Goal: Task Accomplishment & Management: Manage account settings

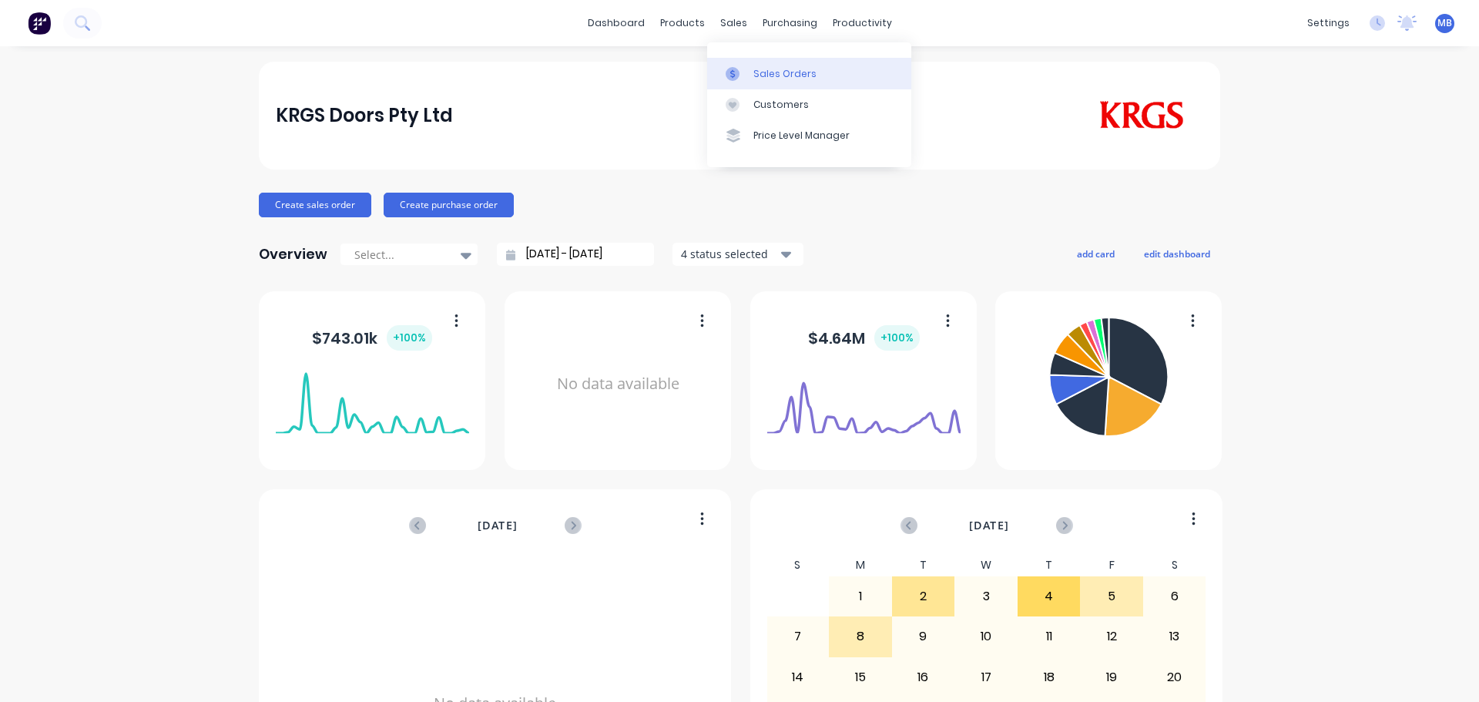
click at [762, 75] on div "Sales Orders" at bounding box center [784, 74] width 63 height 14
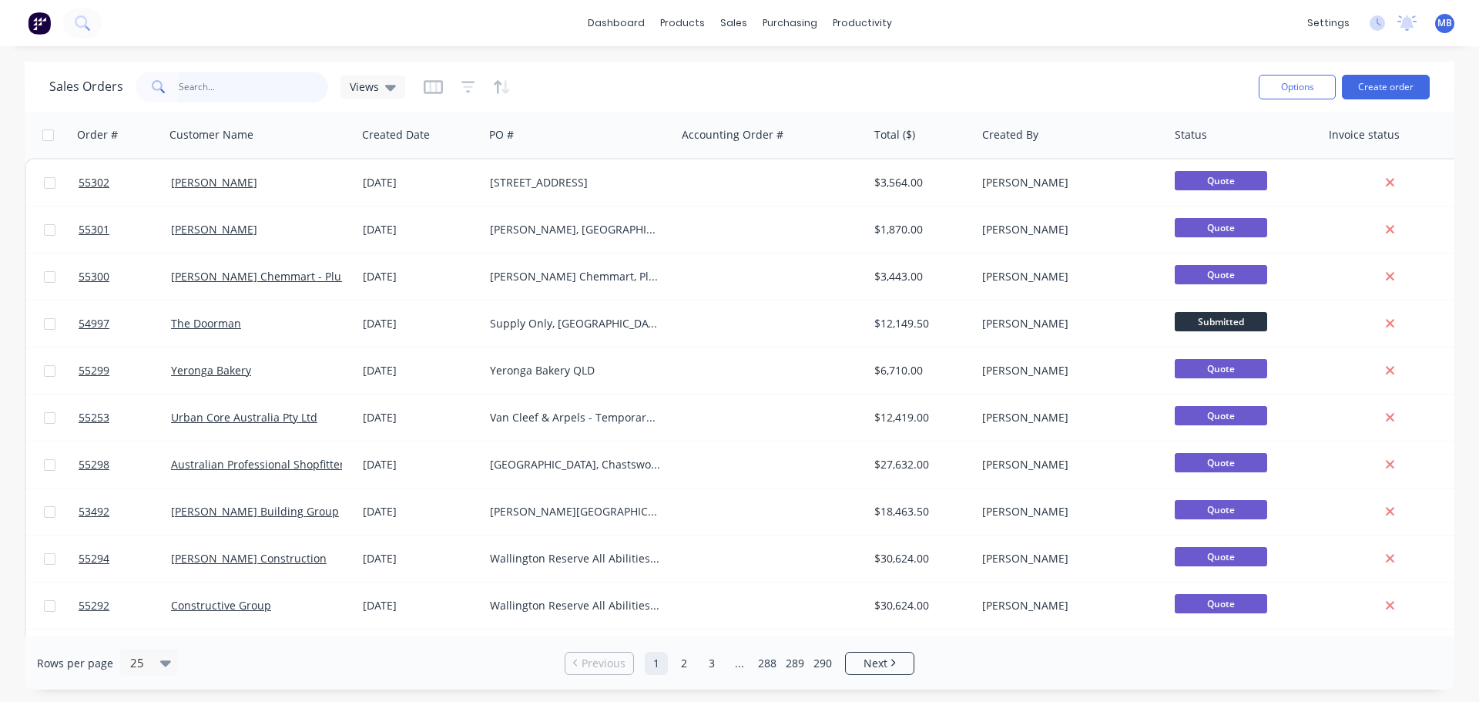
click at [180, 84] on input "text" at bounding box center [254, 87] width 150 height 31
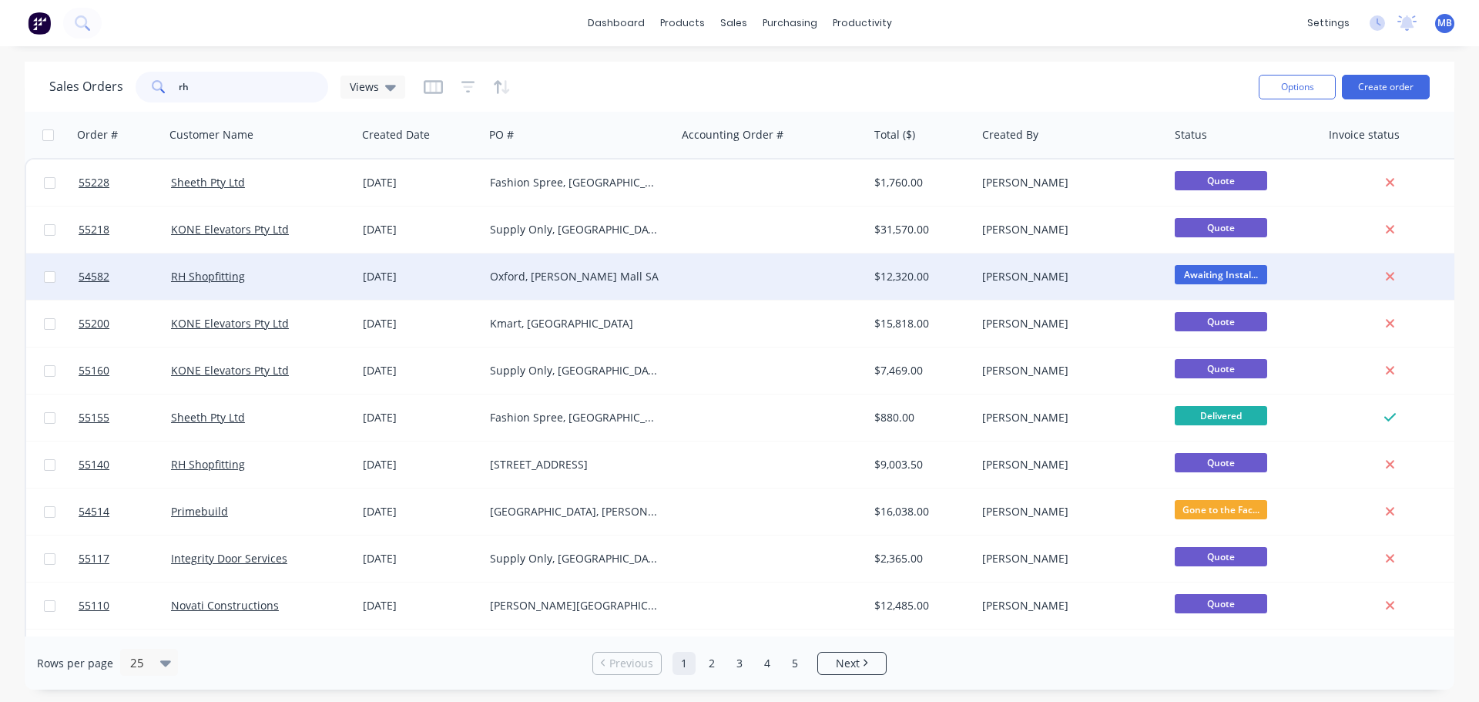
type input "rh"
click at [726, 280] on div at bounding box center [772, 276] width 193 height 46
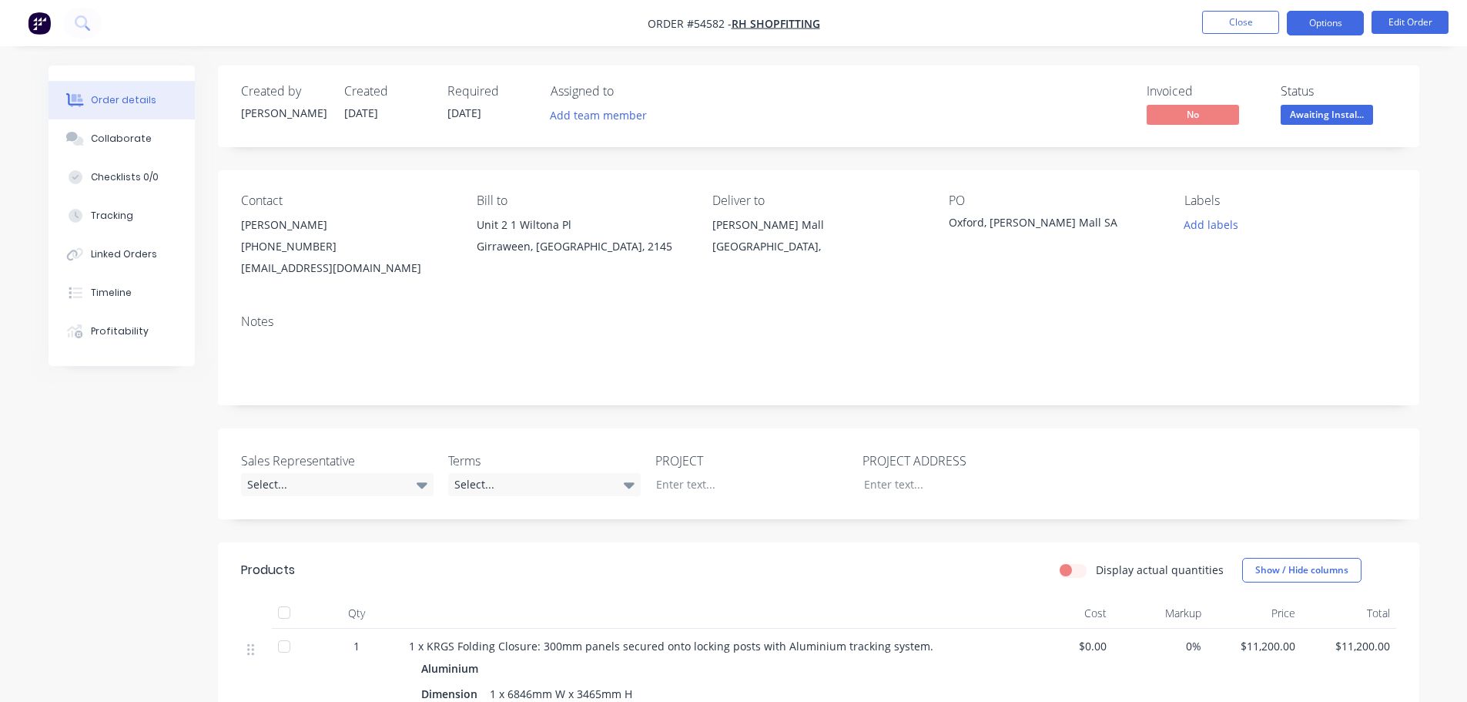
click at [1328, 19] on button "Options" at bounding box center [1325, 23] width 77 height 25
drag, startPoint x: 1403, startPoint y: 199, endPoint x: 1383, endPoint y: 88, distance: 113.5
click at [1403, 197] on div "Contact [PERSON_NAME] [PHONE_NUMBER] [EMAIL_ADDRESS][DOMAIN_NAME] Bill to [STRE…" at bounding box center [818, 236] width 1201 height 132
click at [1328, 21] on button "Options" at bounding box center [1325, 23] width 77 height 25
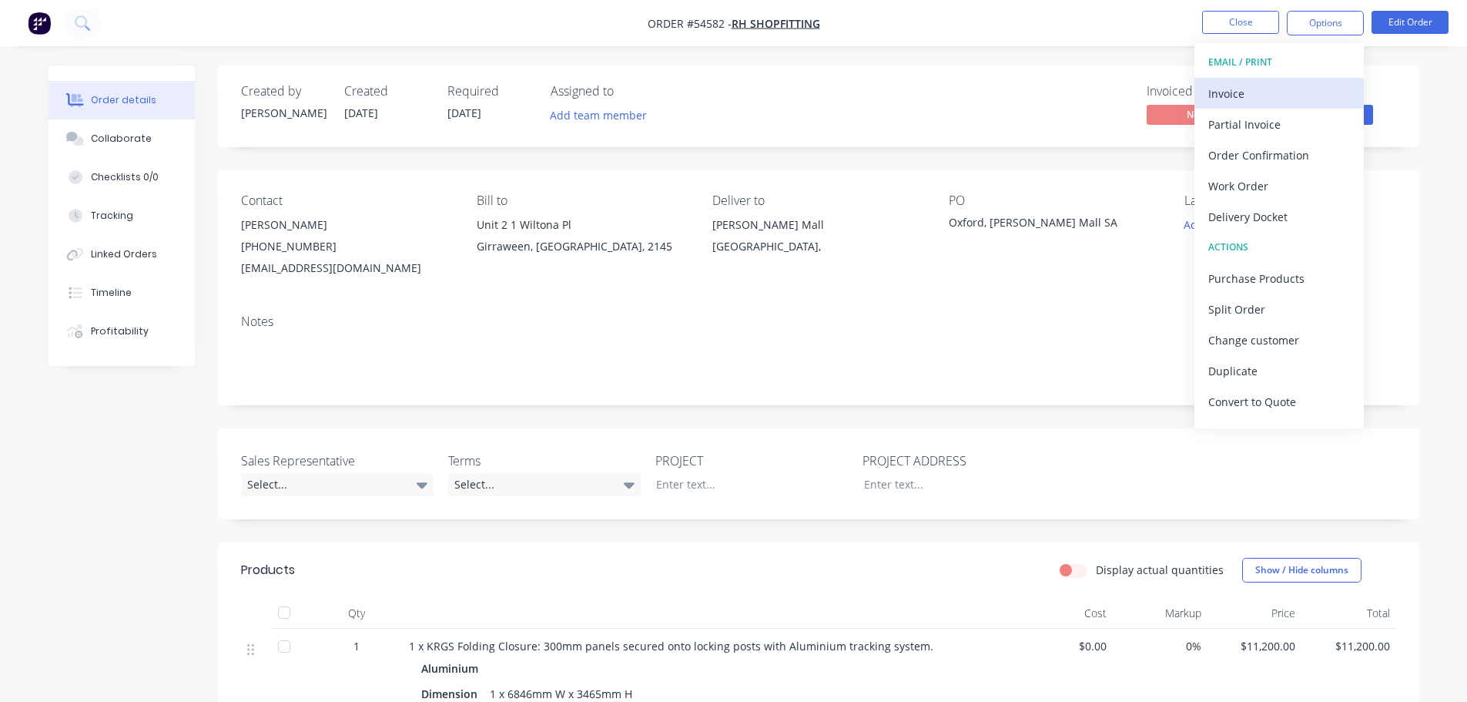
click at [1228, 91] on div "Invoice" at bounding box center [1279, 93] width 142 height 22
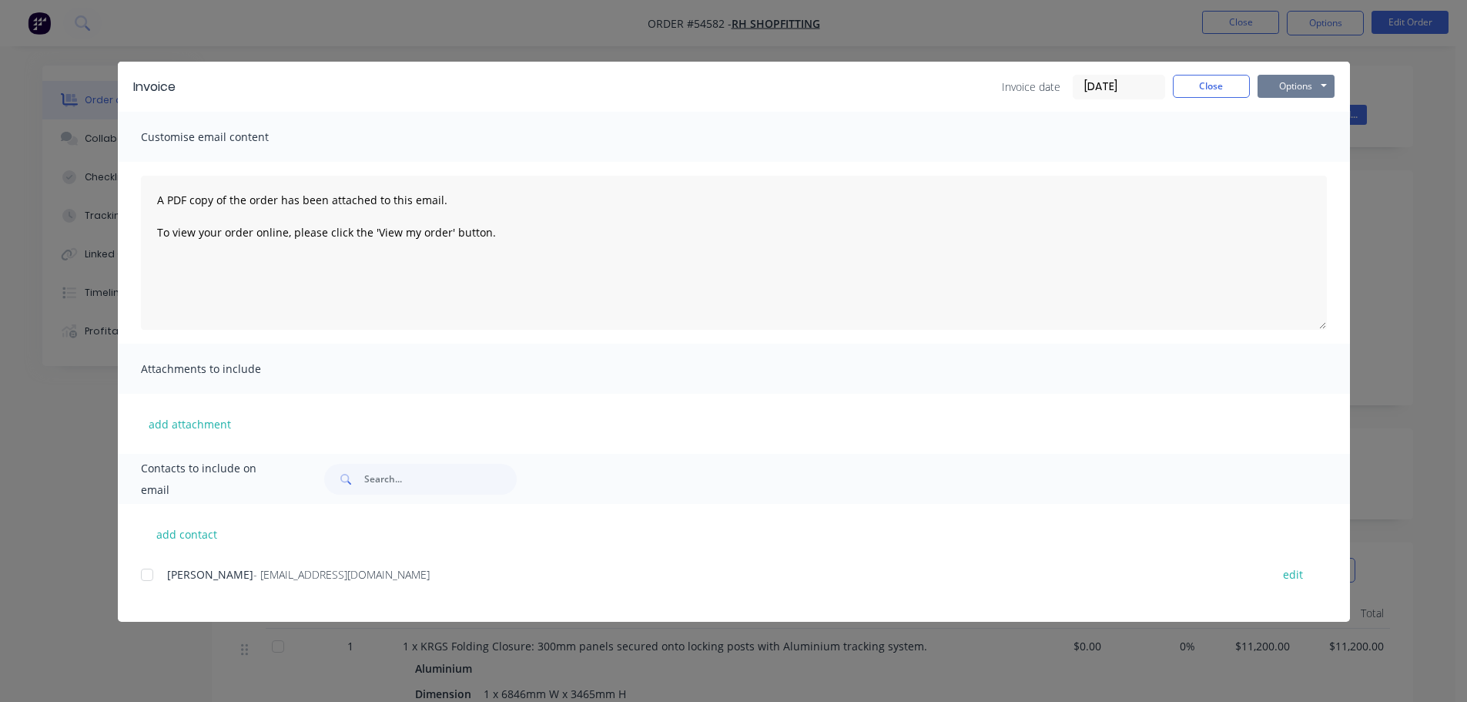
click at [1288, 88] on button "Options" at bounding box center [1296, 86] width 77 height 23
click at [1285, 136] on button "Print" at bounding box center [1307, 138] width 99 height 25
click at [1217, 88] on button "Close" at bounding box center [1211, 86] width 77 height 23
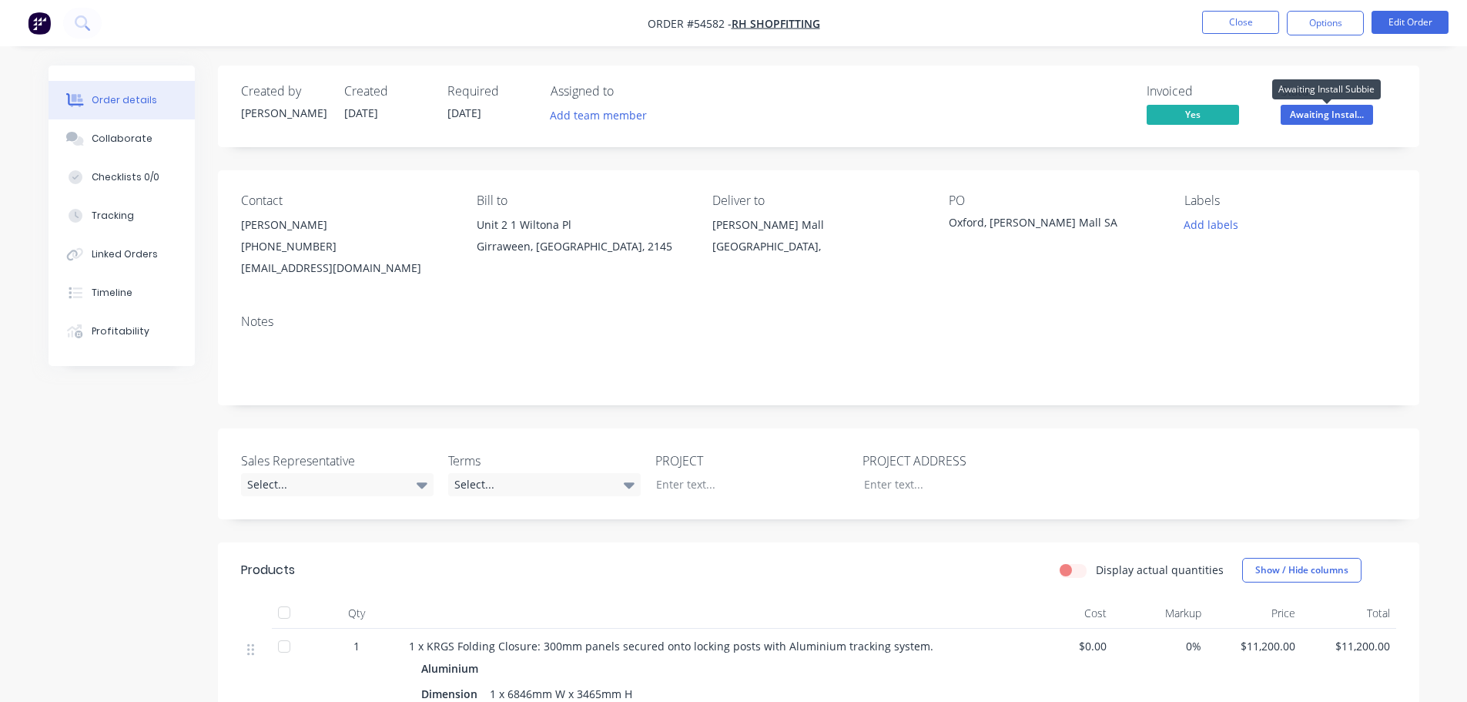
click at [1313, 111] on span "Awaiting Instal..." at bounding box center [1327, 114] width 92 height 19
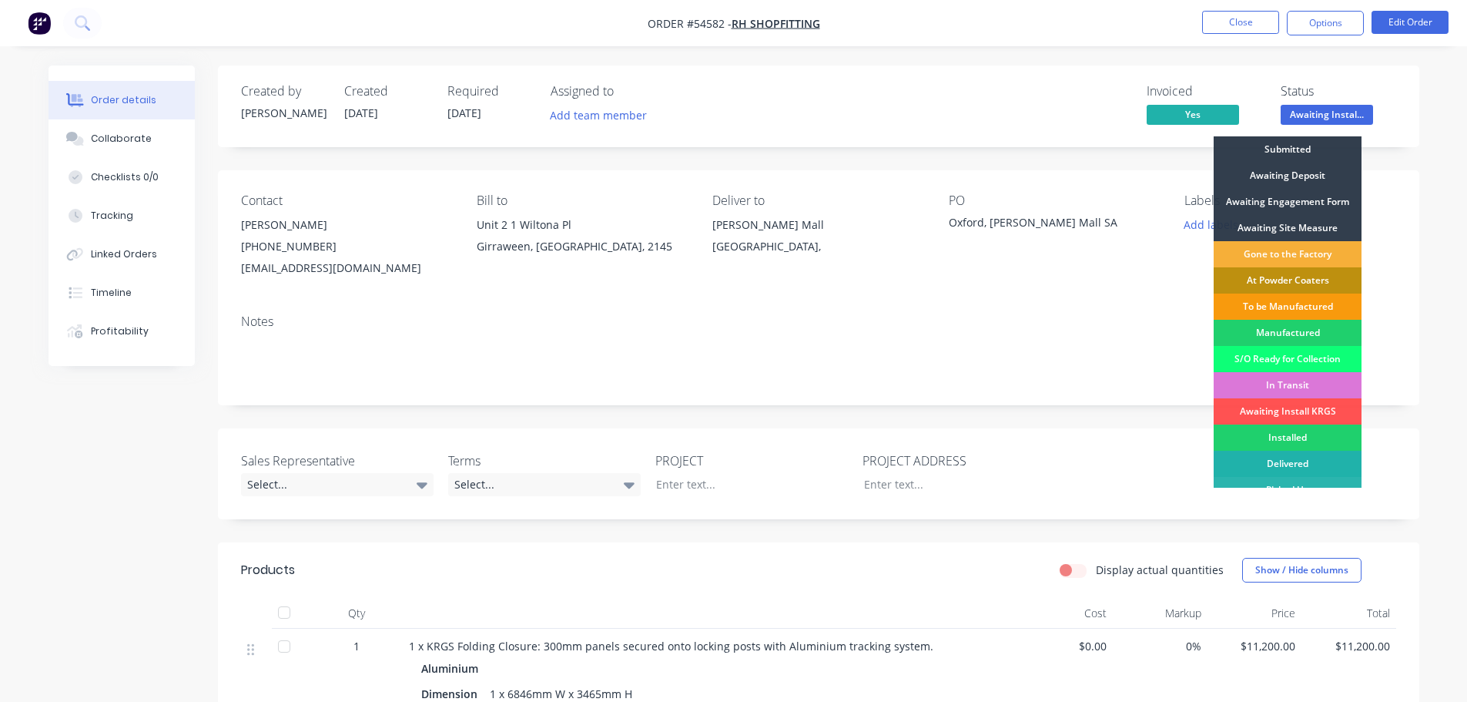
click at [1286, 458] on div "Delivered" at bounding box center [1288, 464] width 148 height 26
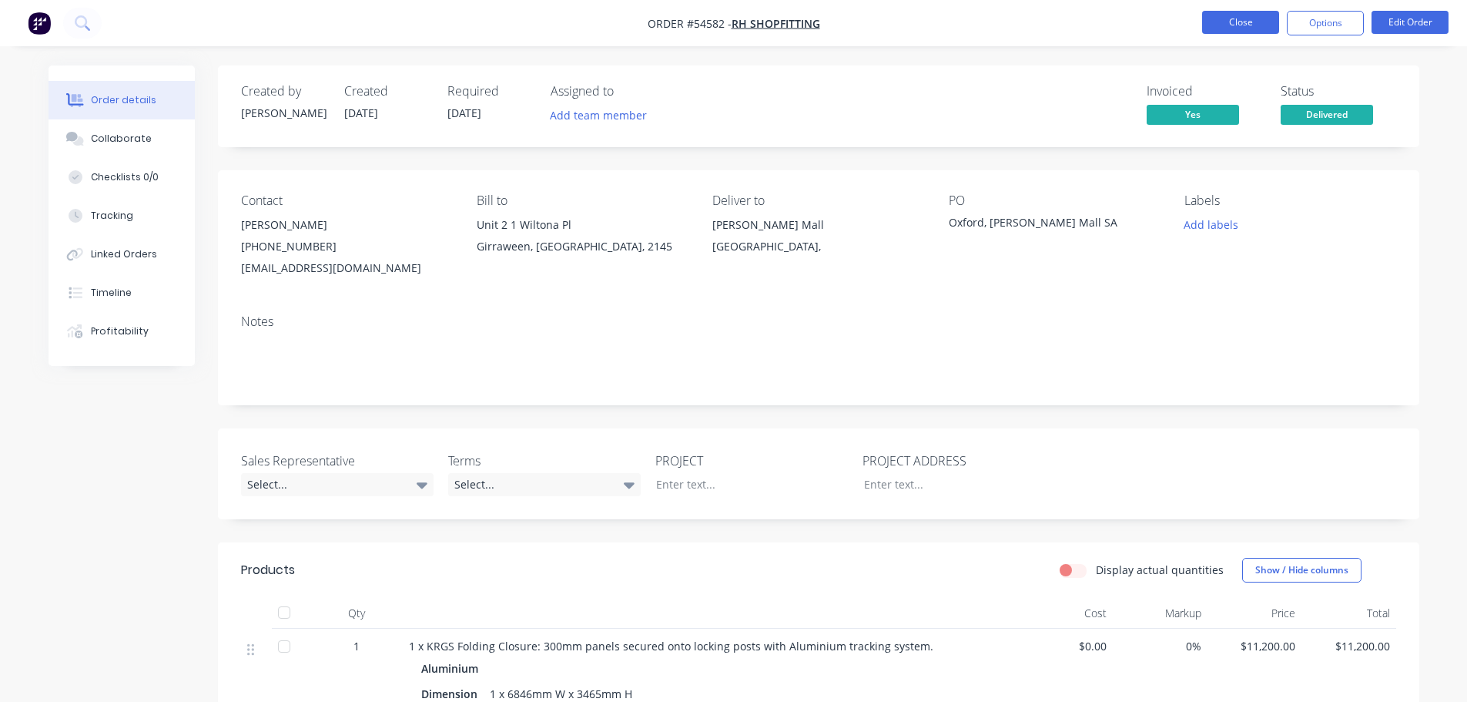
click at [1234, 23] on button "Close" at bounding box center [1240, 22] width 77 height 23
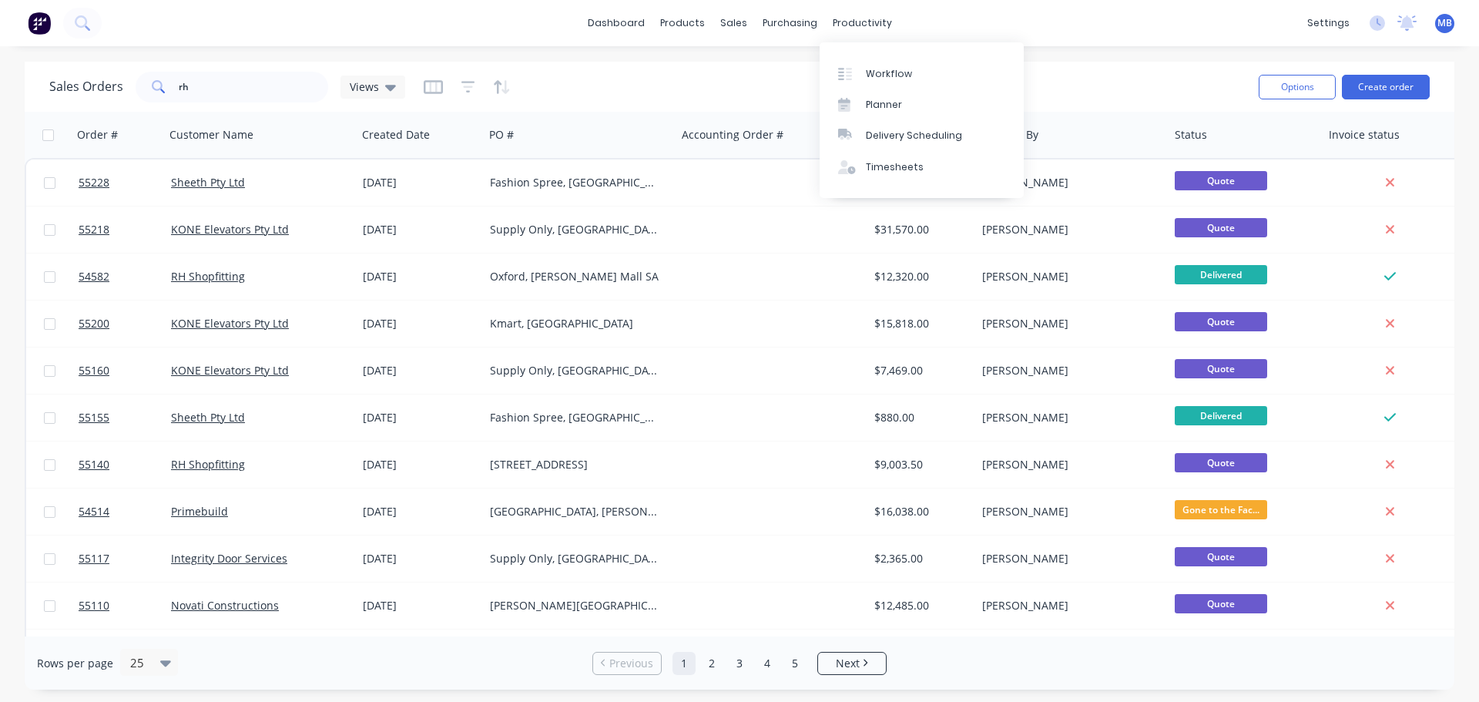
drag, startPoint x: 846, startPoint y: 20, endPoint x: 862, endPoint y: 47, distance: 31.4
click at [846, 22] on div "productivity" at bounding box center [862, 23] width 75 height 23
click at [883, 73] on div "Workflow" at bounding box center [889, 74] width 46 height 14
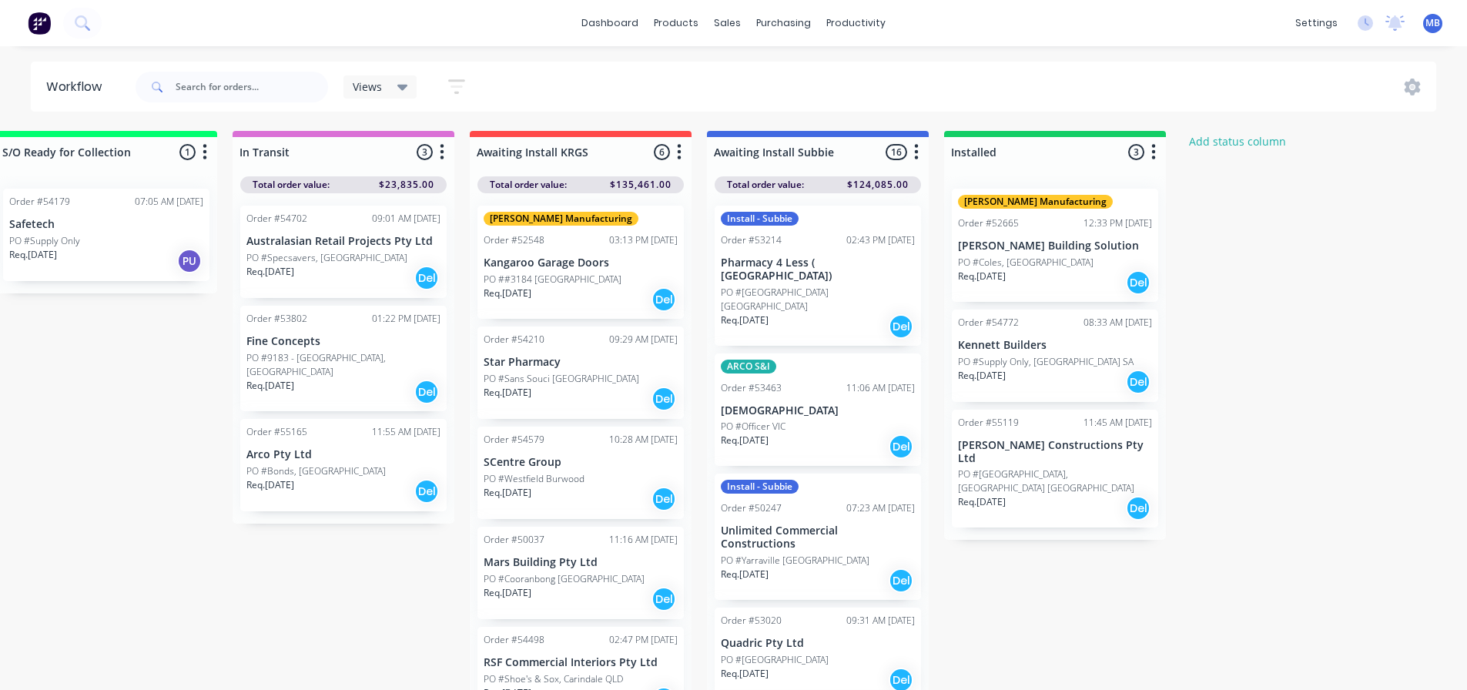
scroll to position [0, 1995]
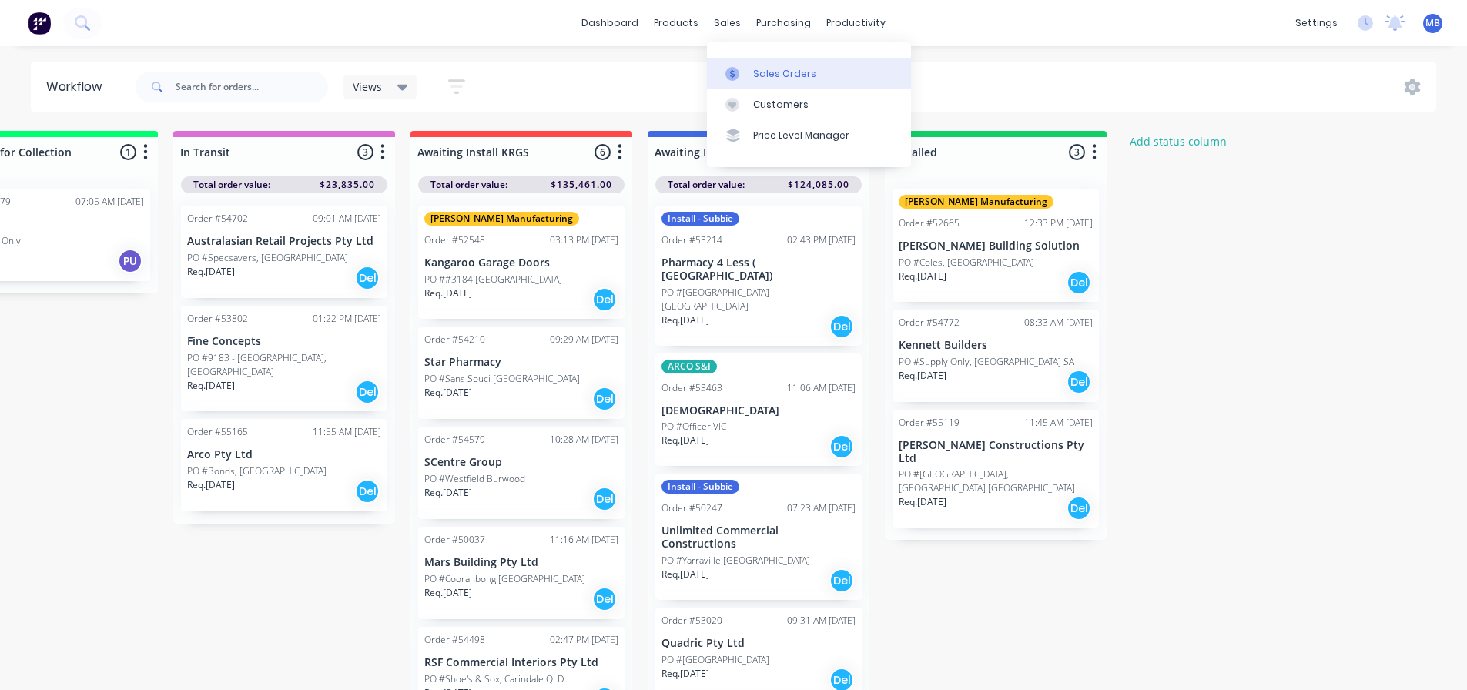
click at [769, 72] on div "Sales Orders" at bounding box center [784, 74] width 63 height 14
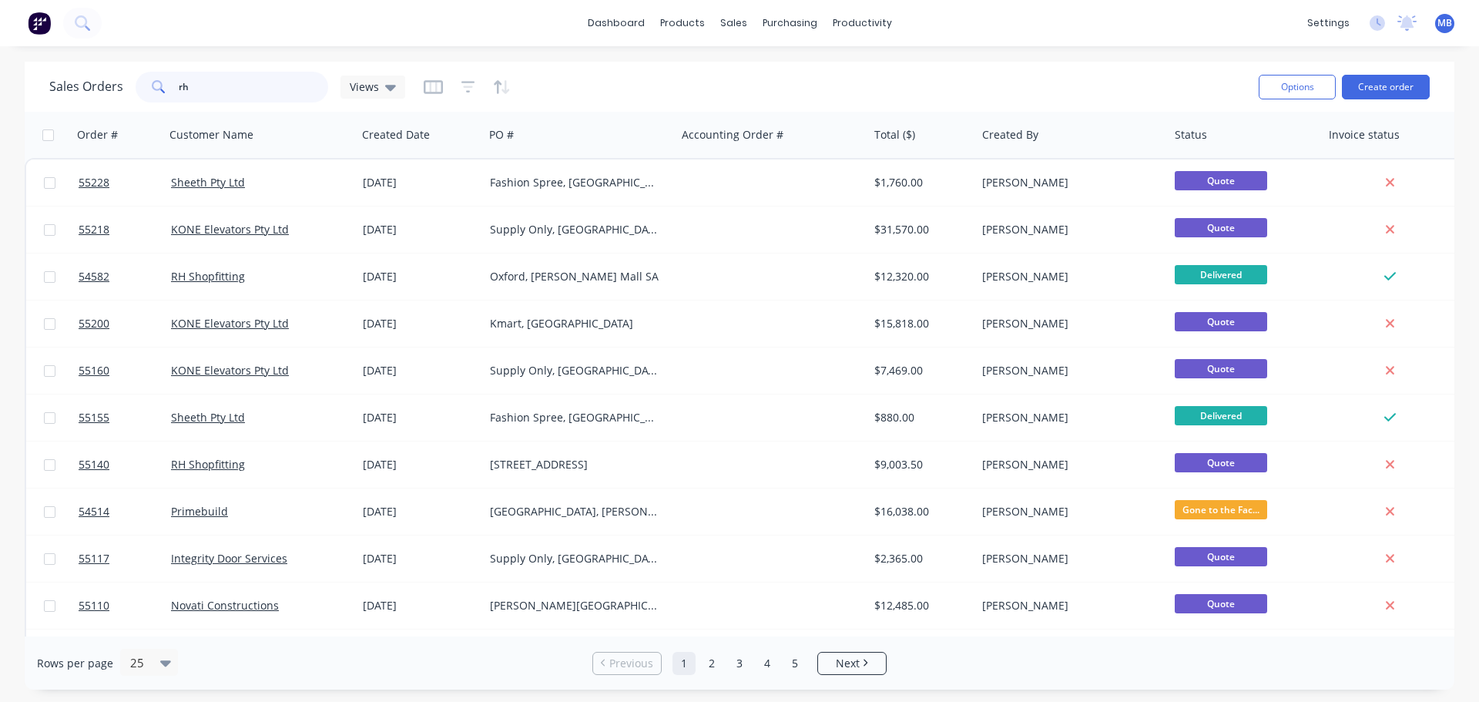
drag, startPoint x: 193, startPoint y: 85, endPoint x: 14, endPoint y: 32, distance: 187.1
click at [79, 72] on div "Sales Orders rh Views" at bounding box center [227, 87] width 356 height 31
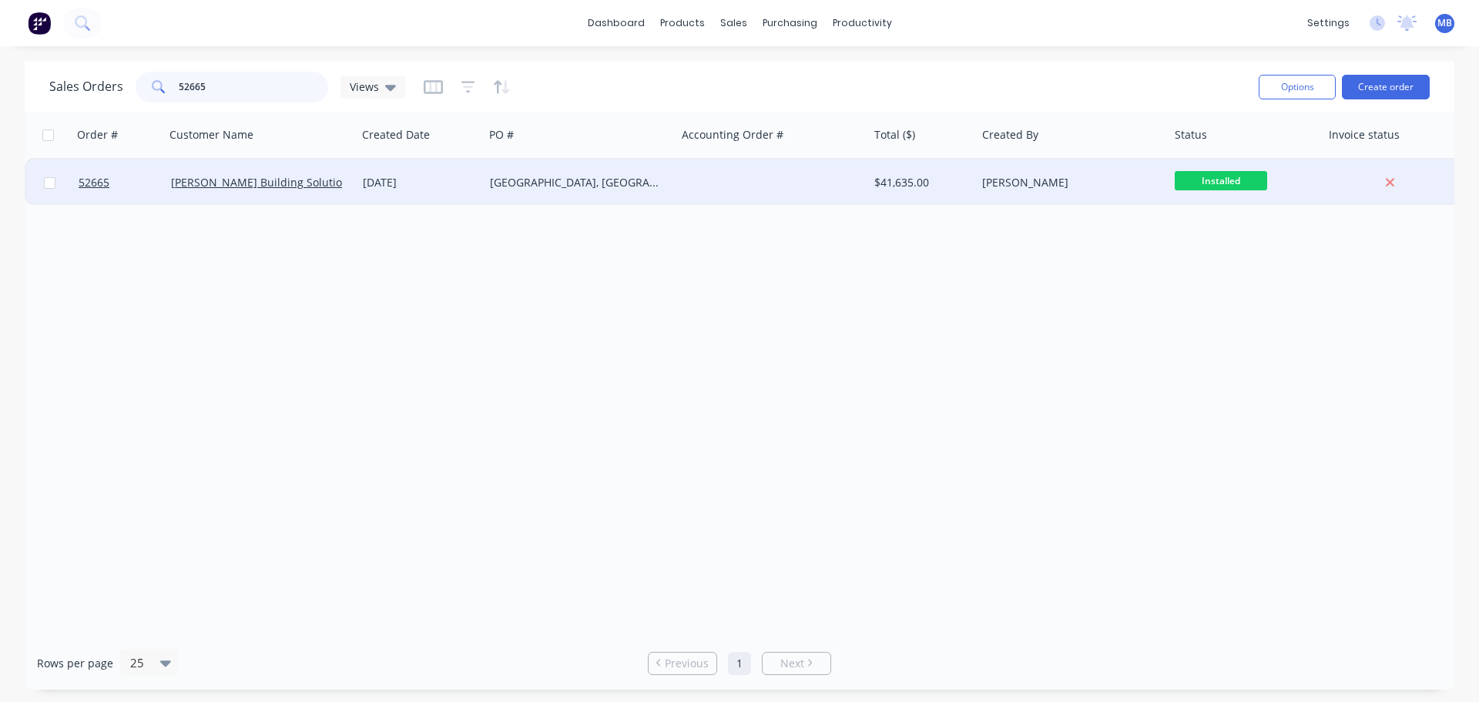
type input "52665"
click at [987, 183] on div "[PERSON_NAME]" at bounding box center [1067, 182] width 171 height 15
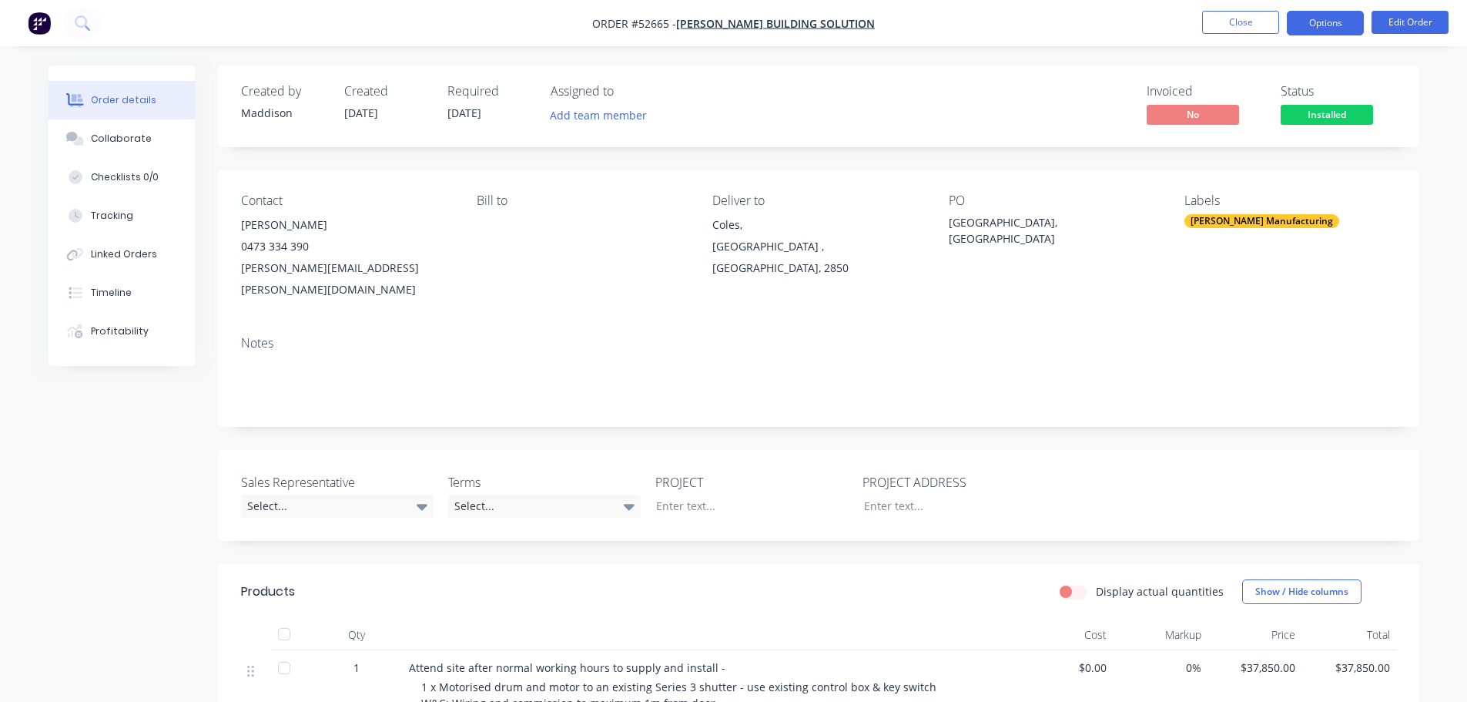
click at [1339, 17] on button "Options" at bounding box center [1325, 23] width 77 height 25
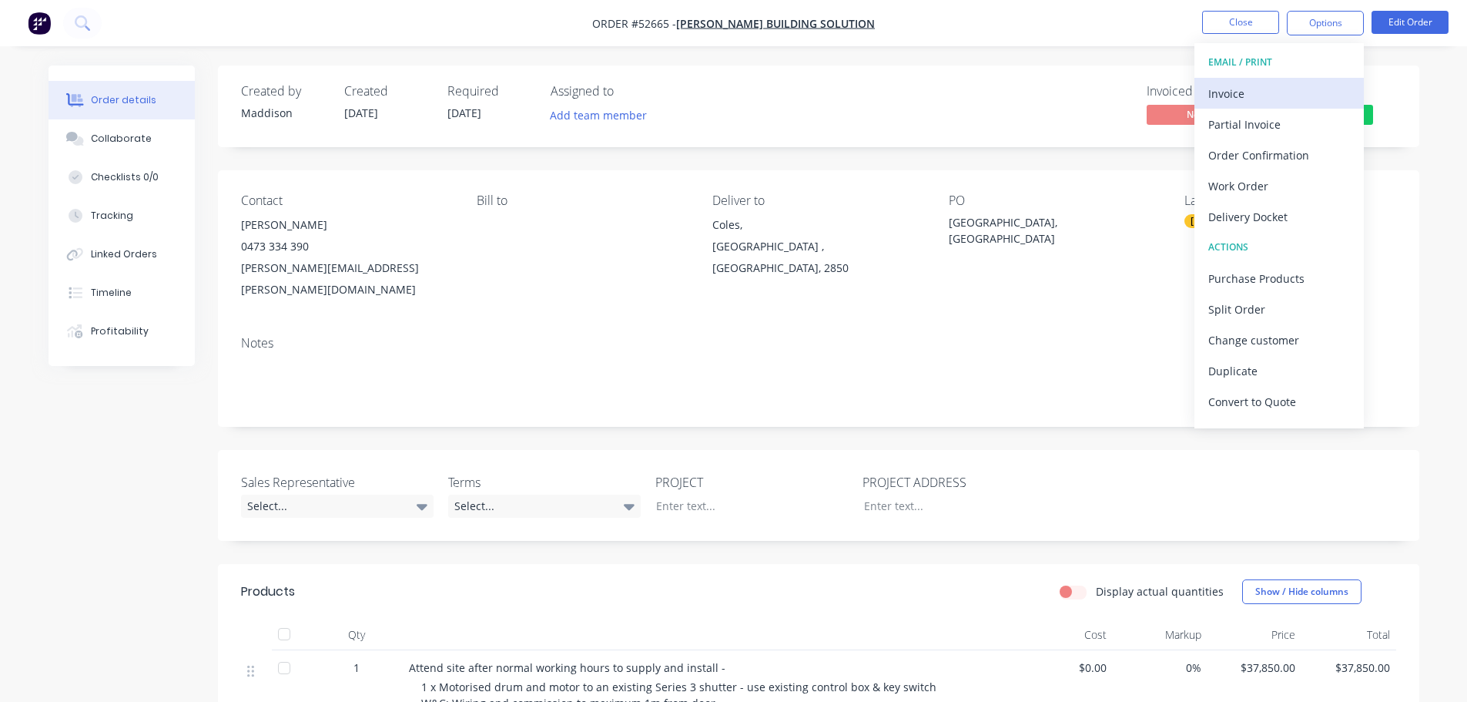
click at [1232, 92] on div "Invoice" at bounding box center [1279, 93] width 142 height 22
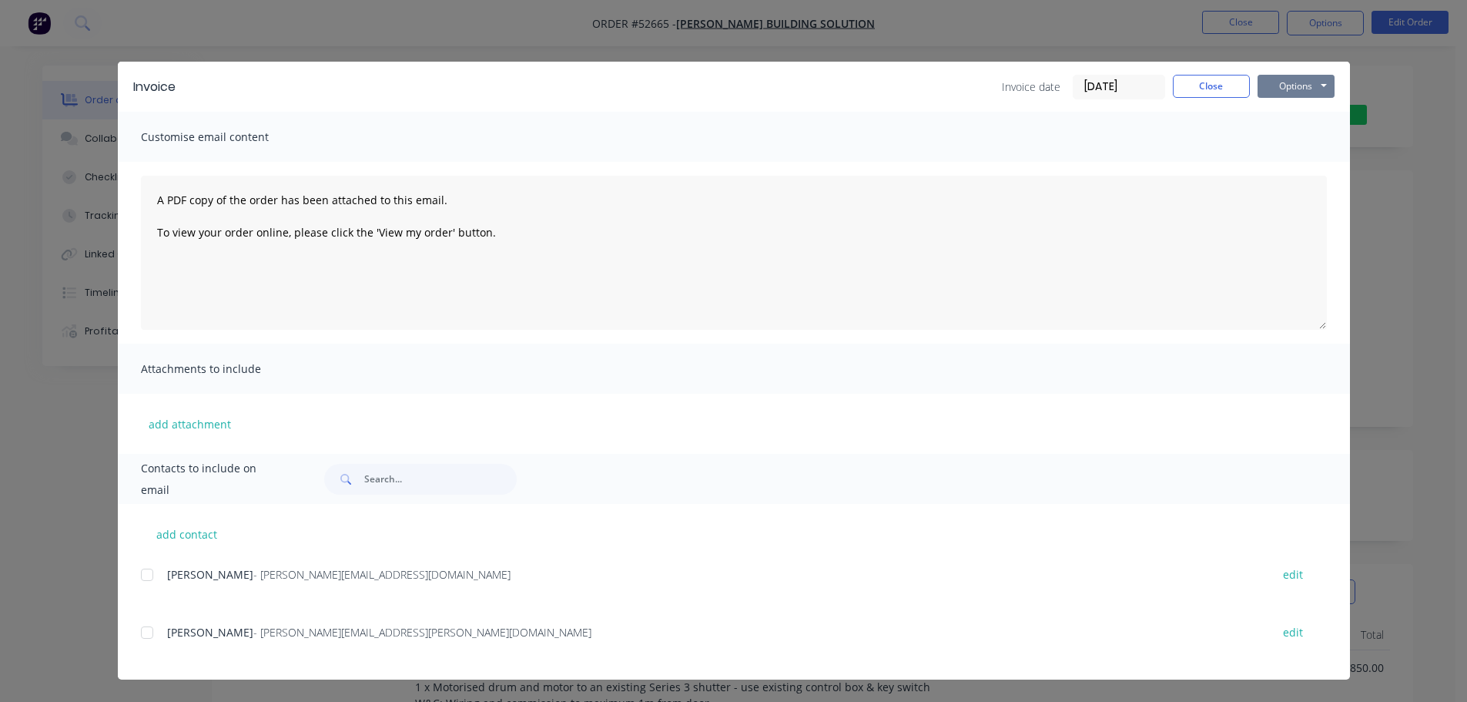
click at [1284, 89] on button "Options" at bounding box center [1296, 86] width 77 height 23
click at [1275, 137] on button "Print" at bounding box center [1307, 138] width 99 height 25
click at [1227, 86] on button "Close" at bounding box center [1211, 86] width 77 height 23
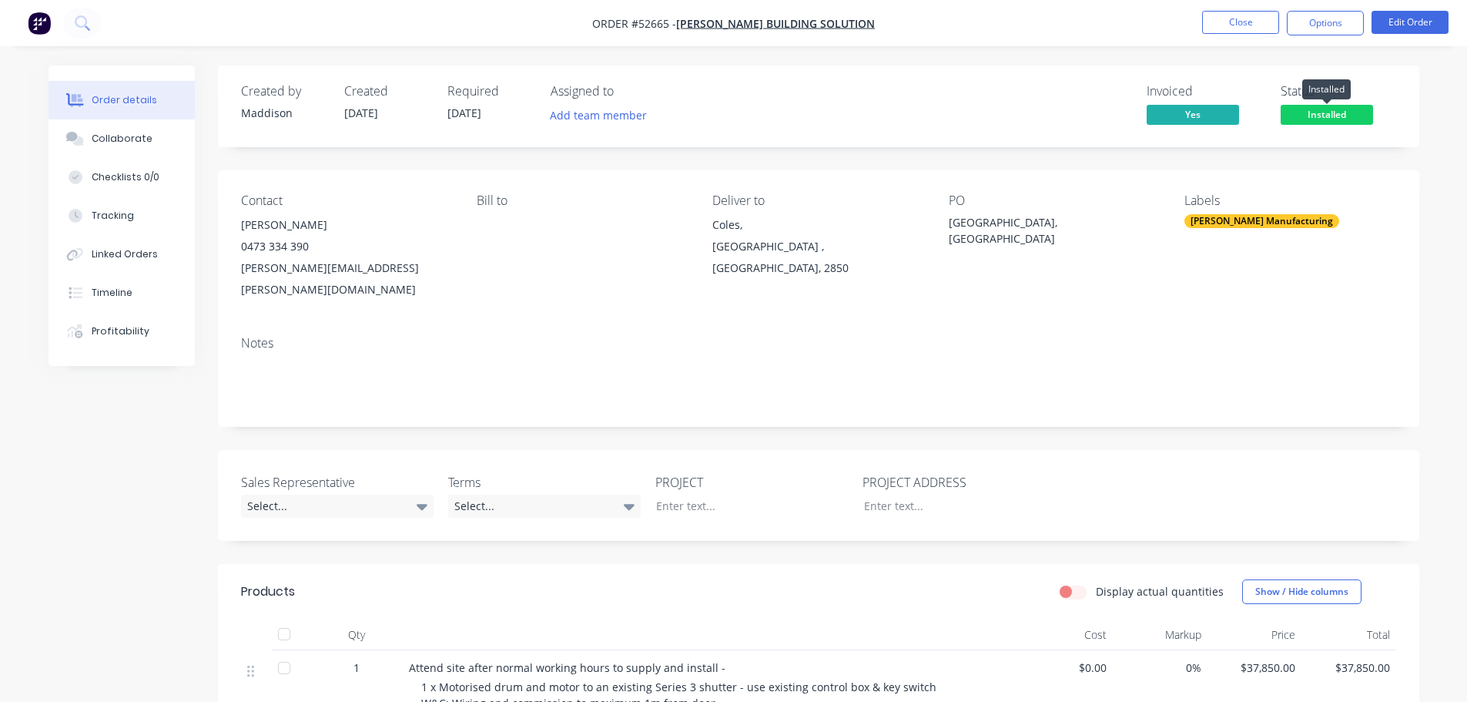
click at [1312, 116] on span "Installed" at bounding box center [1327, 114] width 92 height 19
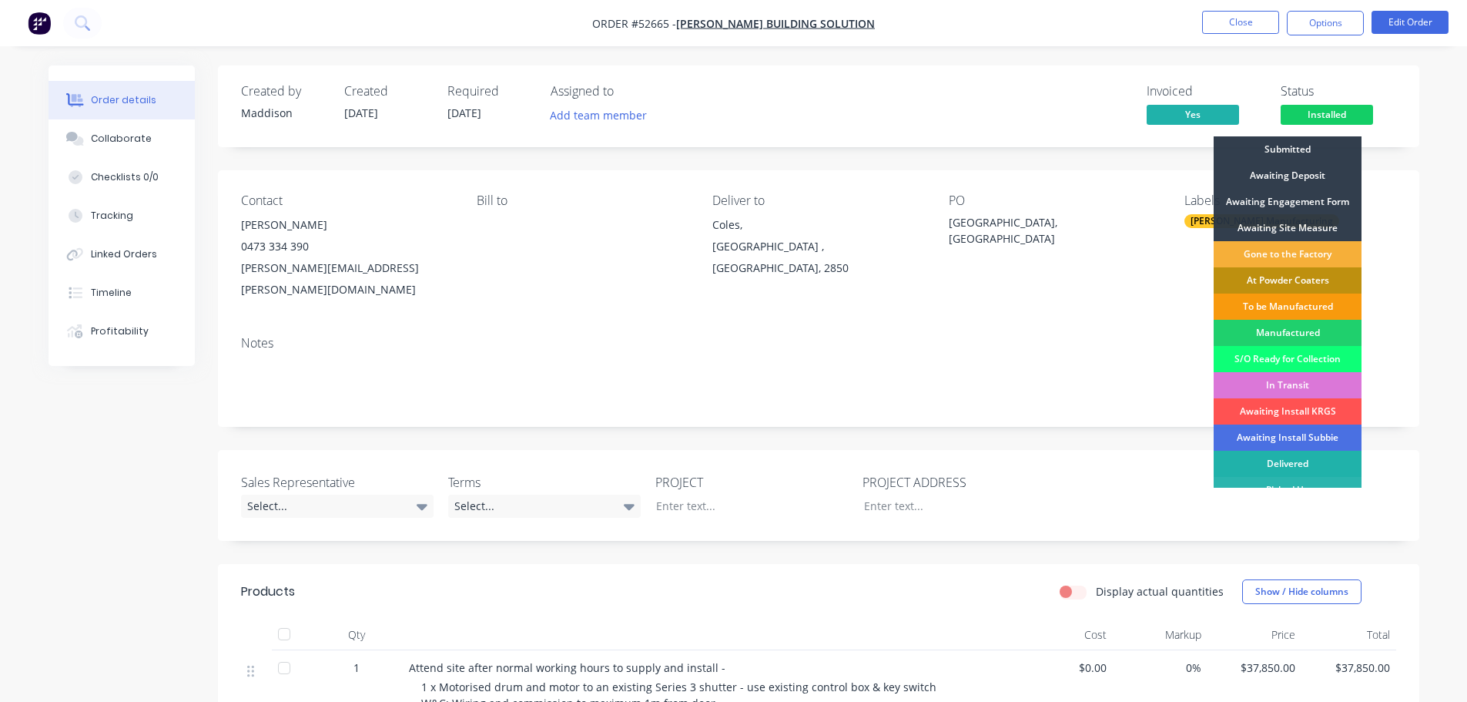
click at [1270, 458] on div "Delivered" at bounding box center [1288, 464] width 148 height 26
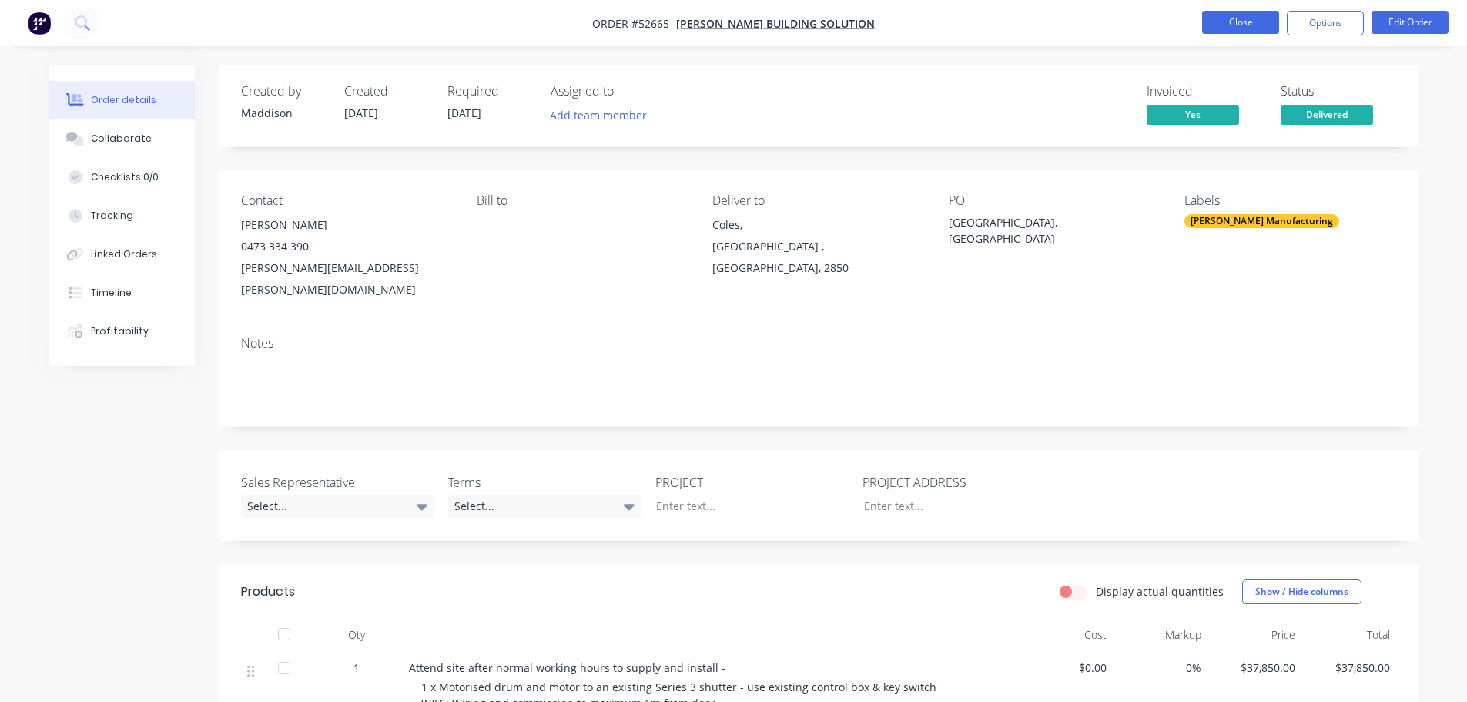
click at [1239, 24] on button "Close" at bounding box center [1240, 22] width 77 height 23
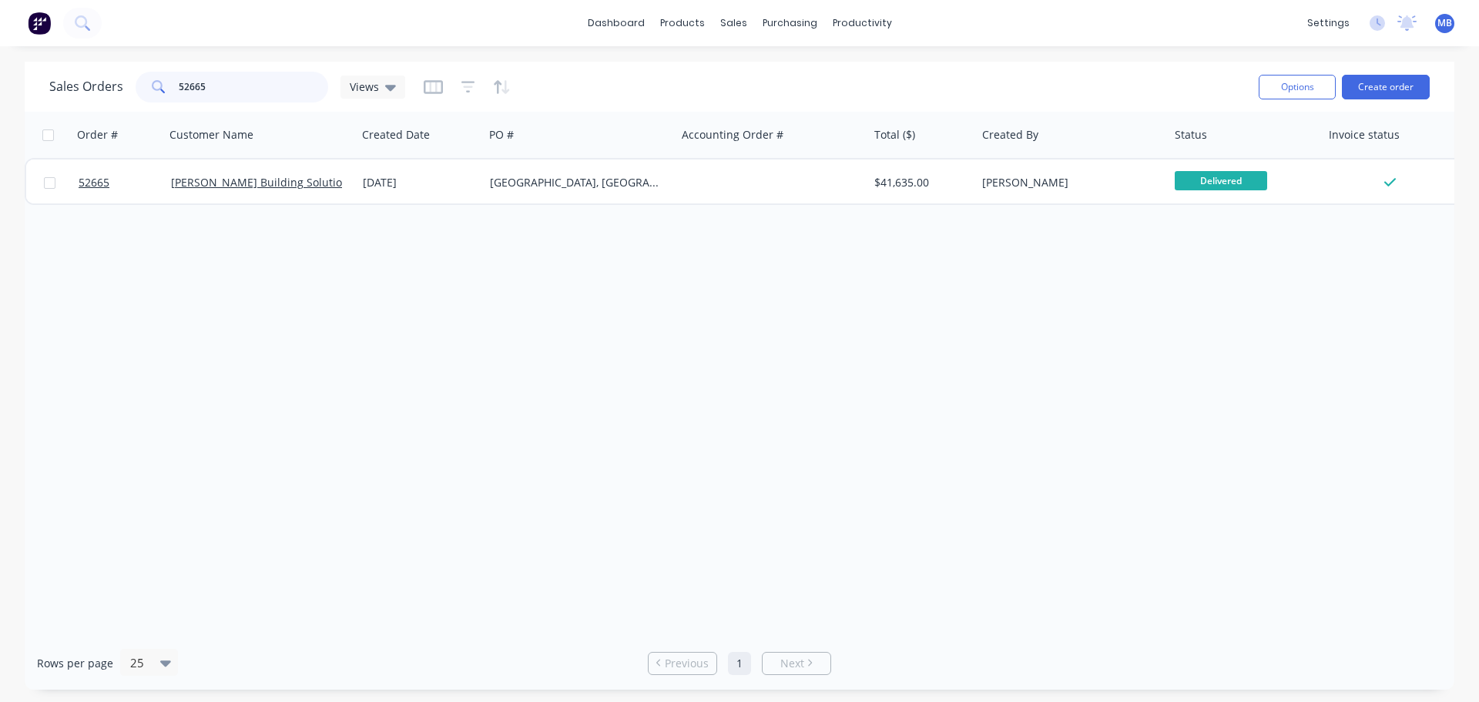
drag, startPoint x: 217, startPoint y: 86, endPoint x: 159, endPoint y: 87, distance: 57.8
click at [159, 87] on div "52665" at bounding box center [232, 87] width 193 height 31
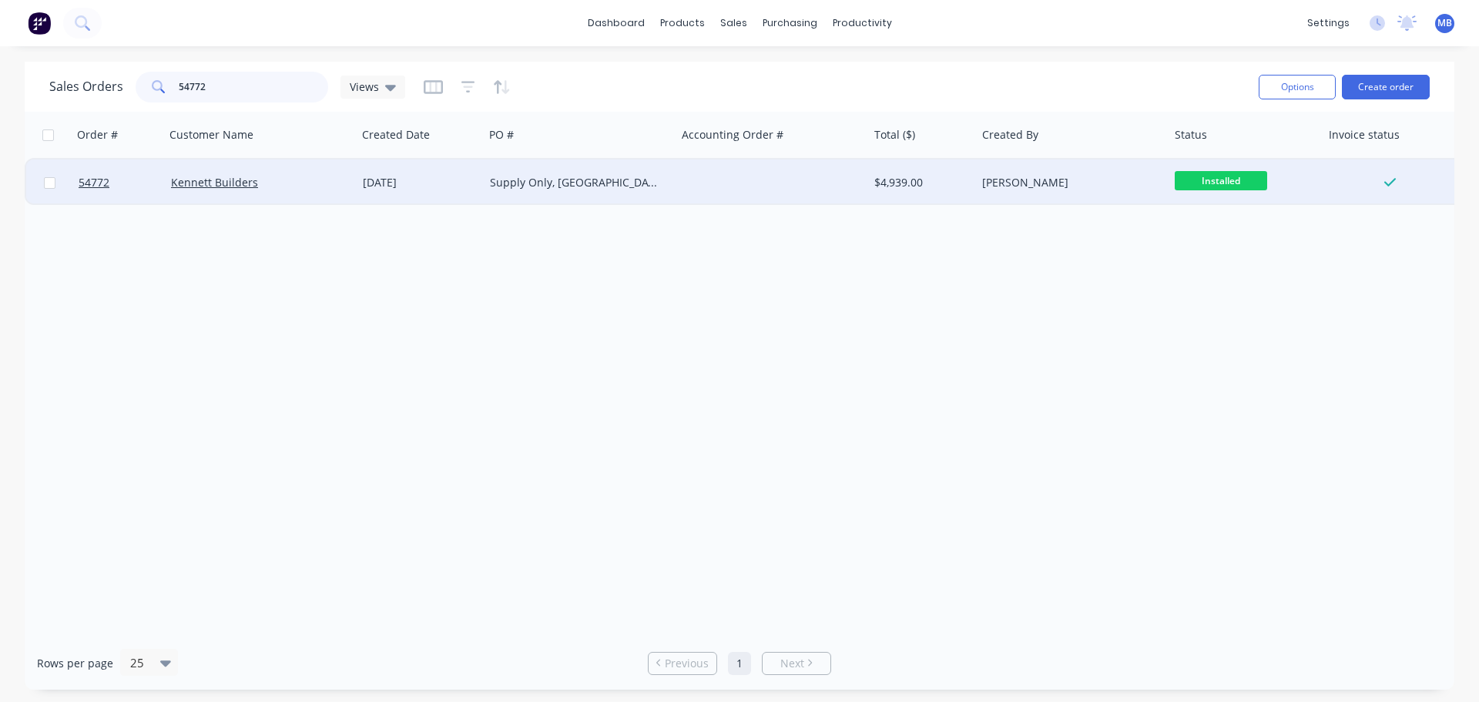
type input "54772"
click at [1069, 177] on div "[PERSON_NAME]" at bounding box center [1067, 182] width 171 height 15
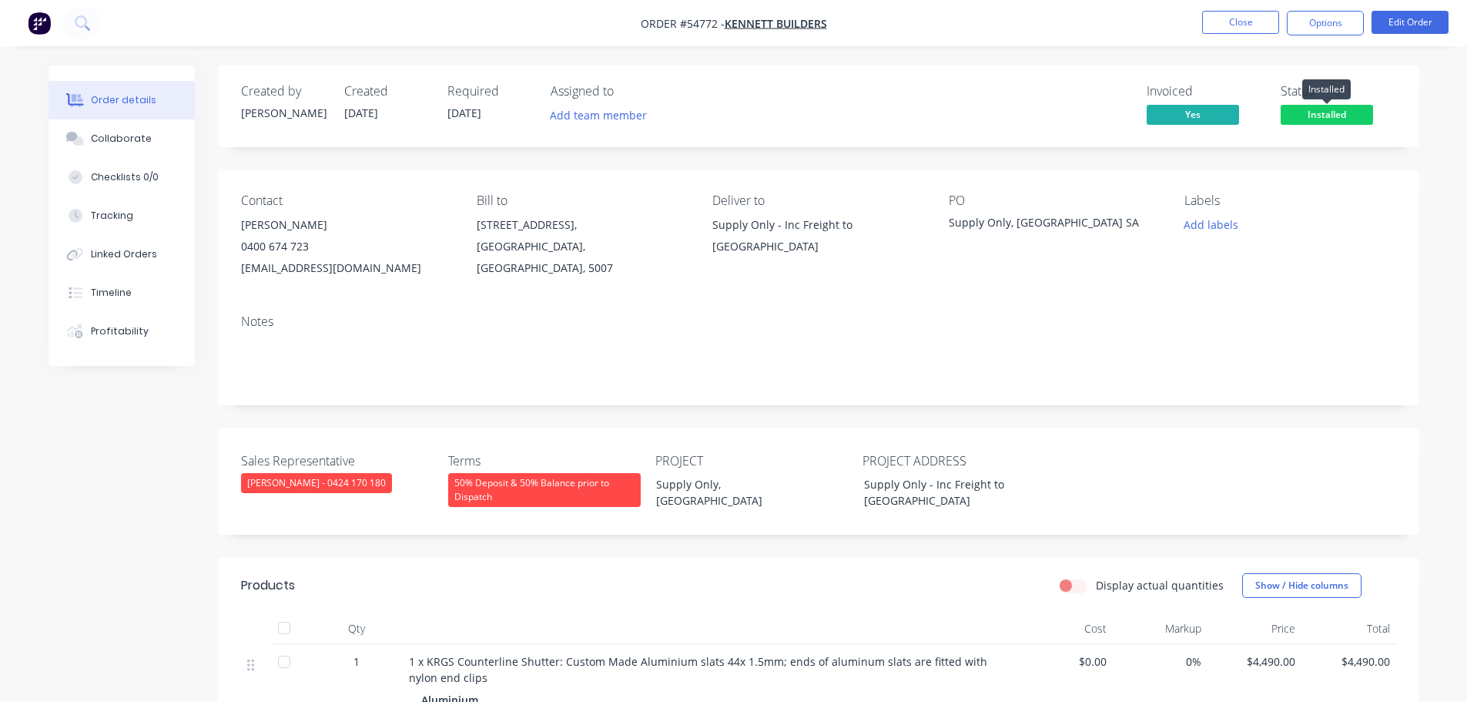
click at [1306, 119] on span "Installed" at bounding box center [1327, 114] width 92 height 19
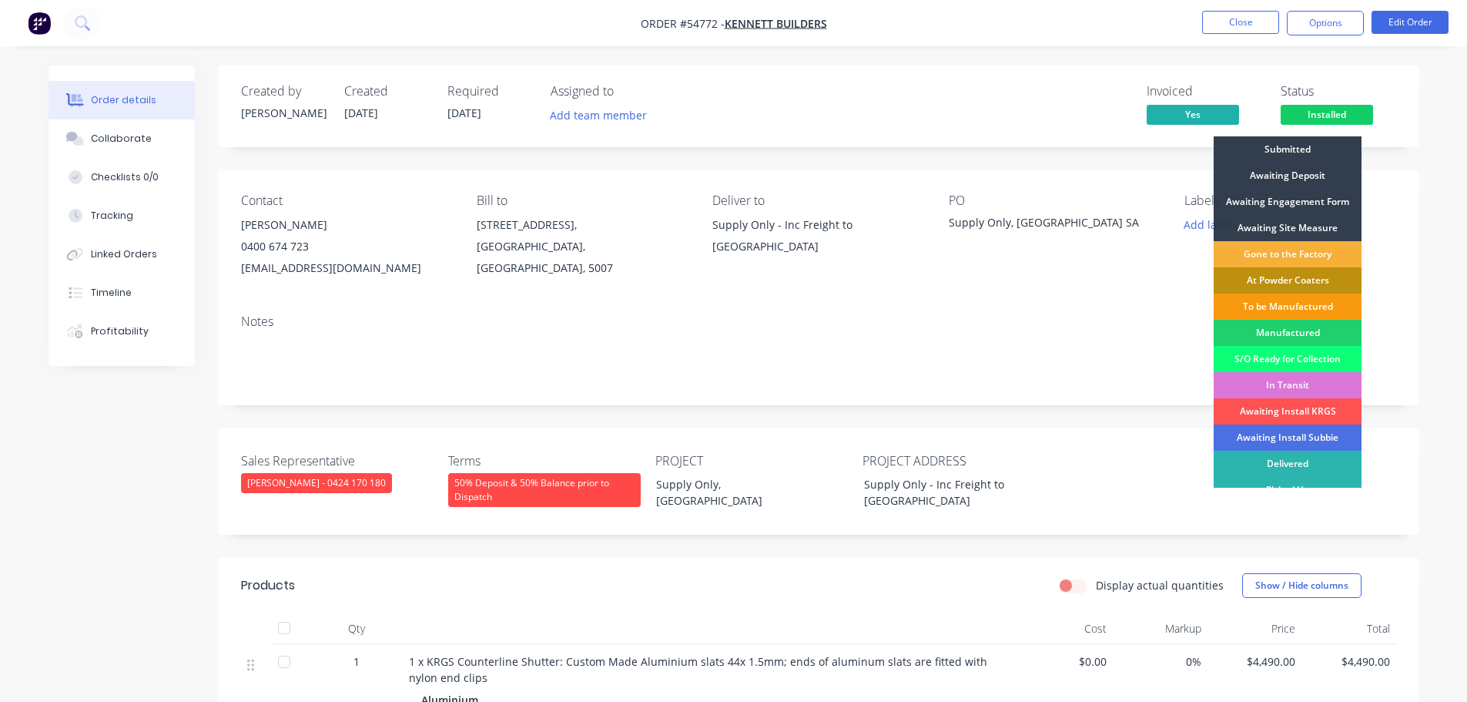
click at [1279, 462] on div "Delivered" at bounding box center [1288, 464] width 148 height 26
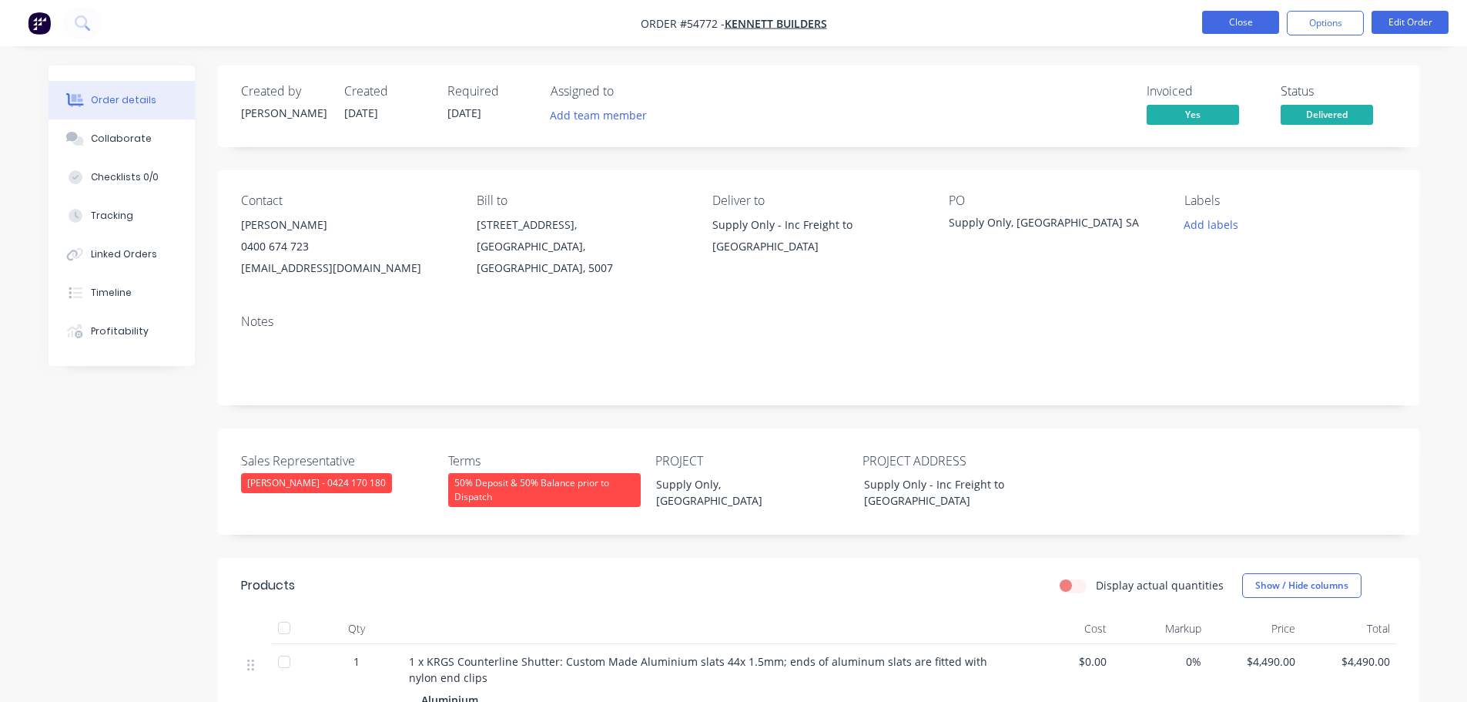
click at [1232, 23] on button "Close" at bounding box center [1240, 22] width 77 height 23
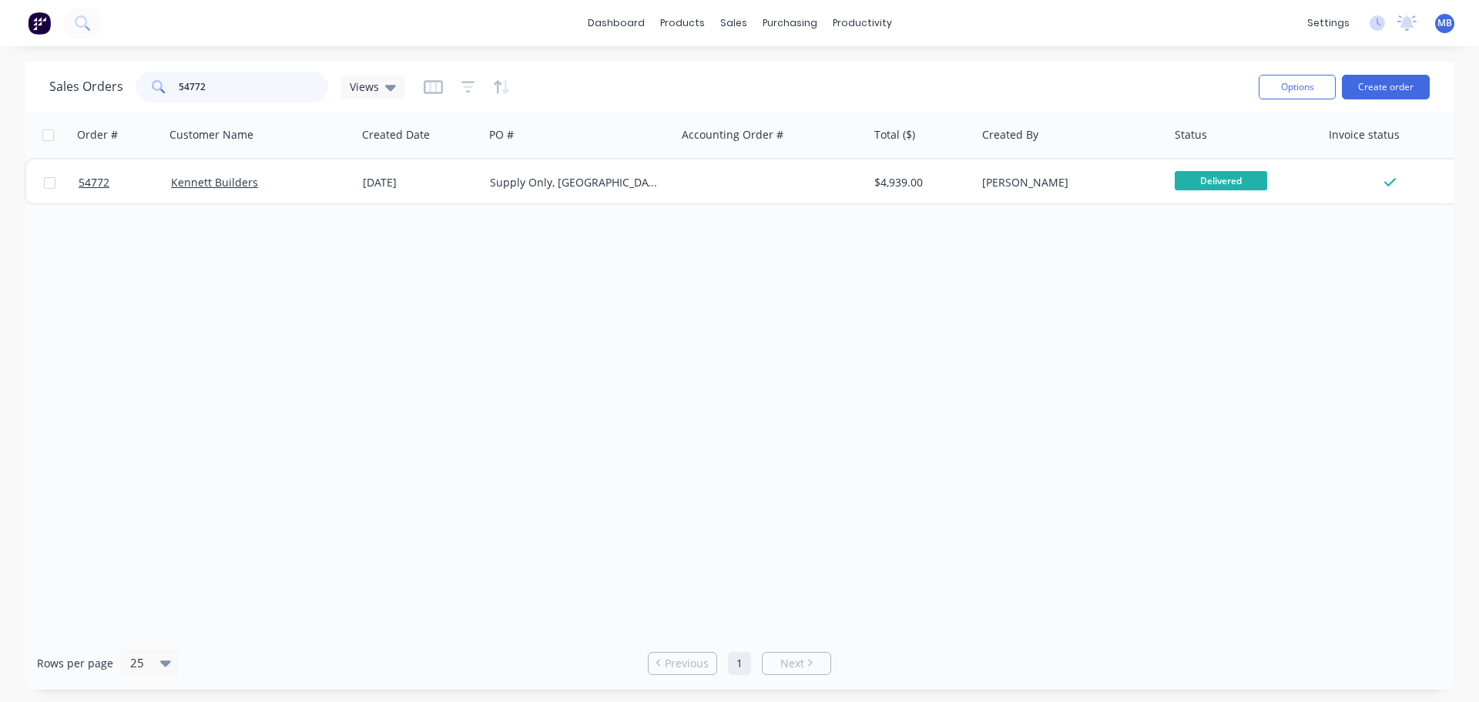
drag, startPoint x: 225, startPoint y: 83, endPoint x: 97, endPoint y: 72, distance: 128.3
click at [114, 73] on div "Sales Orders 54772 Views" at bounding box center [227, 87] width 356 height 31
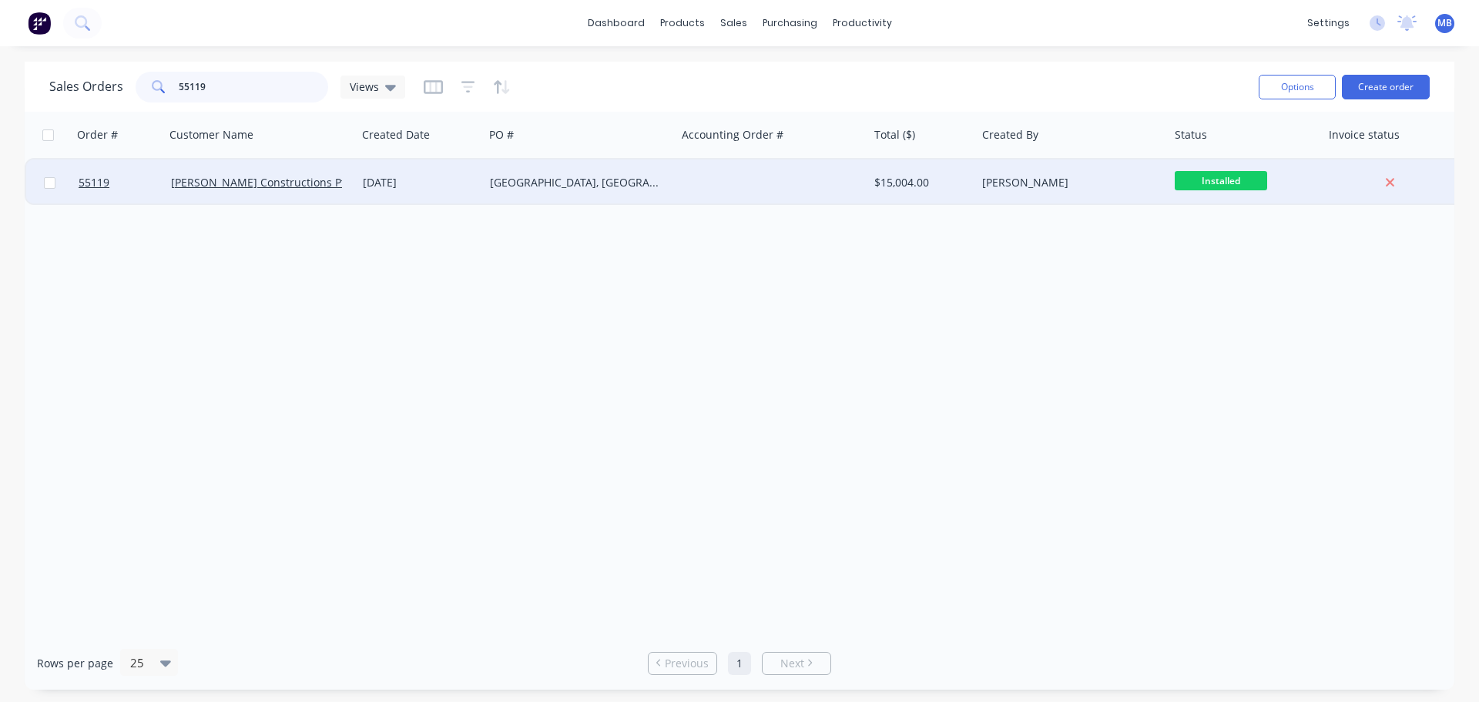
type input "55119"
click at [1034, 183] on div "[PERSON_NAME]" at bounding box center [1067, 182] width 171 height 15
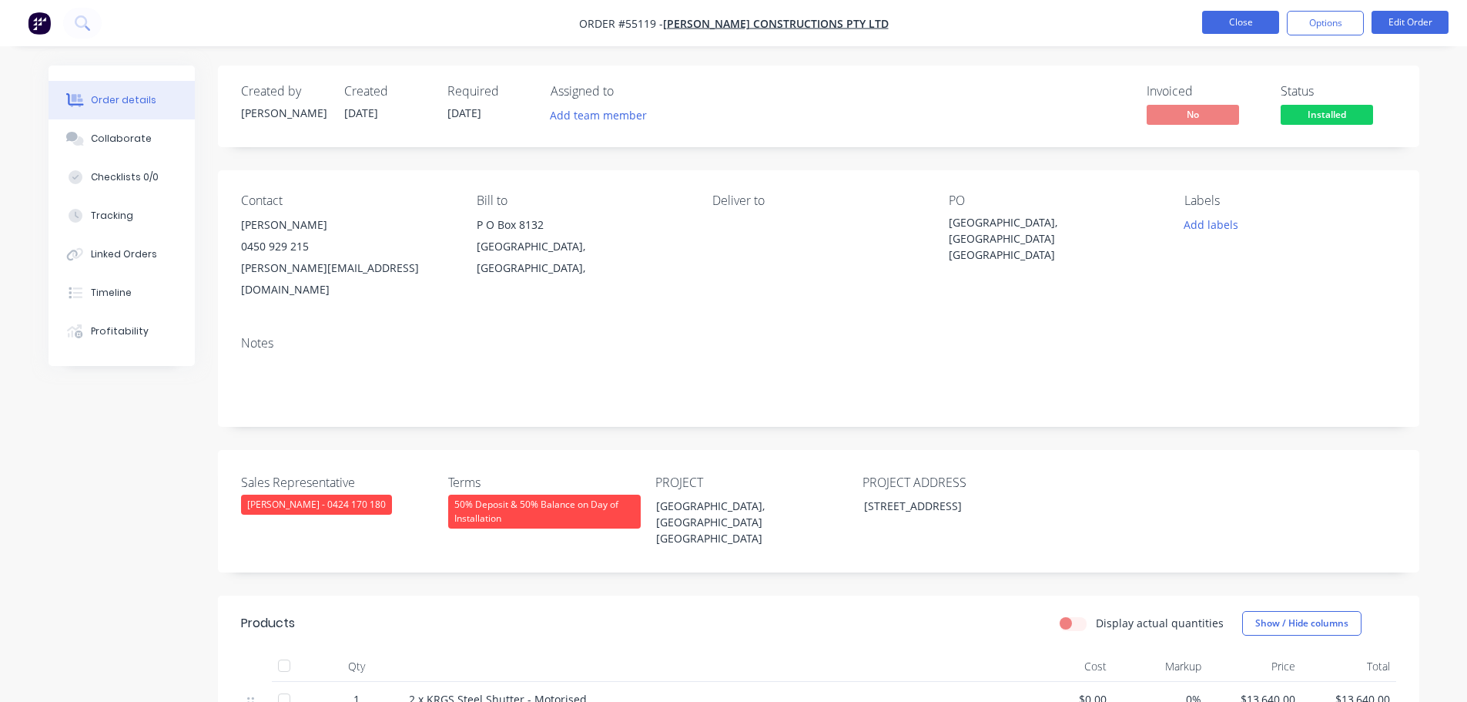
click at [1227, 25] on button "Close" at bounding box center [1240, 22] width 77 height 23
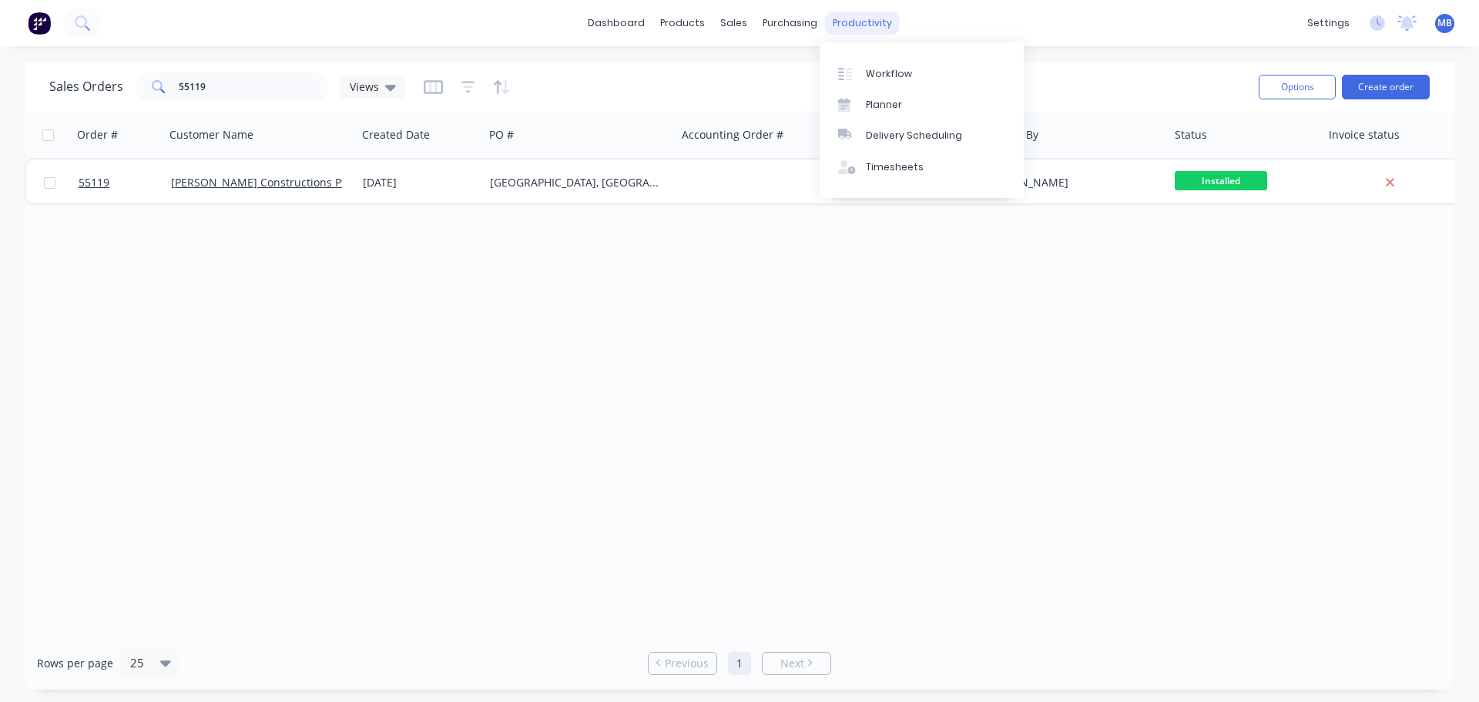
click at [860, 23] on div "productivity" at bounding box center [862, 23] width 75 height 23
click at [874, 68] on div "Workflow" at bounding box center [889, 74] width 46 height 14
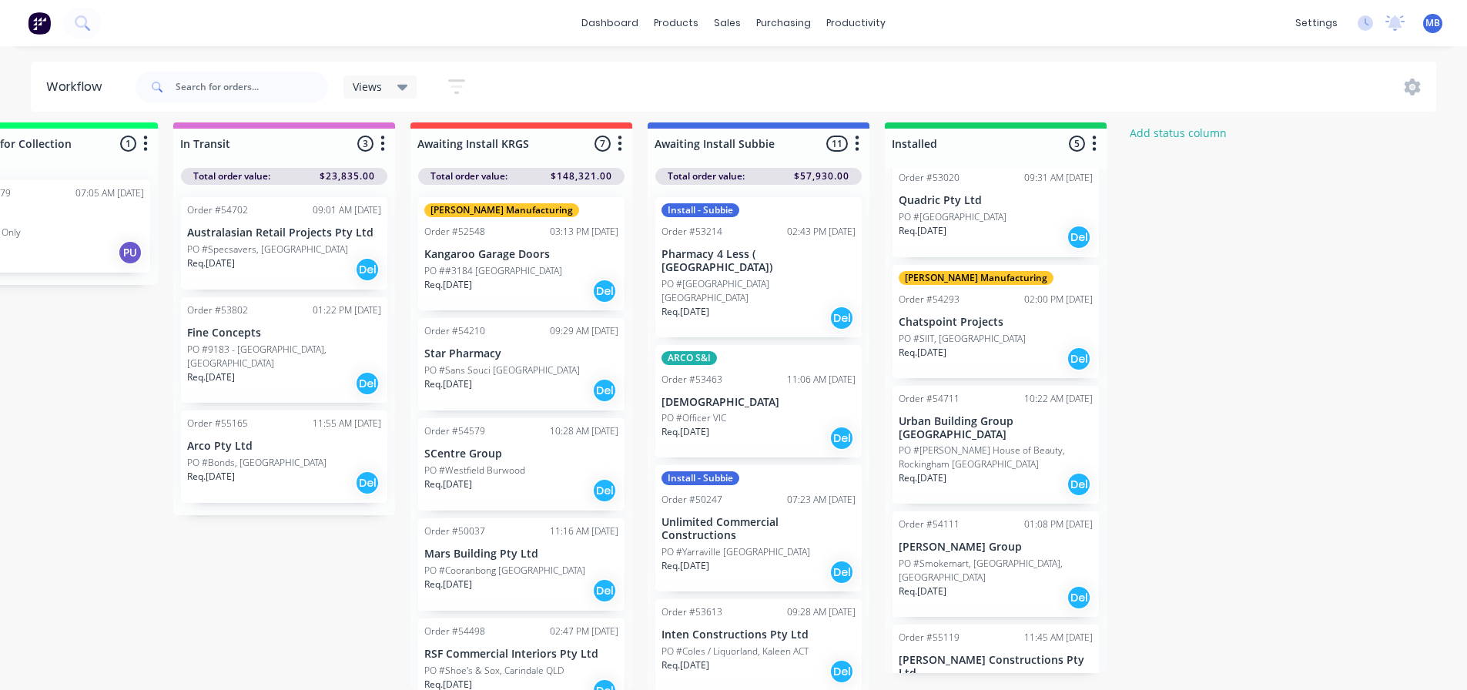
scroll to position [22, 0]
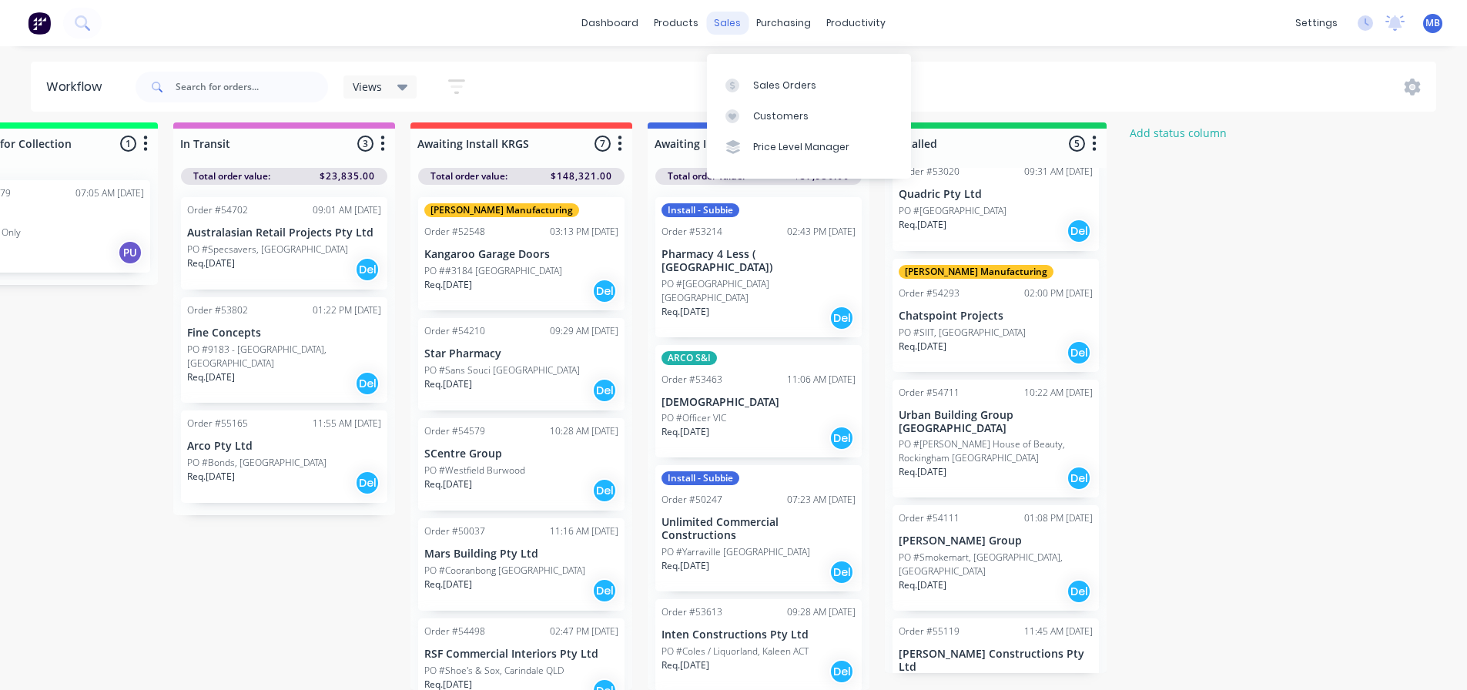
click at [739, 15] on div "sales" at bounding box center [727, 23] width 42 height 23
click at [763, 79] on div "Sales Orders" at bounding box center [784, 86] width 63 height 14
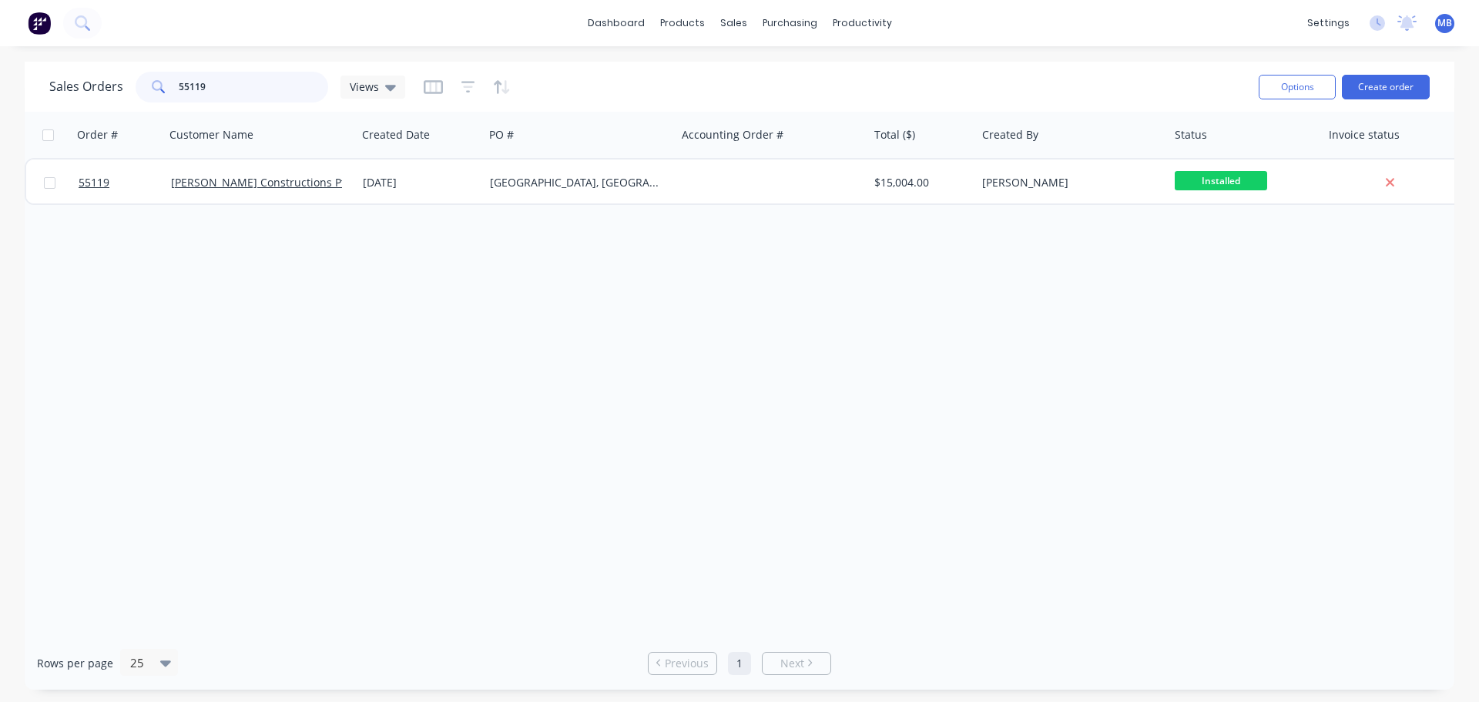
drag, startPoint x: 217, startPoint y: 90, endPoint x: 0, endPoint y: 62, distance: 218.9
click at [0, 82] on div "Sales Orders 55119 Views Options Create order Order # Customer Name Created Dat…" at bounding box center [739, 376] width 1479 height 628
drag, startPoint x: 223, startPoint y: 89, endPoint x: 152, endPoint y: 85, distance: 71.0
click at [152, 85] on div "54111" at bounding box center [232, 87] width 193 height 31
drag, startPoint x: 202, startPoint y: 92, endPoint x: 172, endPoint y: 89, distance: 30.2
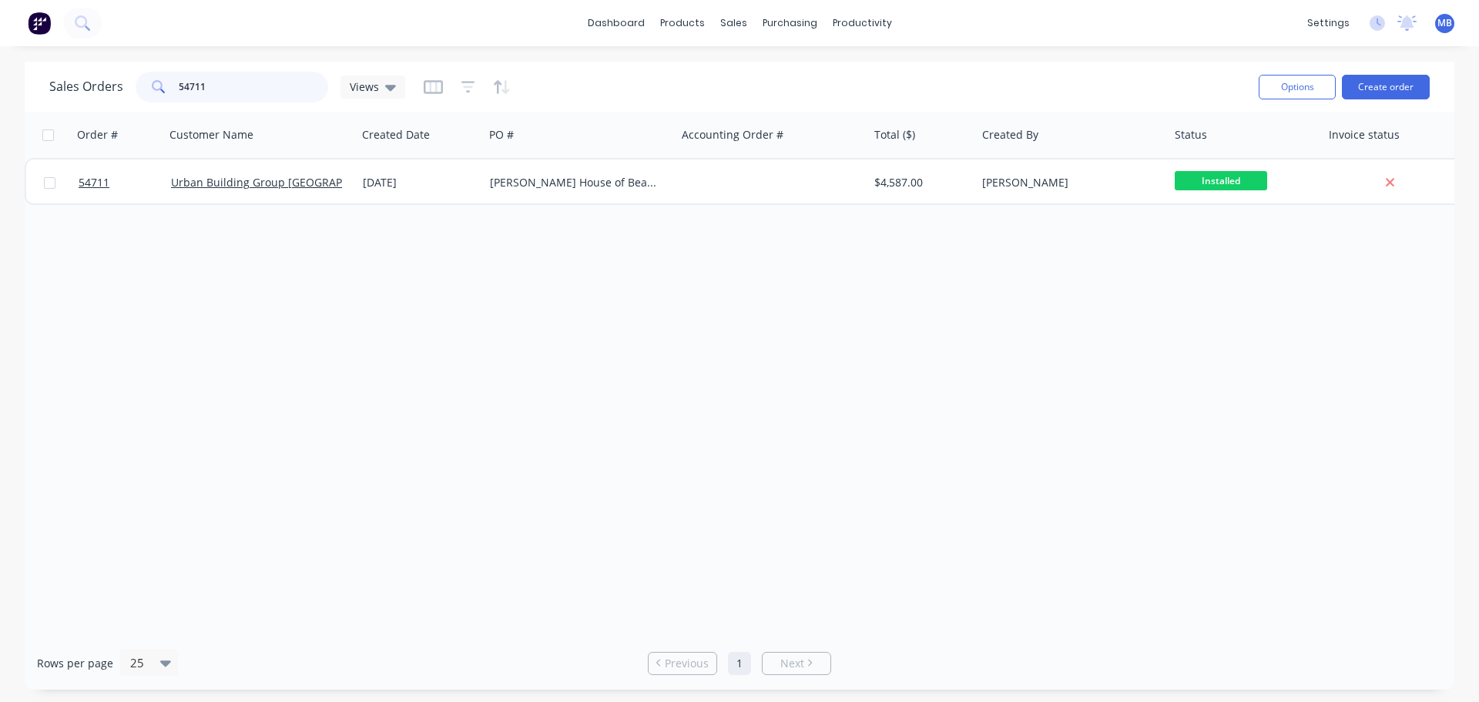
click at [172, 89] on div "54711" at bounding box center [232, 87] width 193 height 31
drag, startPoint x: 218, startPoint y: 87, endPoint x: 149, endPoint y: 87, distance: 68.5
click at [153, 87] on div "54293" at bounding box center [232, 87] width 193 height 31
type input "53020"
click at [1289, 86] on button "Options" at bounding box center [1296, 87] width 77 height 25
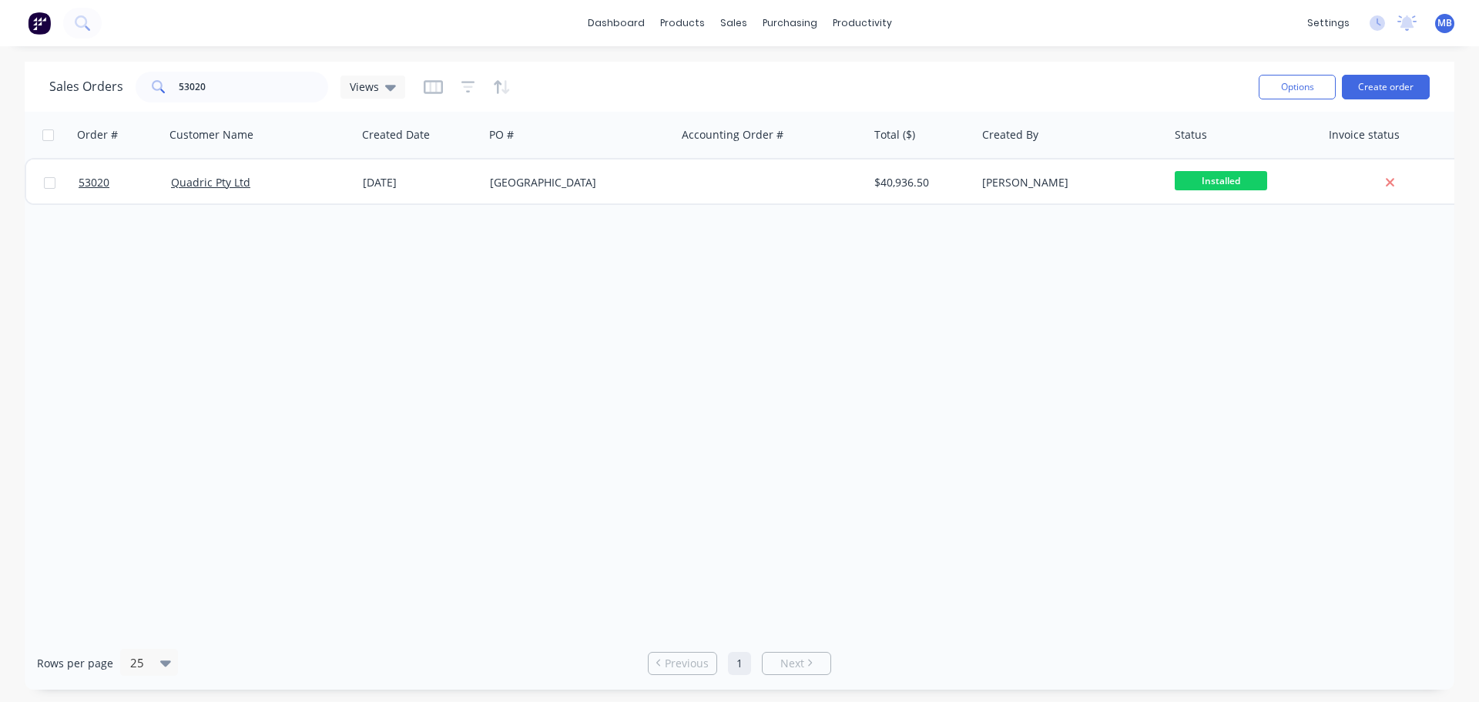
click at [1134, 303] on div "Order # Customer Name Created Date PO # Accounting Order # Total ($) Created By…" at bounding box center [739, 374] width 1429 height 524
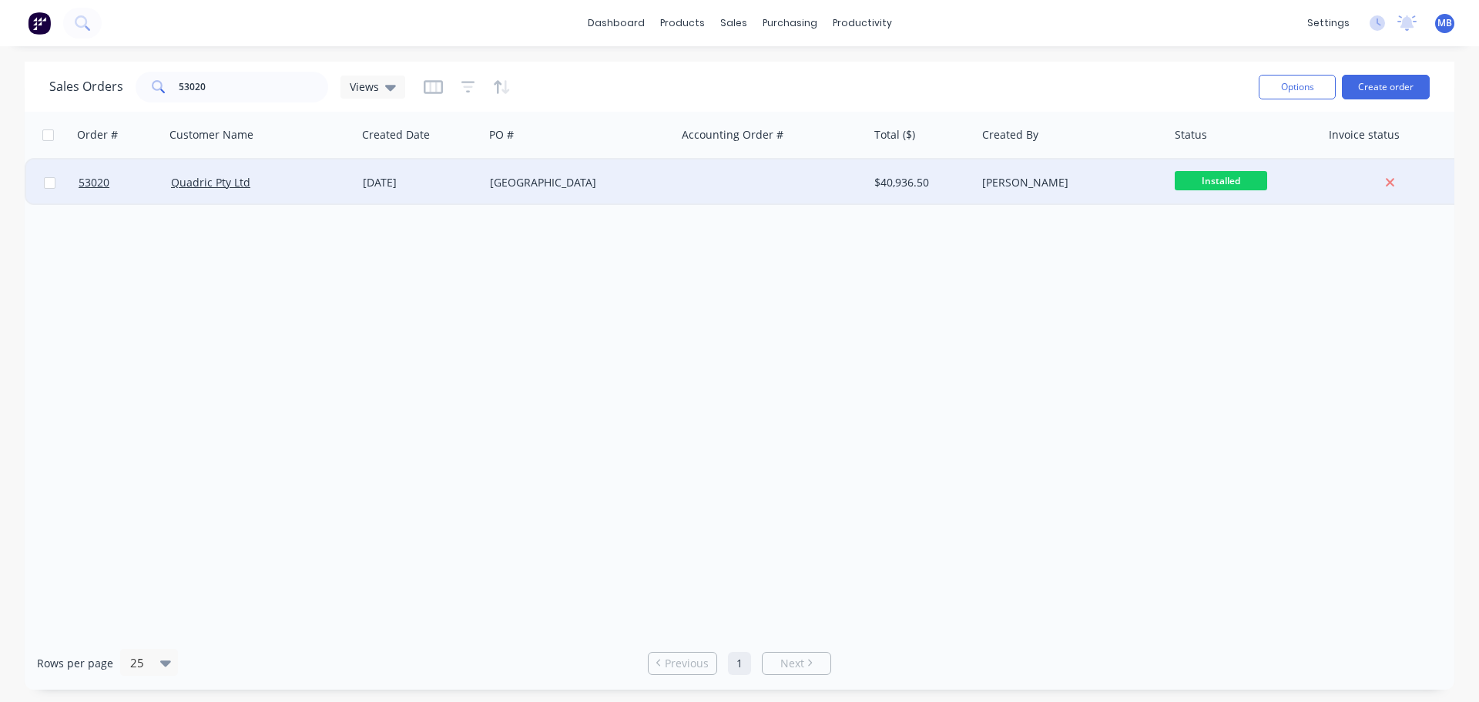
click at [1021, 177] on div "[PERSON_NAME]" at bounding box center [1067, 182] width 171 height 15
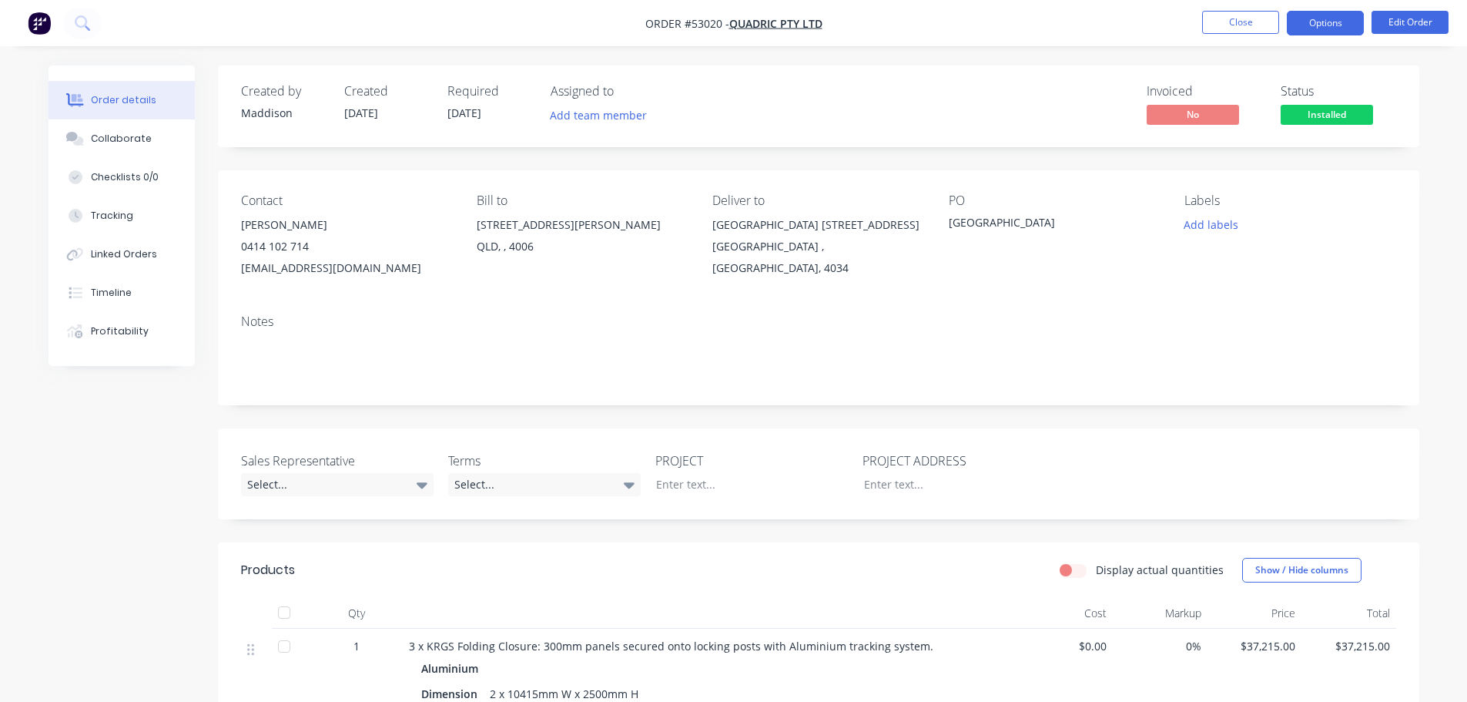
click at [1312, 28] on button "Options" at bounding box center [1325, 23] width 77 height 25
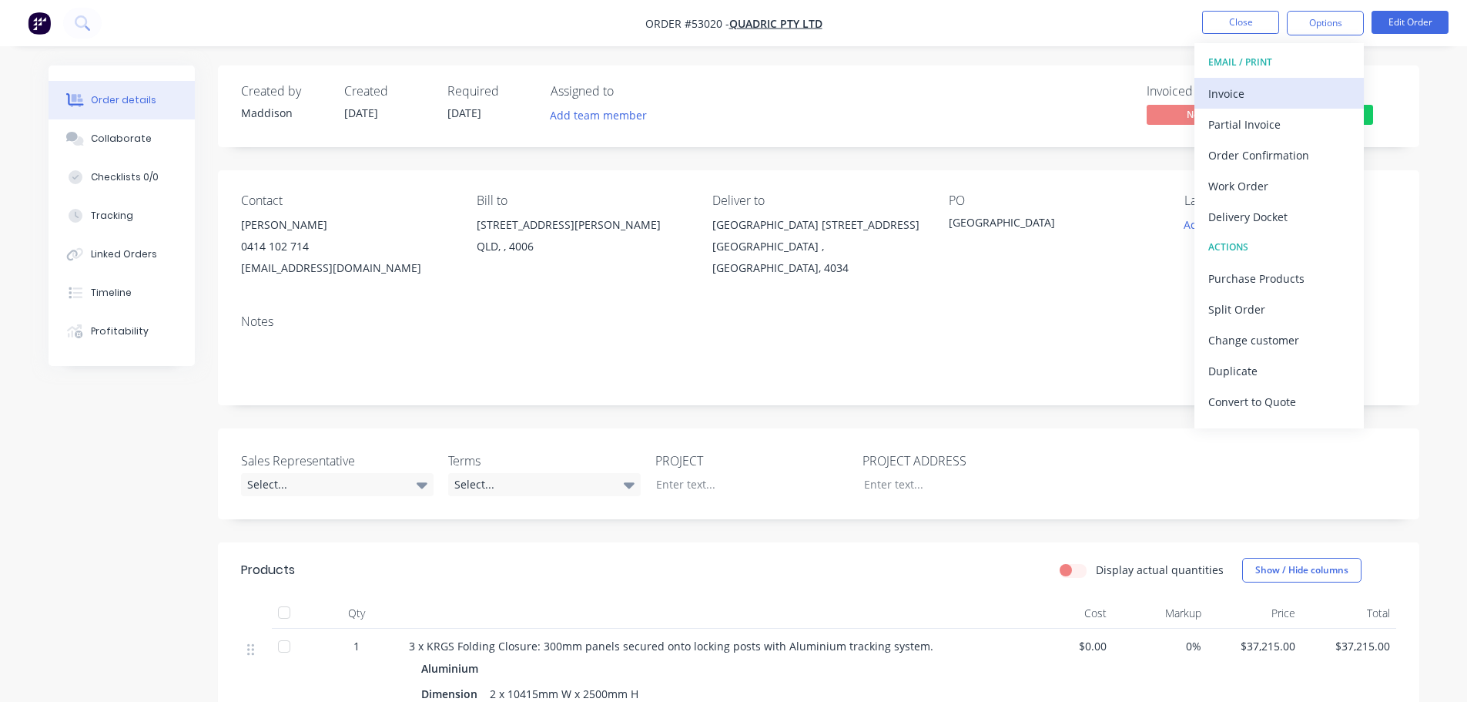
click at [1234, 93] on div "Invoice" at bounding box center [1279, 93] width 142 height 22
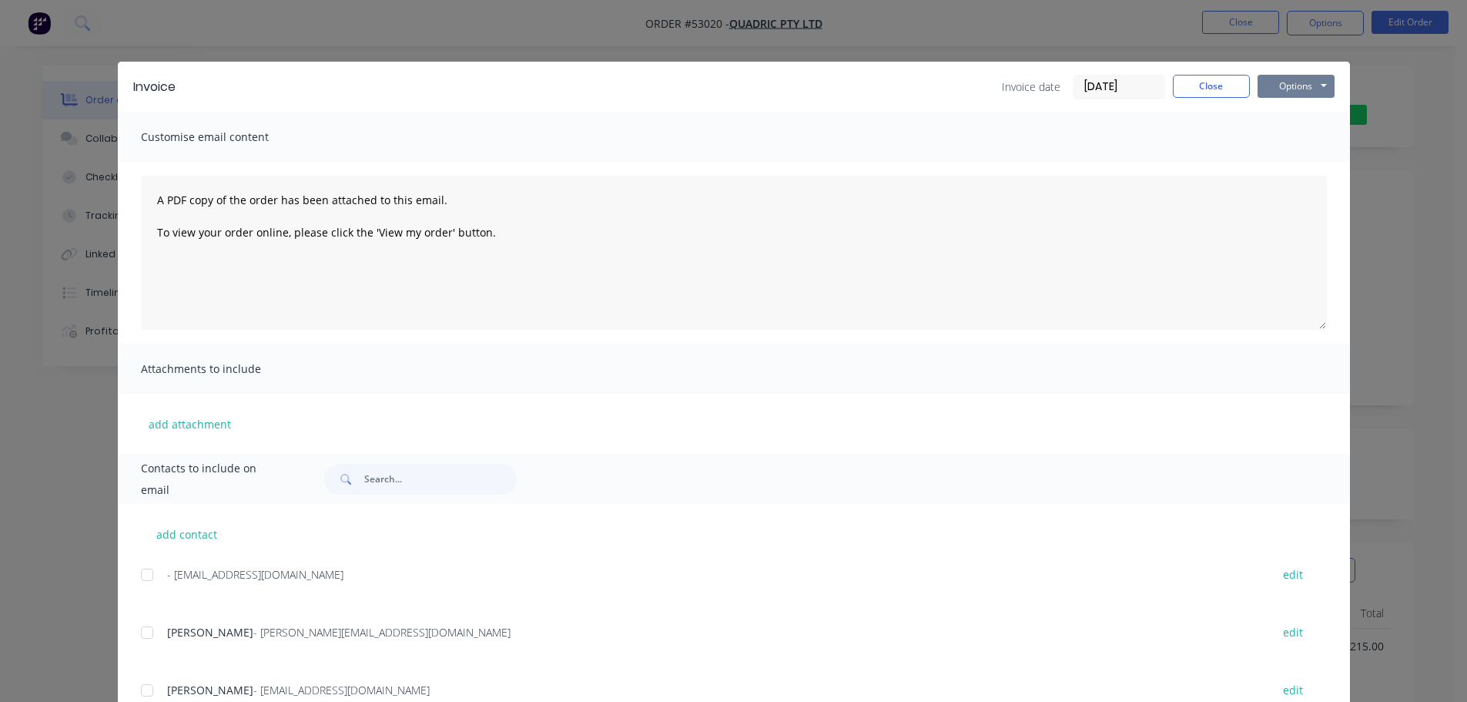
click at [1268, 84] on button "Options" at bounding box center [1296, 86] width 77 height 23
click at [1271, 136] on button "Print" at bounding box center [1307, 138] width 99 height 25
click at [1209, 86] on button "Close" at bounding box center [1211, 86] width 77 height 23
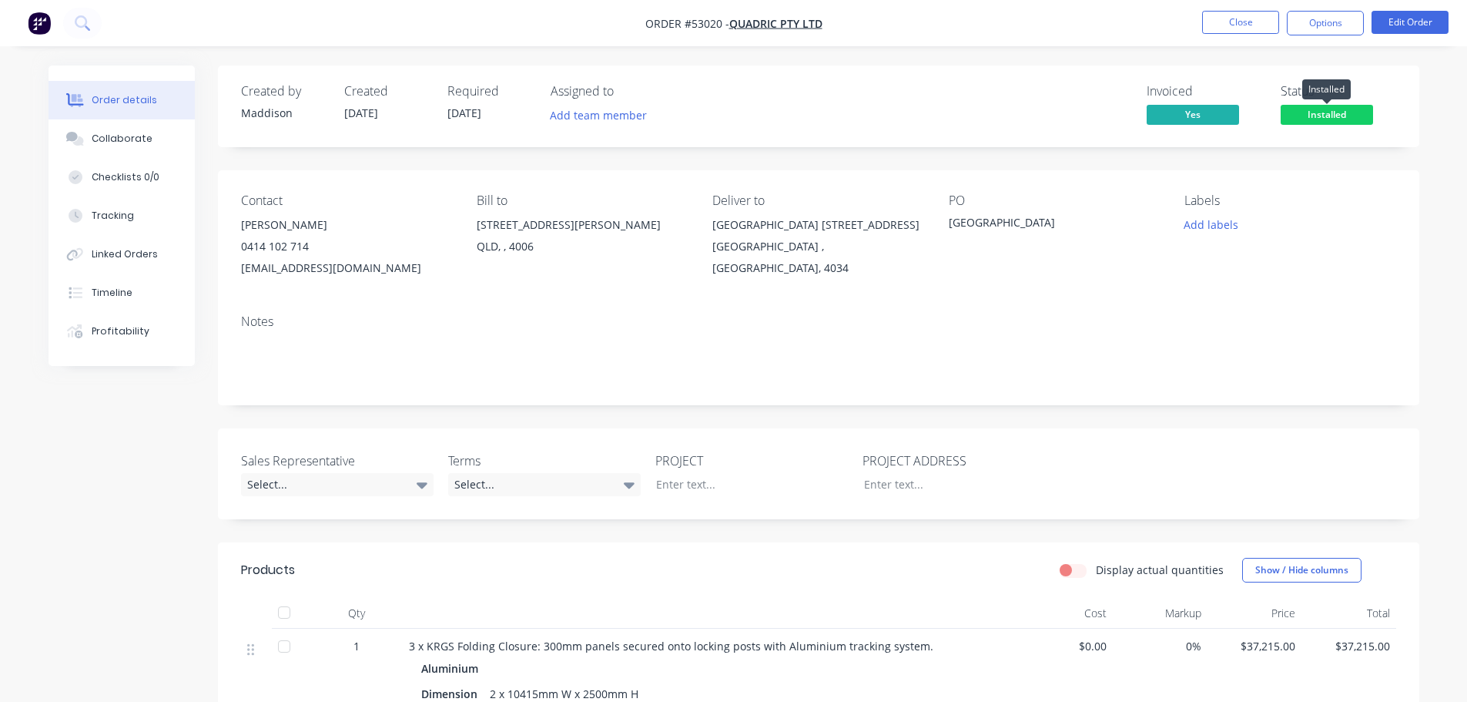
click at [1305, 113] on span "Installed" at bounding box center [1327, 114] width 92 height 19
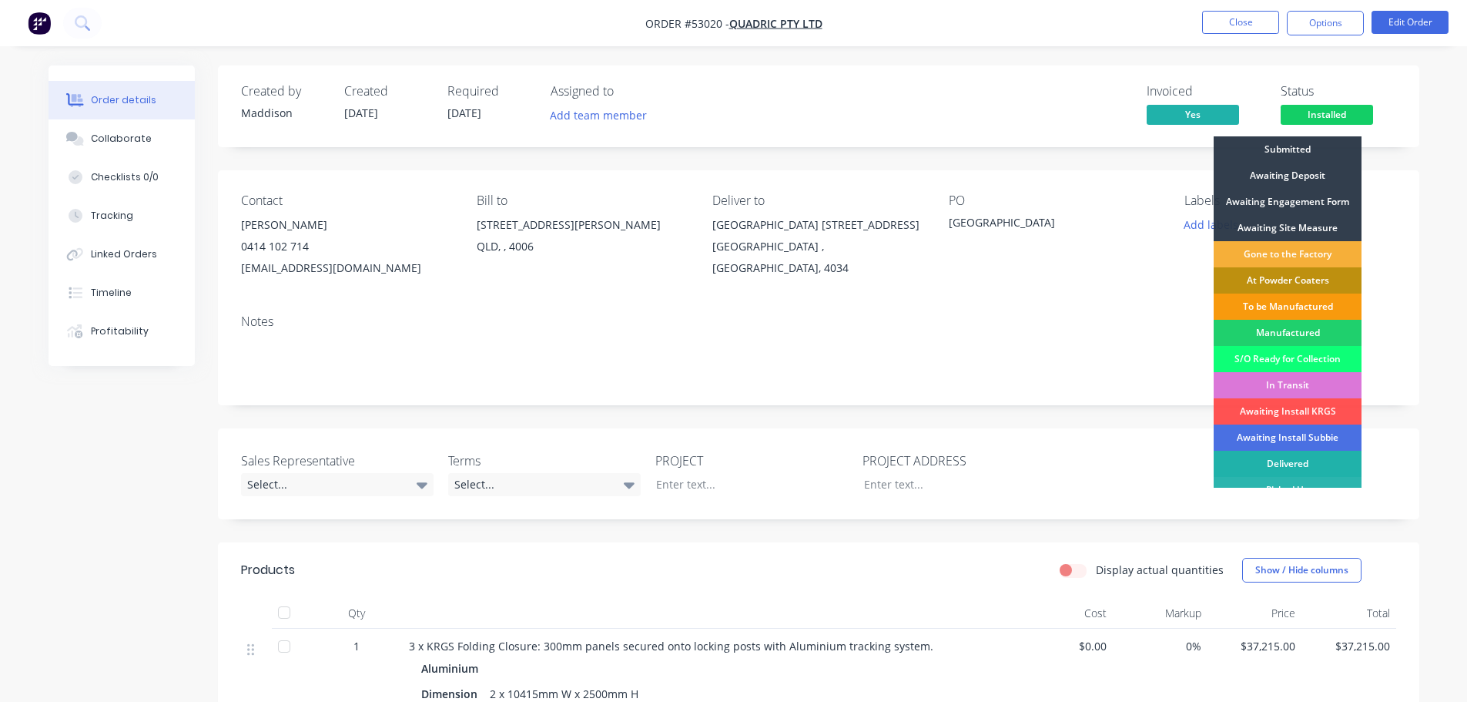
click at [1275, 457] on div "Delivered" at bounding box center [1288, 464] width 148 height 26
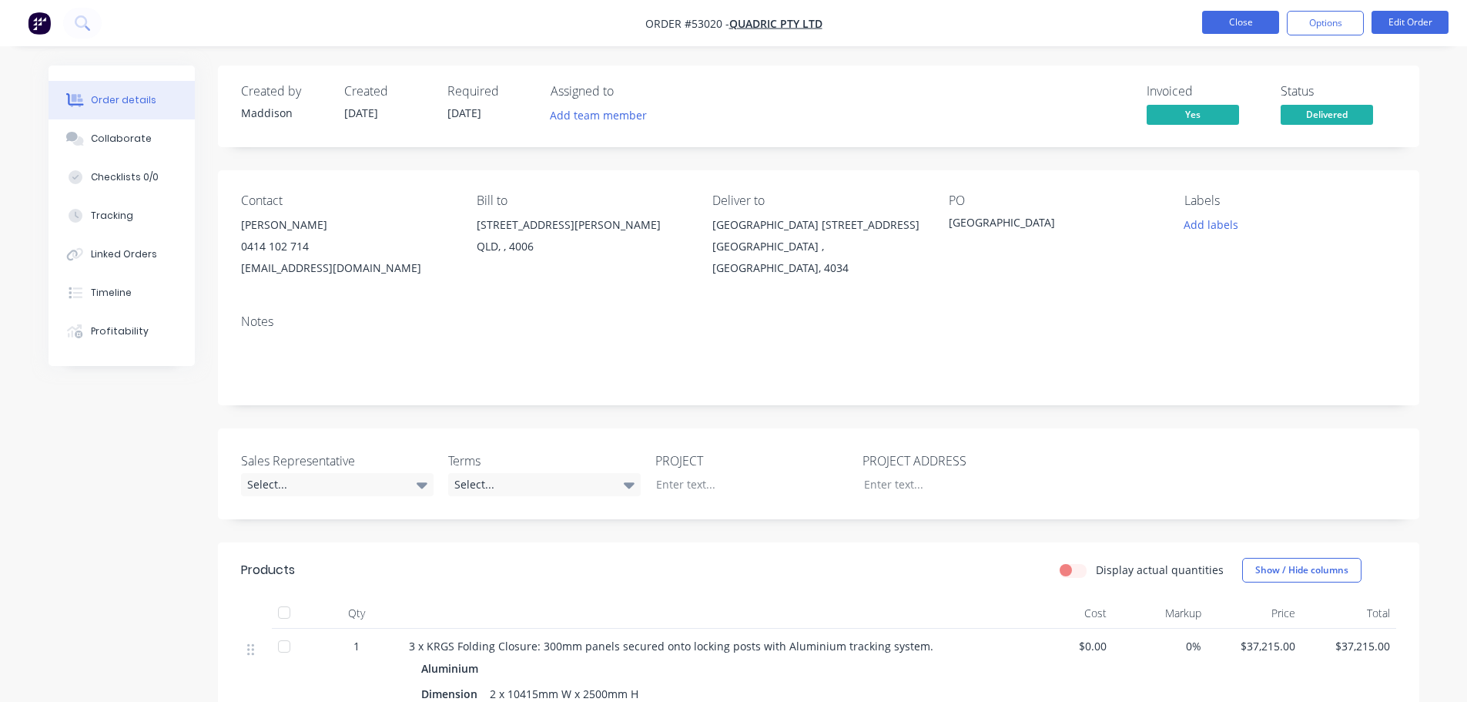
click at [1236, 17] on button "Close" at bounding box center [1240, 22] width 77 height 23
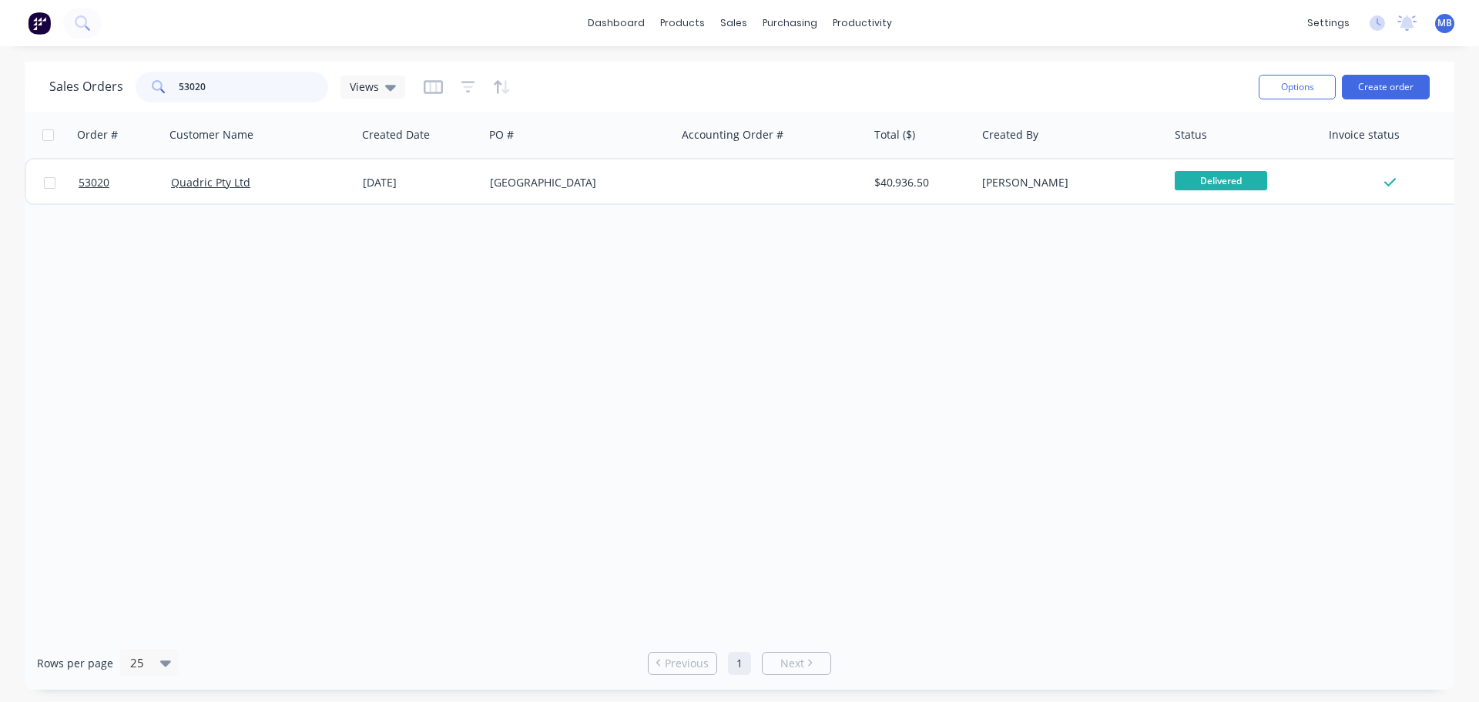
drag, startPoint x: 230, startPoint y: 82, endPoint x: 118, endPoint y: 68, distance: 113.4
click at [118, 68] on div "Sales Orders 53020 Views" at bounding box center [647, 87] width 1197 height 38
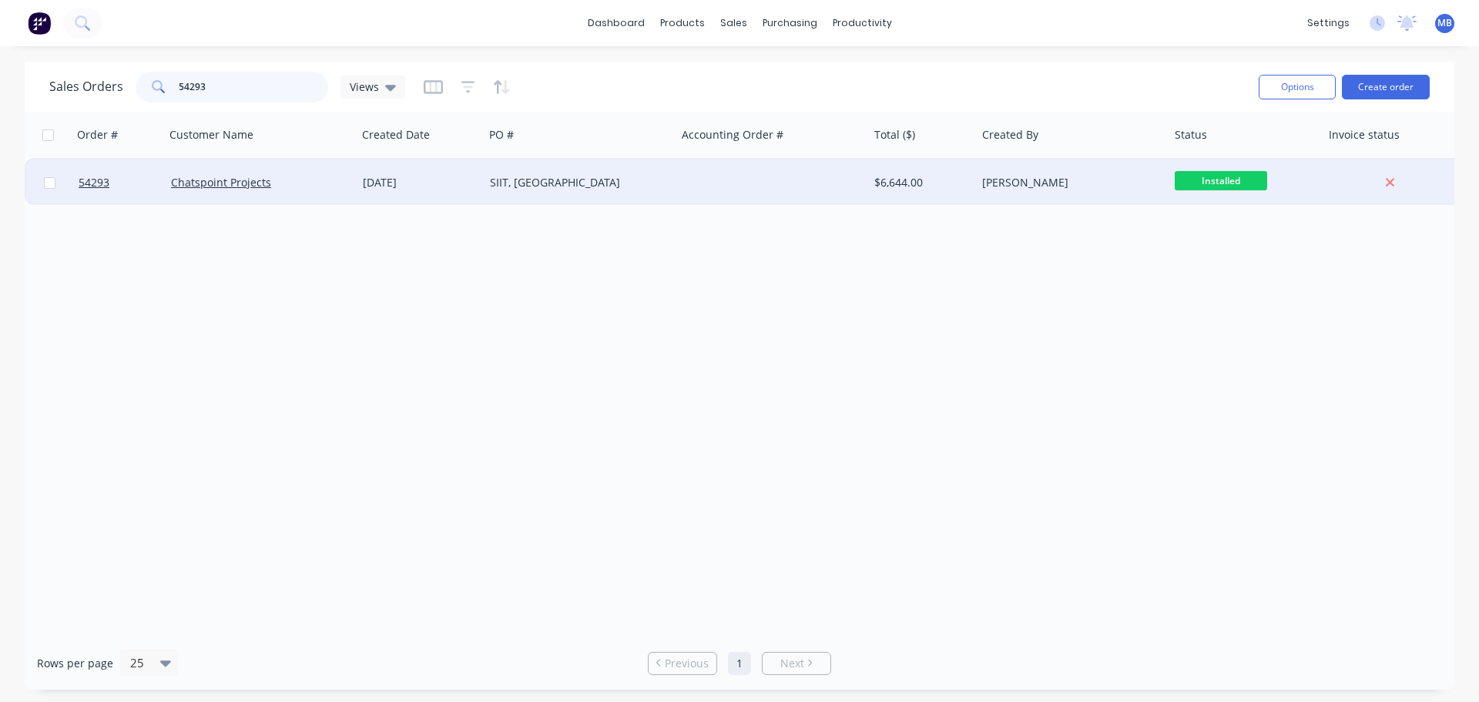
type input "54293"
click at [1071, 177] on div "[PERSON_NAME]" at bounding box center [1067, 182] width 171 height 15
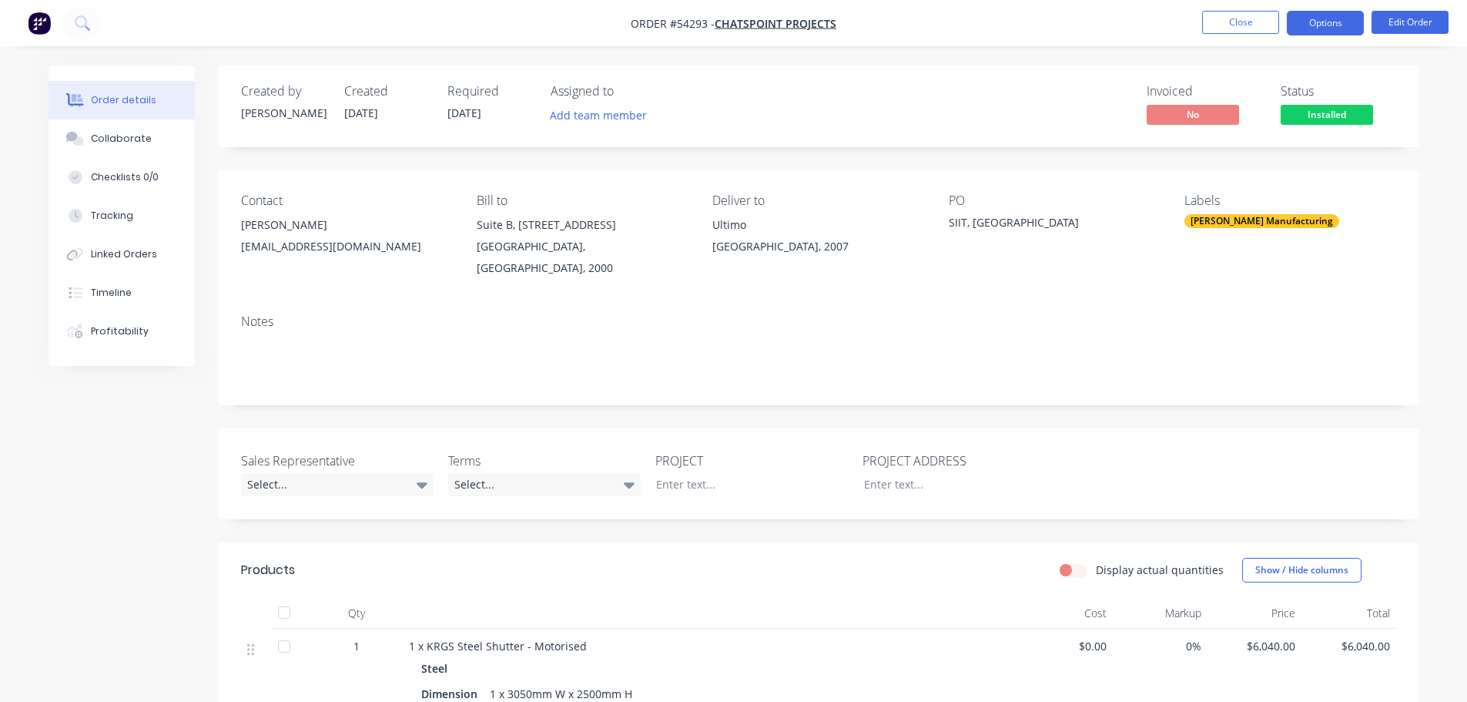
click at [1315, 26] on button "Options" at bounding box center [1325, 23] width 77 height 25
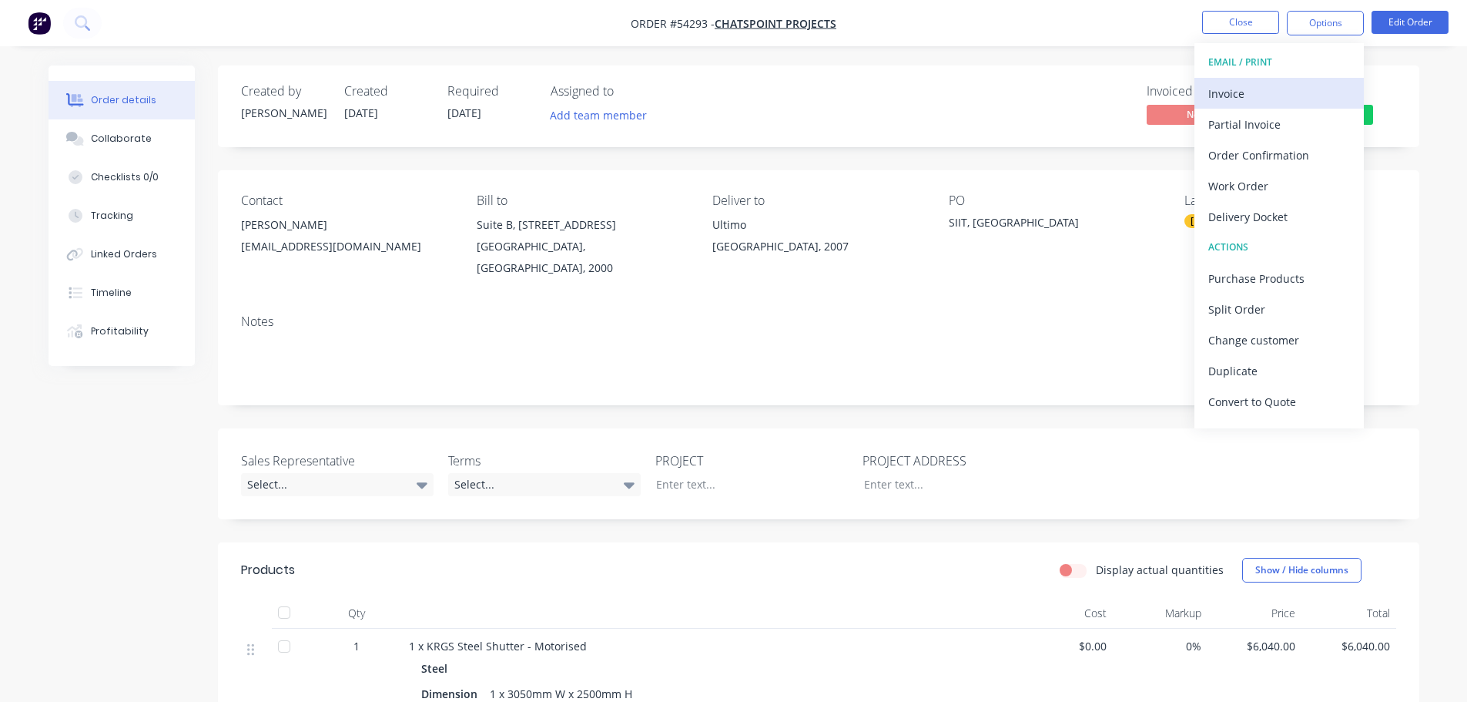
click at [1215, 92] on div "Invoice" at bounding box center [1279, 93] width 142 height 22
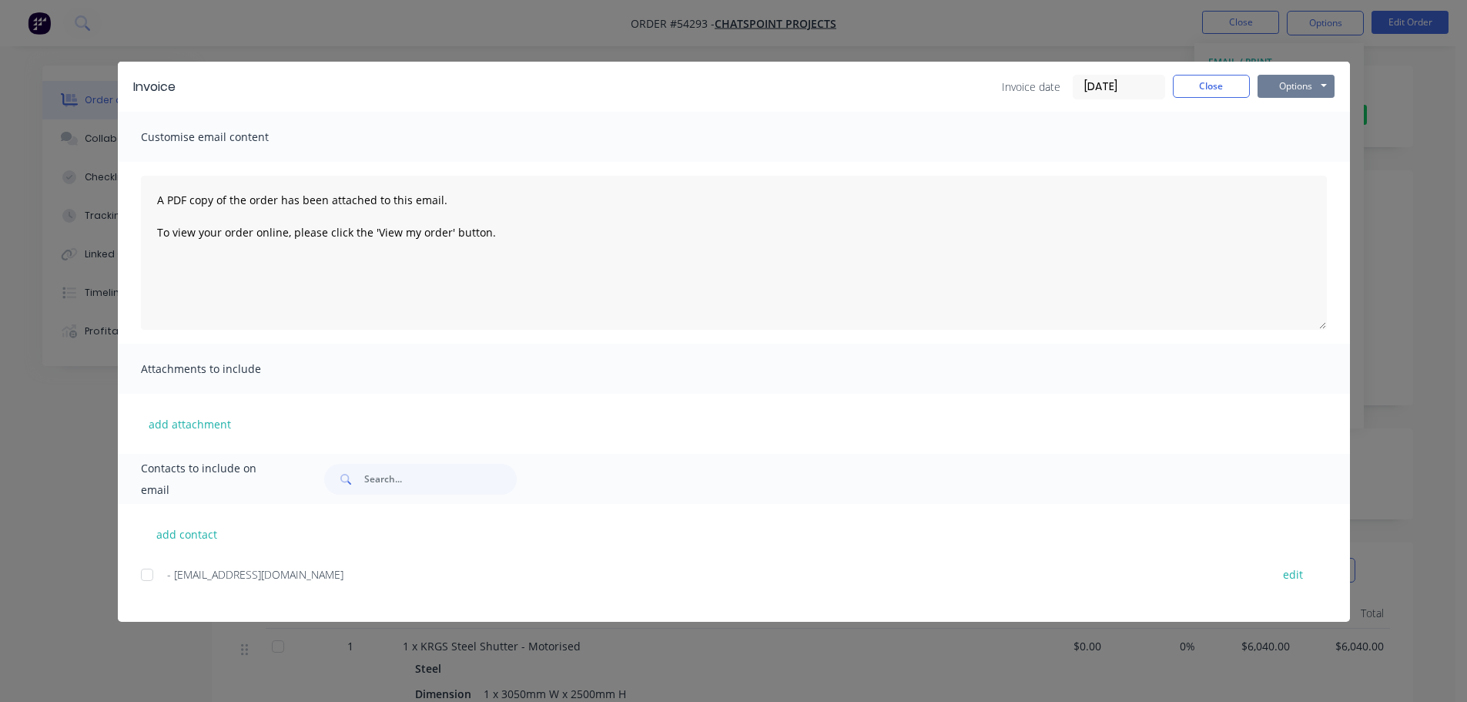
click at [1283, 84] on button "Options" at bounding box center [1296, 86] width 77 height 23
click at [1277, 139] on button "Print" at bounding box center [1307, 138] width 99 height 25
click at [1202, 89] on button "Close" at bounding box center [1211, 86] width 77 height 23
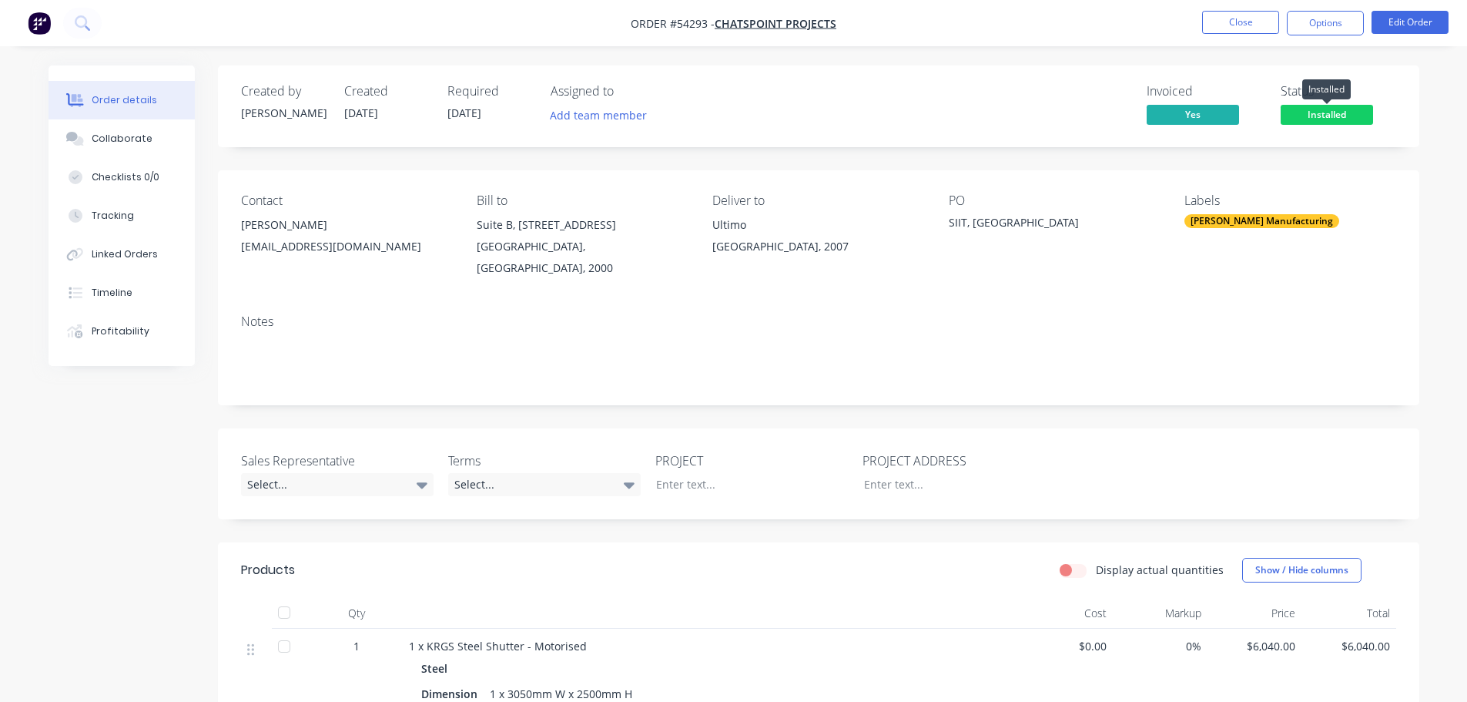
click at [1305, 119] on span "Installed" at bounding box center [1327, 114] width 92 height 19
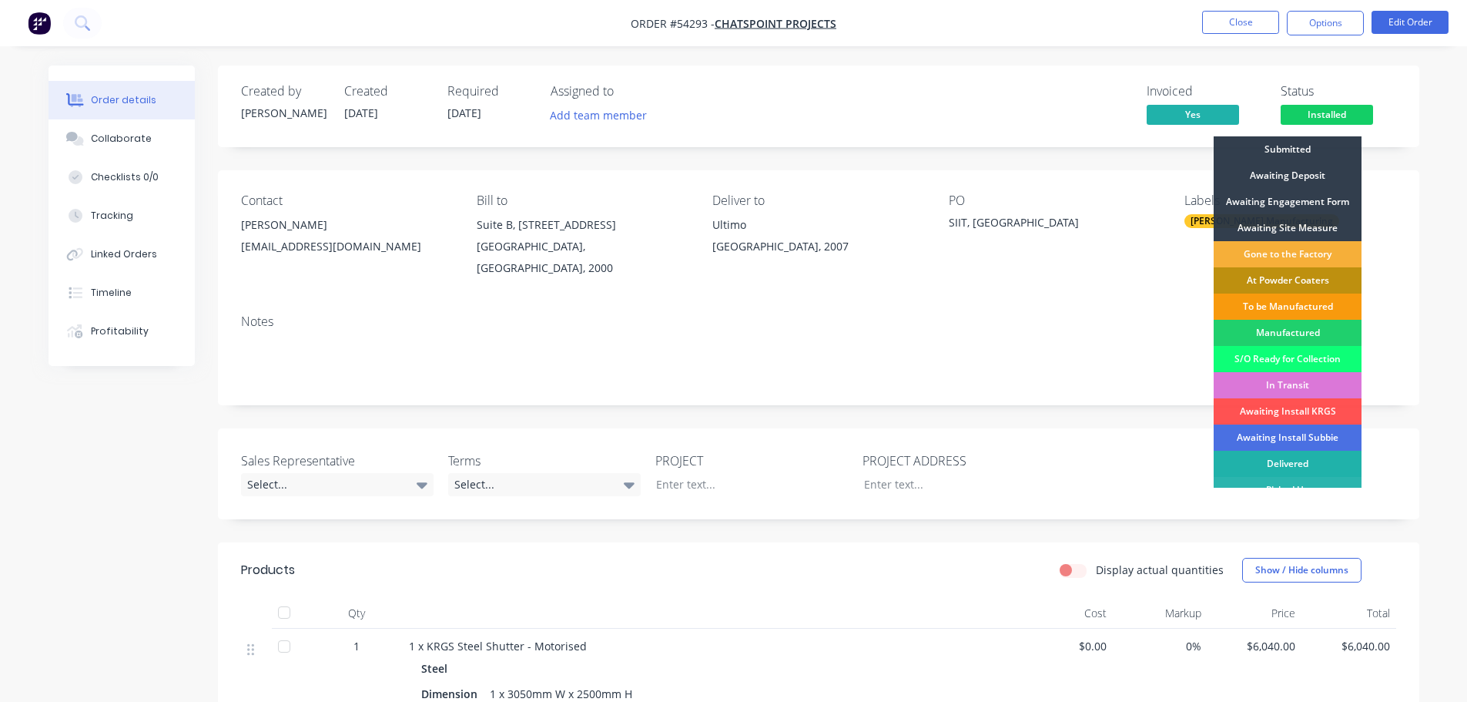
click at [1285, 459] on div "Delivered" at bounding box center [1288, 464] width 148 height 26
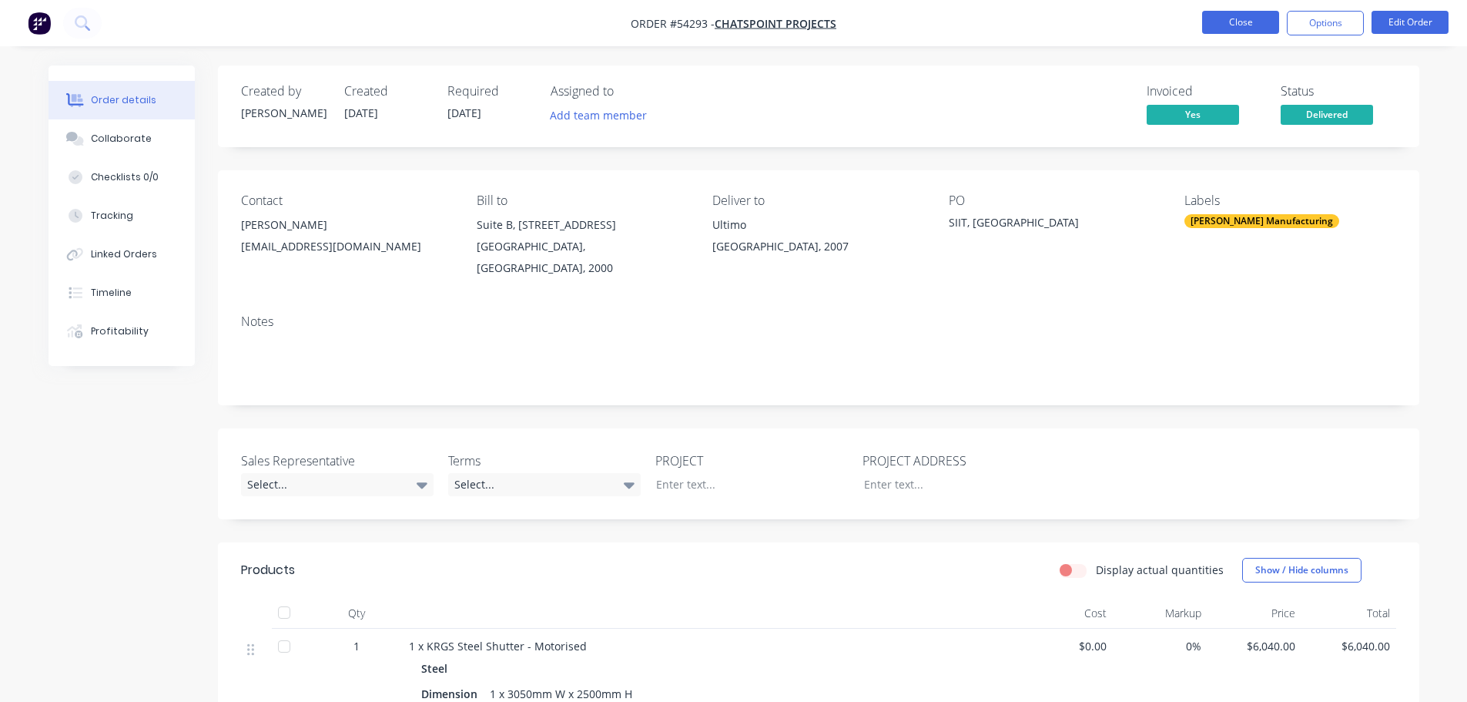
click at [1233, 22] on button "Close" at bounding box center [1240, 22] width 77 height 23
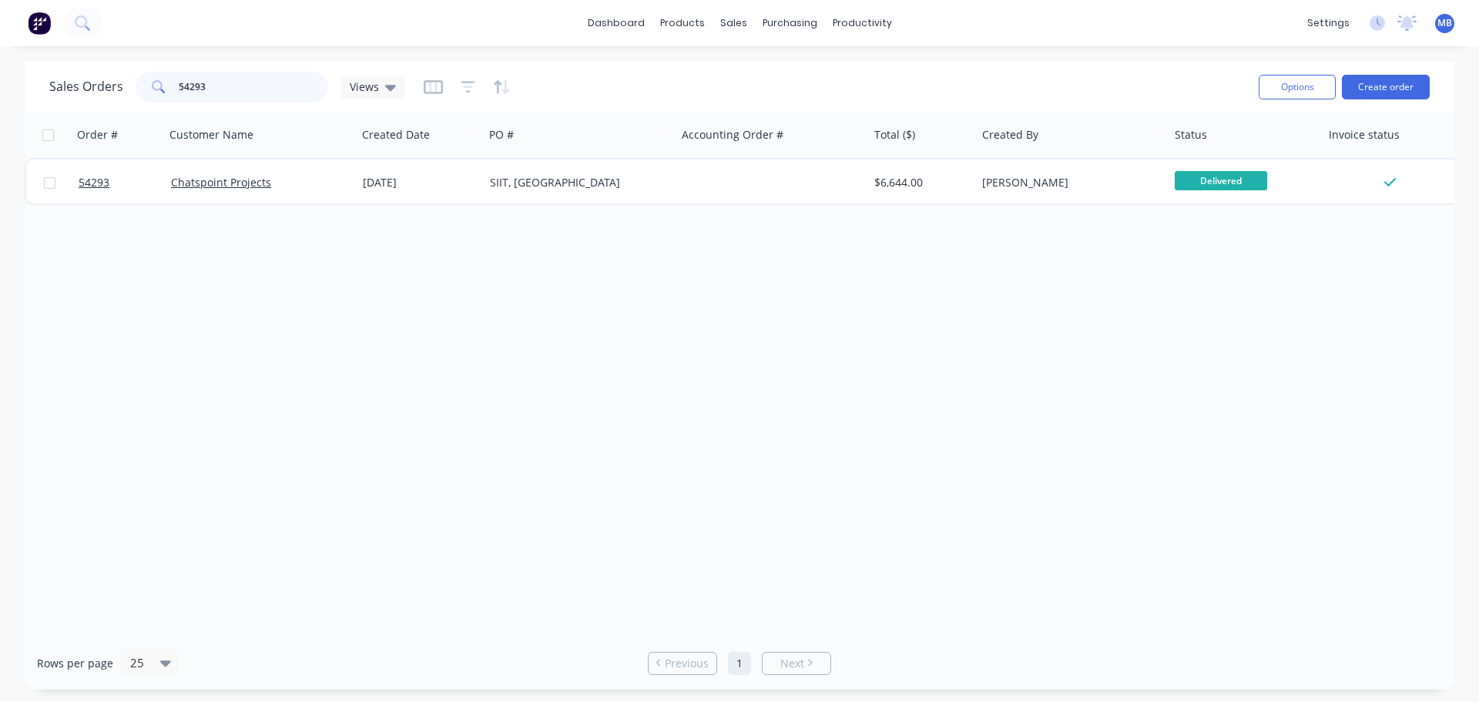
drag, startPoint x: 230, startPoint y: 85, endPoint x: 161, endPoint y: 76, distance: 69.2
click at [161, 76] on div "54293" at bounding box center [232, 87] width 193 height 31
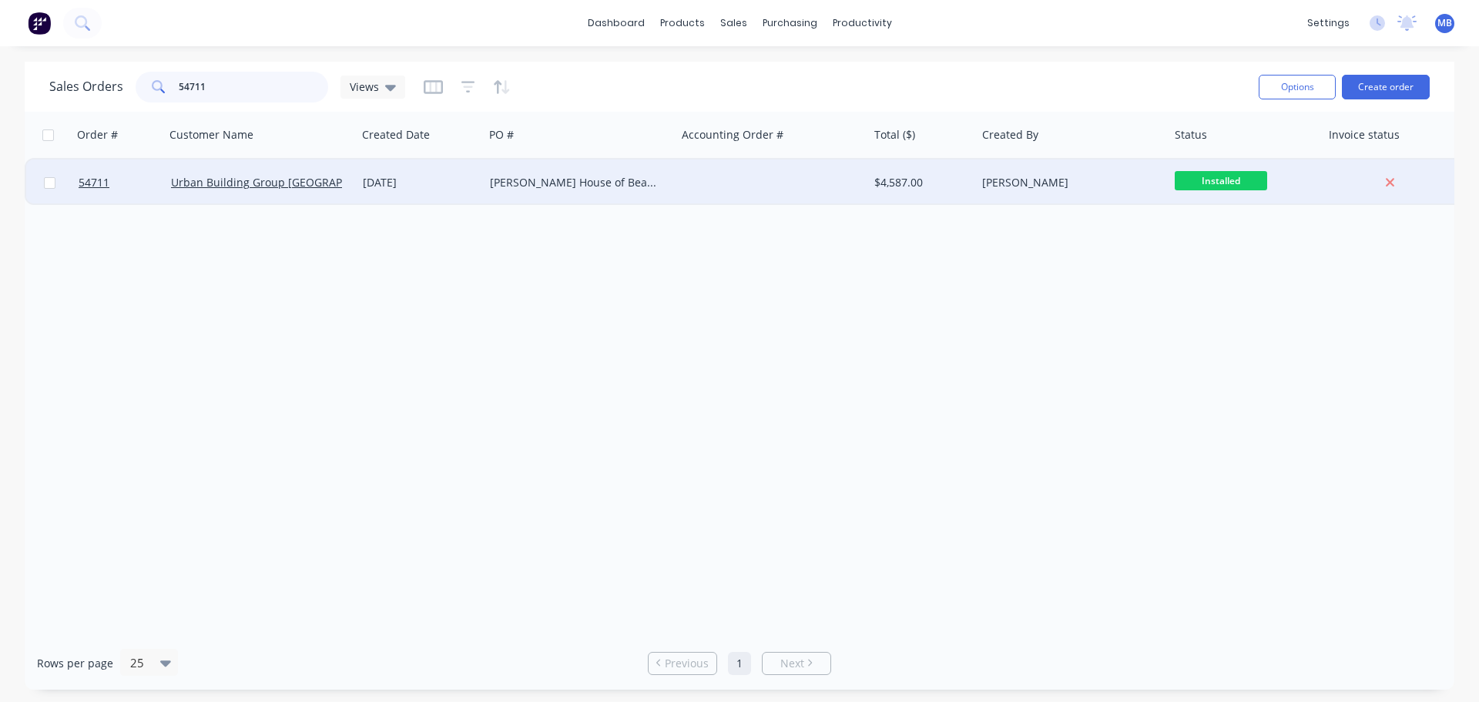
type input "54711"
click at [1019, 177] on div "[PERSON_NAME]" at bounding box center [1067, 182] width 171 height 15
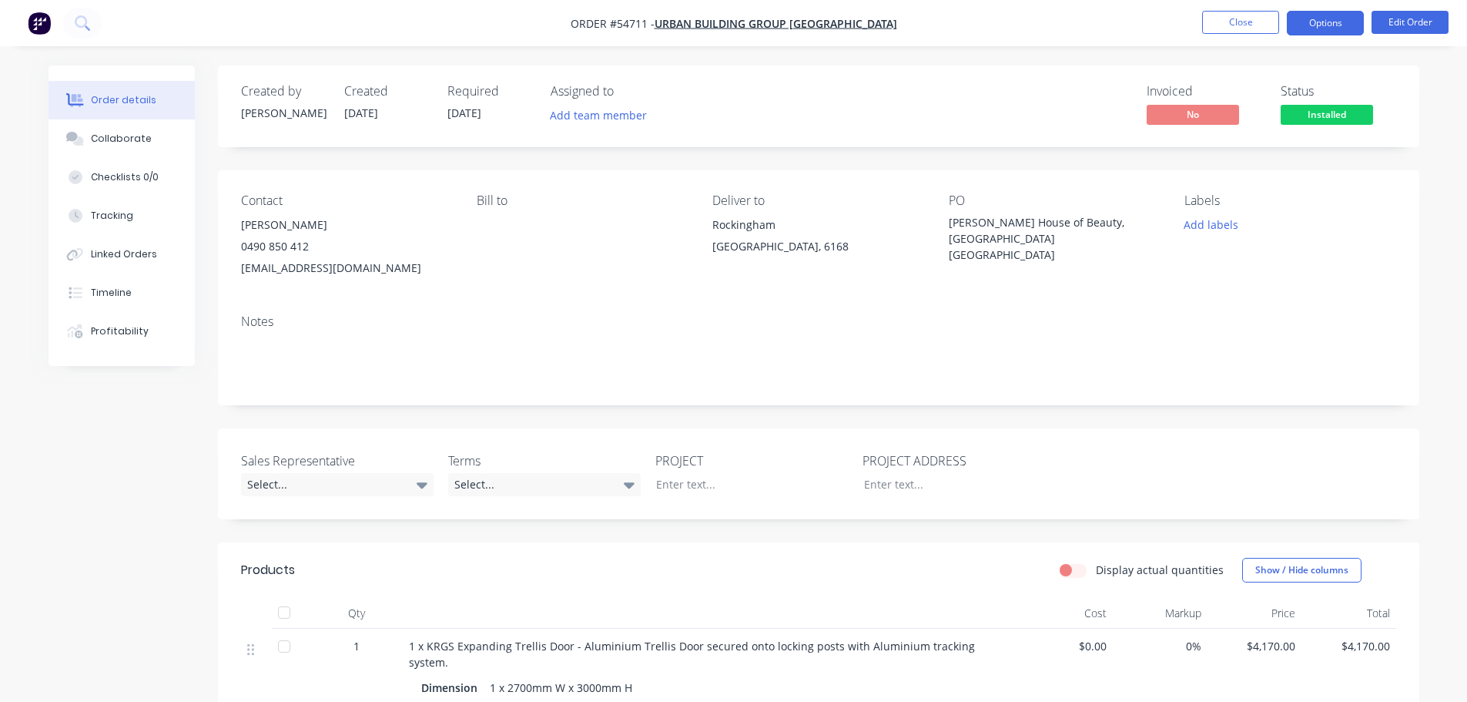
click at [1312, 12] on button "Options" at bounding box center [1325, 23] width 77 height 25
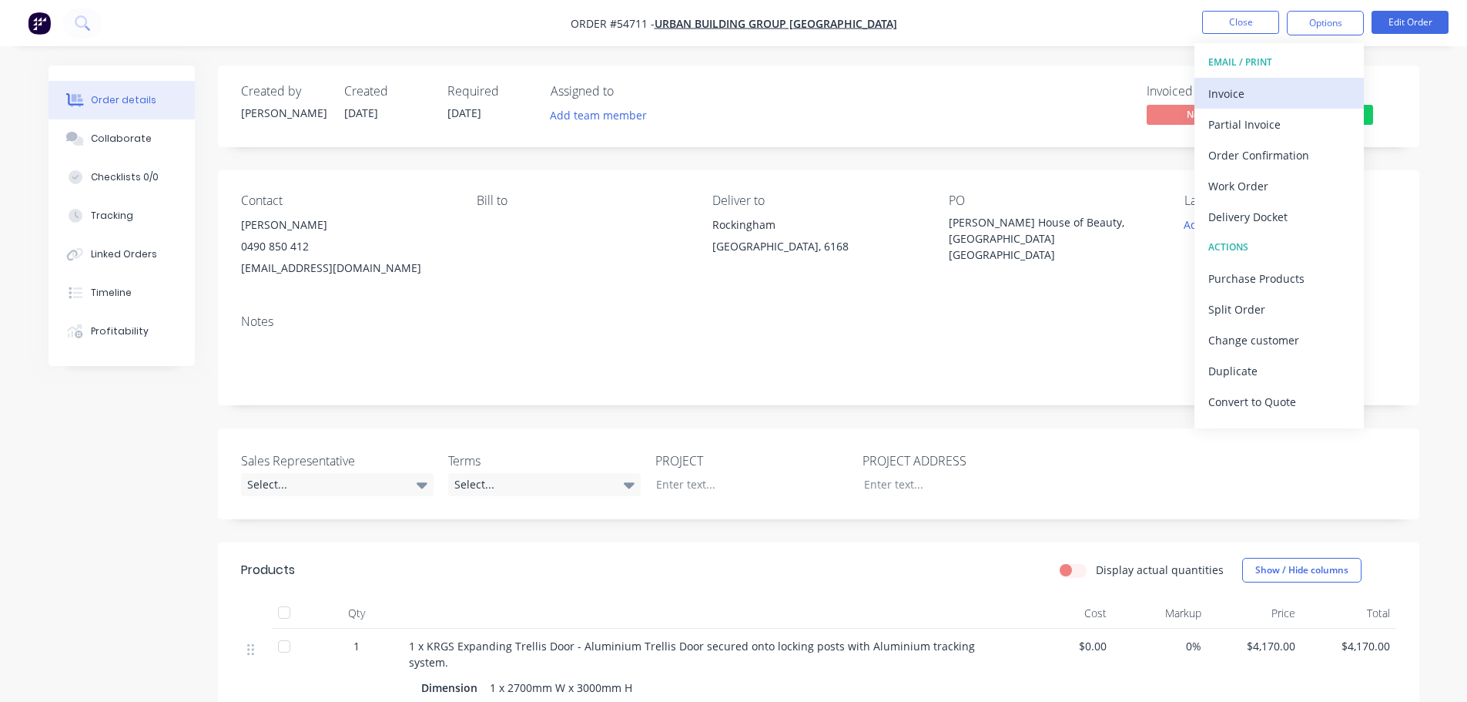
click at [1234, 94] on div "Invoice" at bounding box center [1279, 93] width 142 height 22
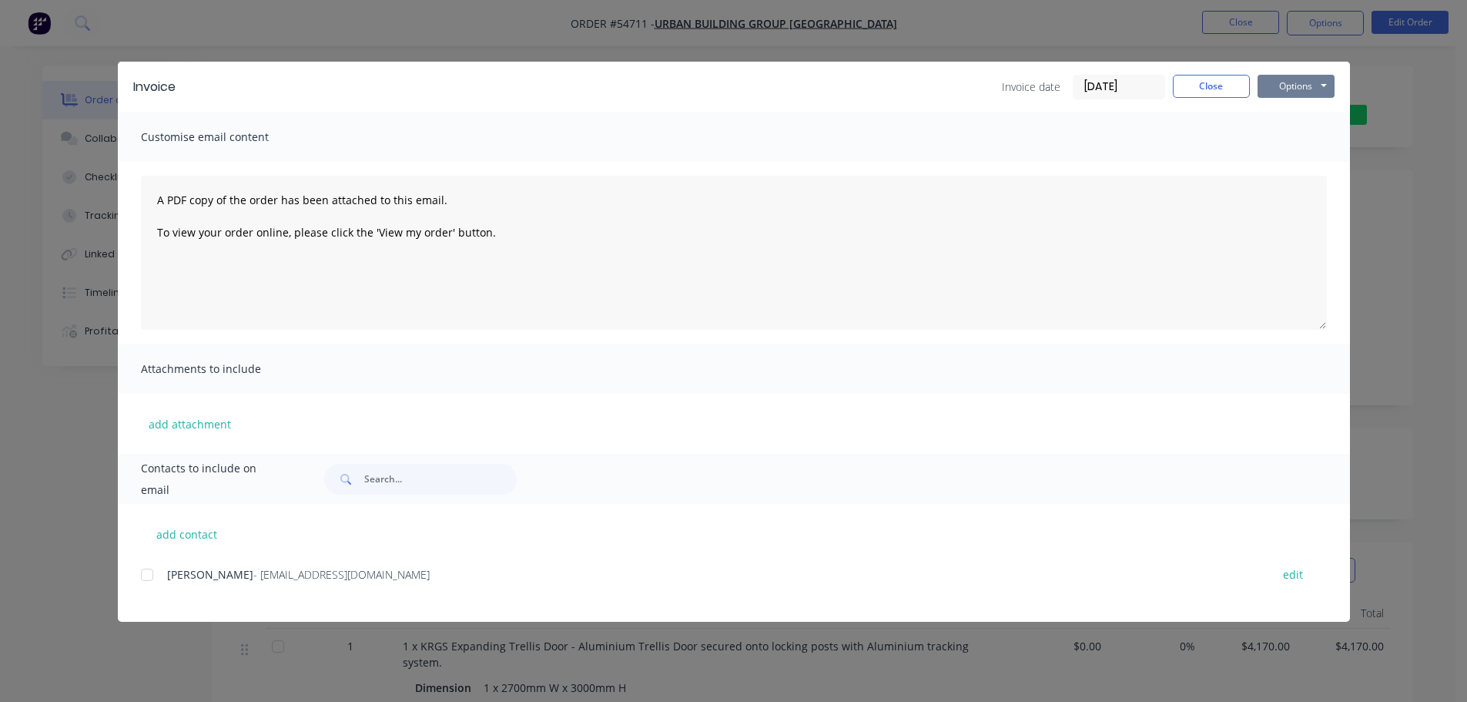
click at [1285, 83] on button "Options" at bounding box center [1296, 86] width 77 height 23
click at [1282, 142] on button "Print" at bounding box center [1307, 138] width 99 height 25
click at [1226, 86] on button "Close" at bounding box center [1211, 86] width 77 height 23
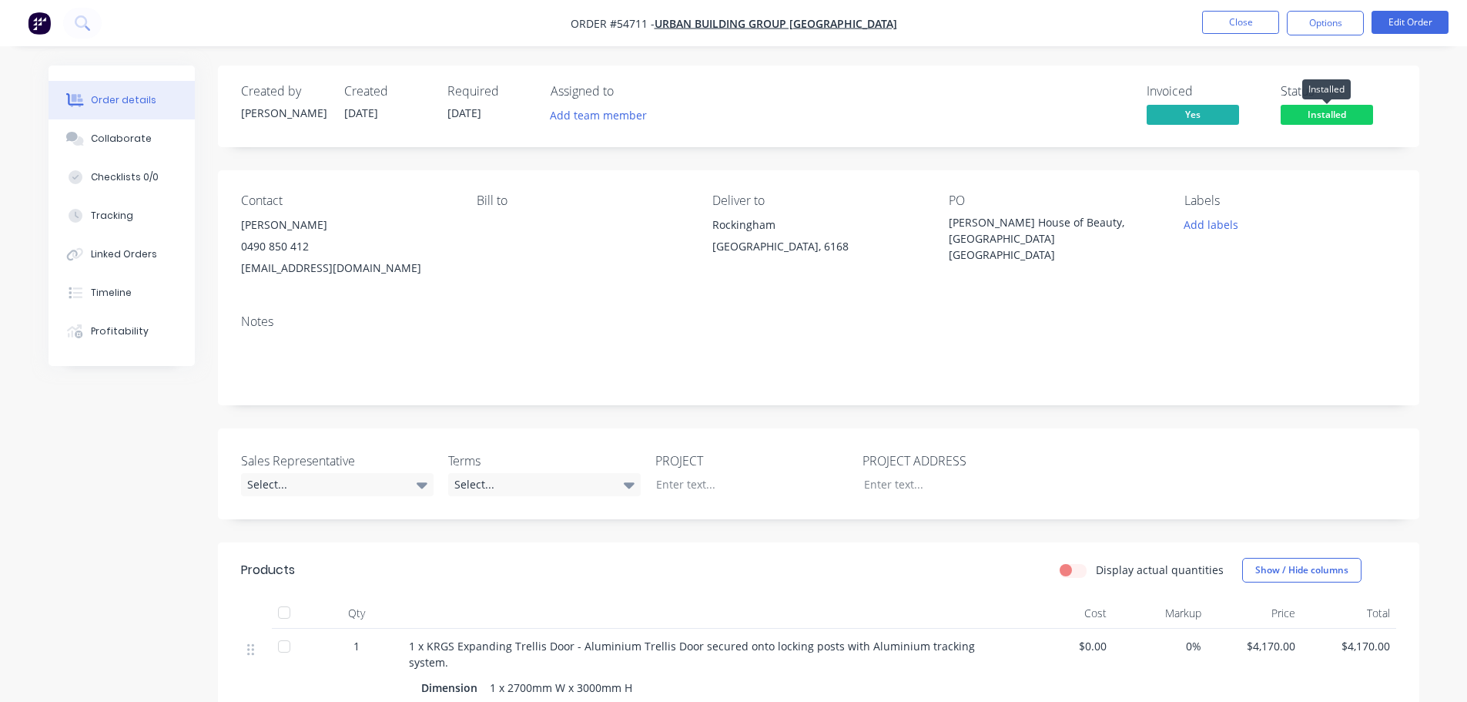
click at [1310, 119] on span "Installed" at bounding box center [1327, 114] width 92 height 19
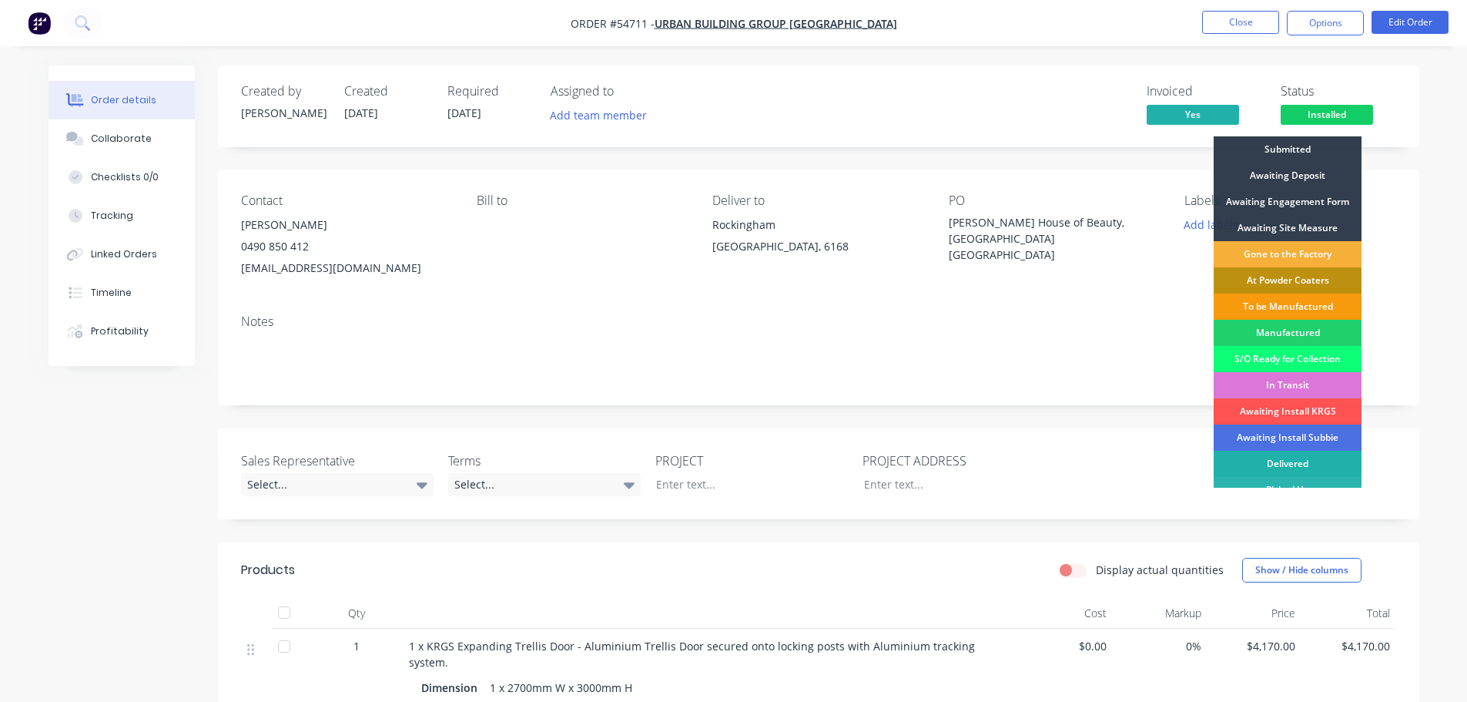
click at [1315, 457] on div "Delivered" at bounding box center [1288, 464] width 148 height 26
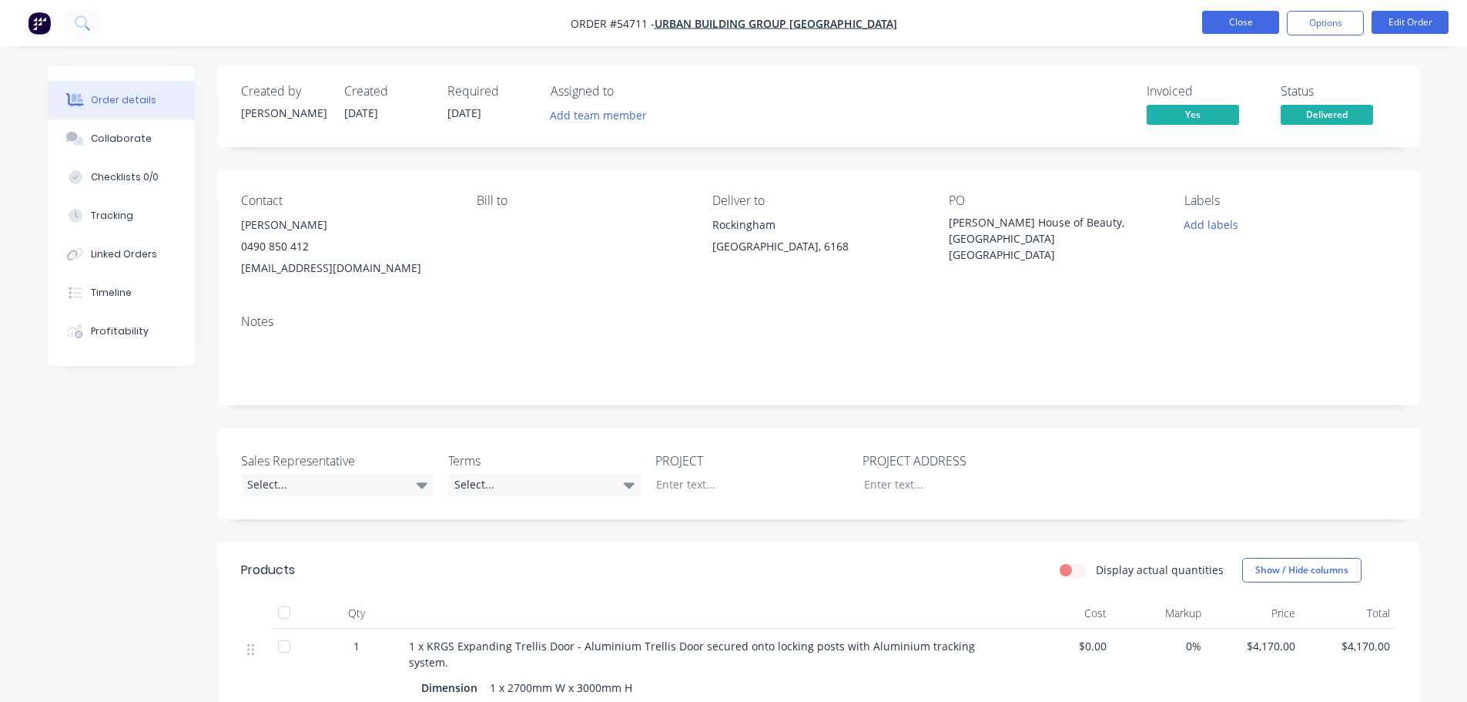
click at [1217, 16] on button "Close" at bounding box center [1240, 22] width 77 height 23
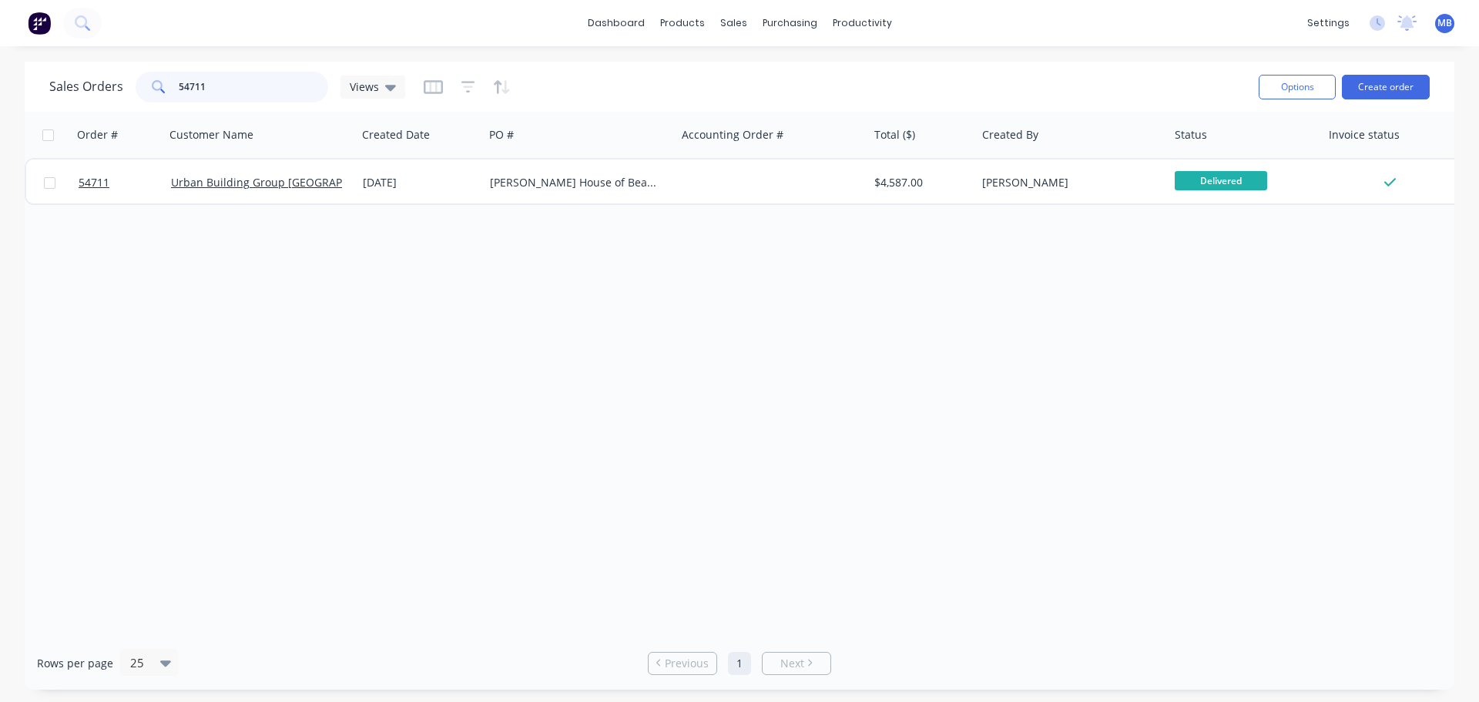
drag, startPoint x: 226, startPoint y: 94, endPoint x: 15, endPoint y: 82, distance: 211.4
click at [44, 82] on div "Sales Orders 54711 Views Options Create order" at bounding box center [739, 87] width 1429 height 50
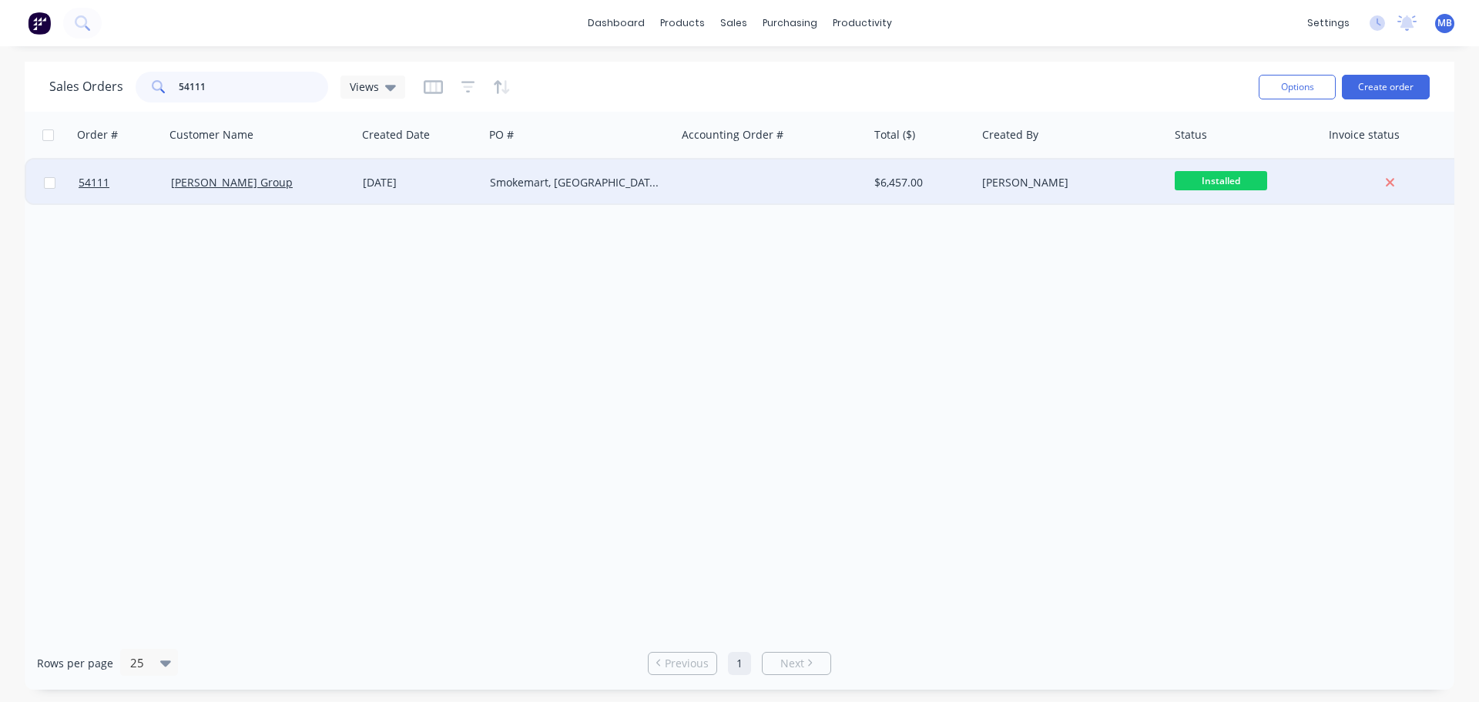
type input "54111"
click at [1060, 183] on div "[PERSON_NAME]" at bounding box center [1067, 182] width 171 height 15
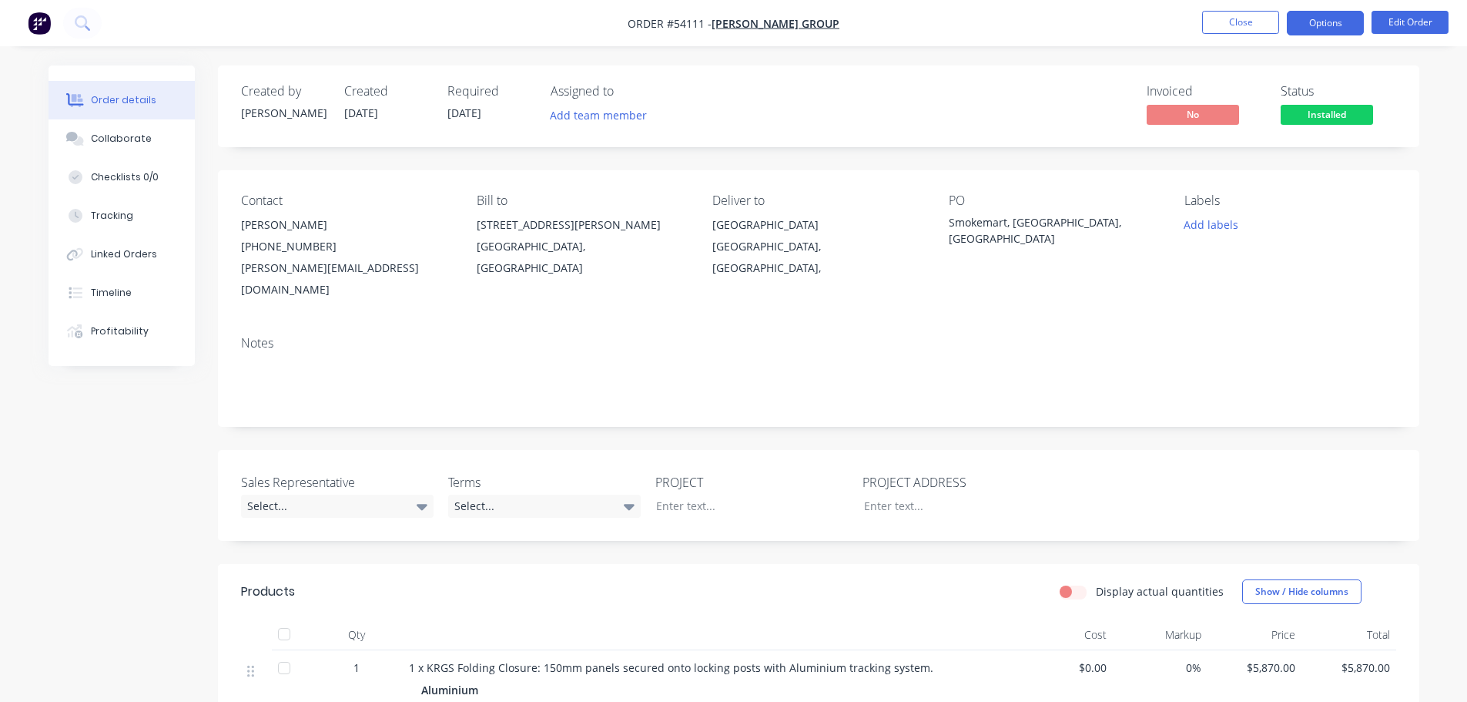
click at [1323, 24] on button "Options" at bounding box center [1325, 23] width 77 height 25
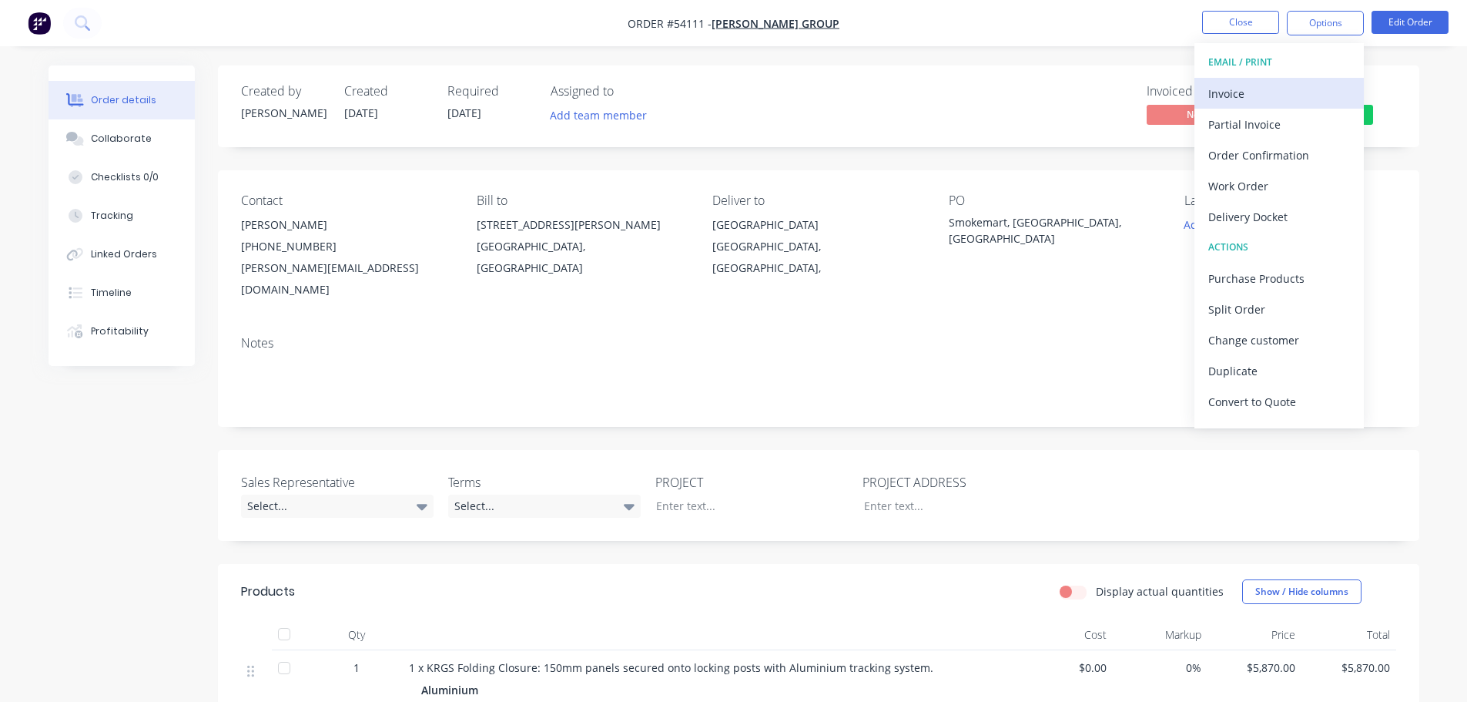
click at [1251, 94] on div "Invoice" at bounding box center [1279, 93] width 142 height 22
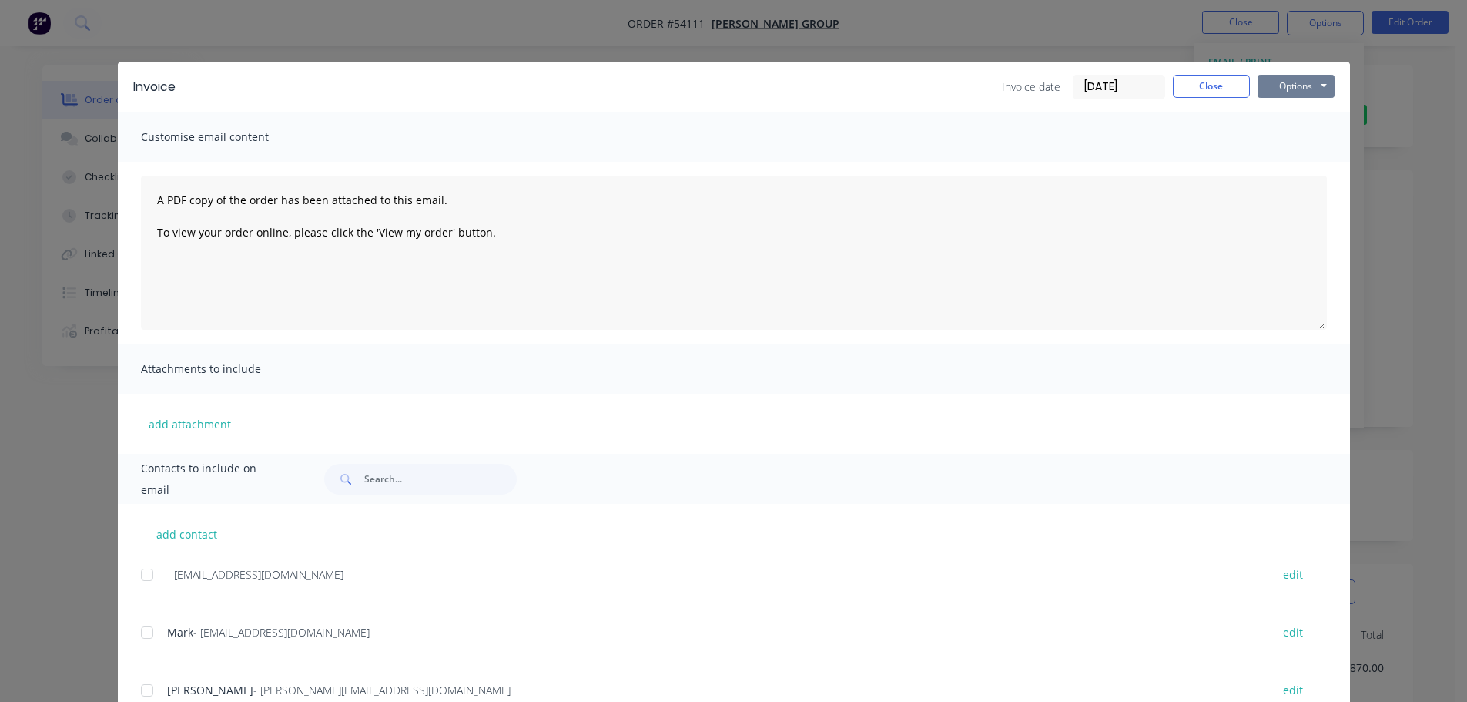
click at [1295, 84] on button "Options" at bounding box center [1296, 86] width 77 height 23
click at [1282, 139] on button "Print" at bounding box center [1307, 138] width 99 height 25
click at [1206, 90] on button "Close" at bounding box center [1211, 86] width 77 height 23
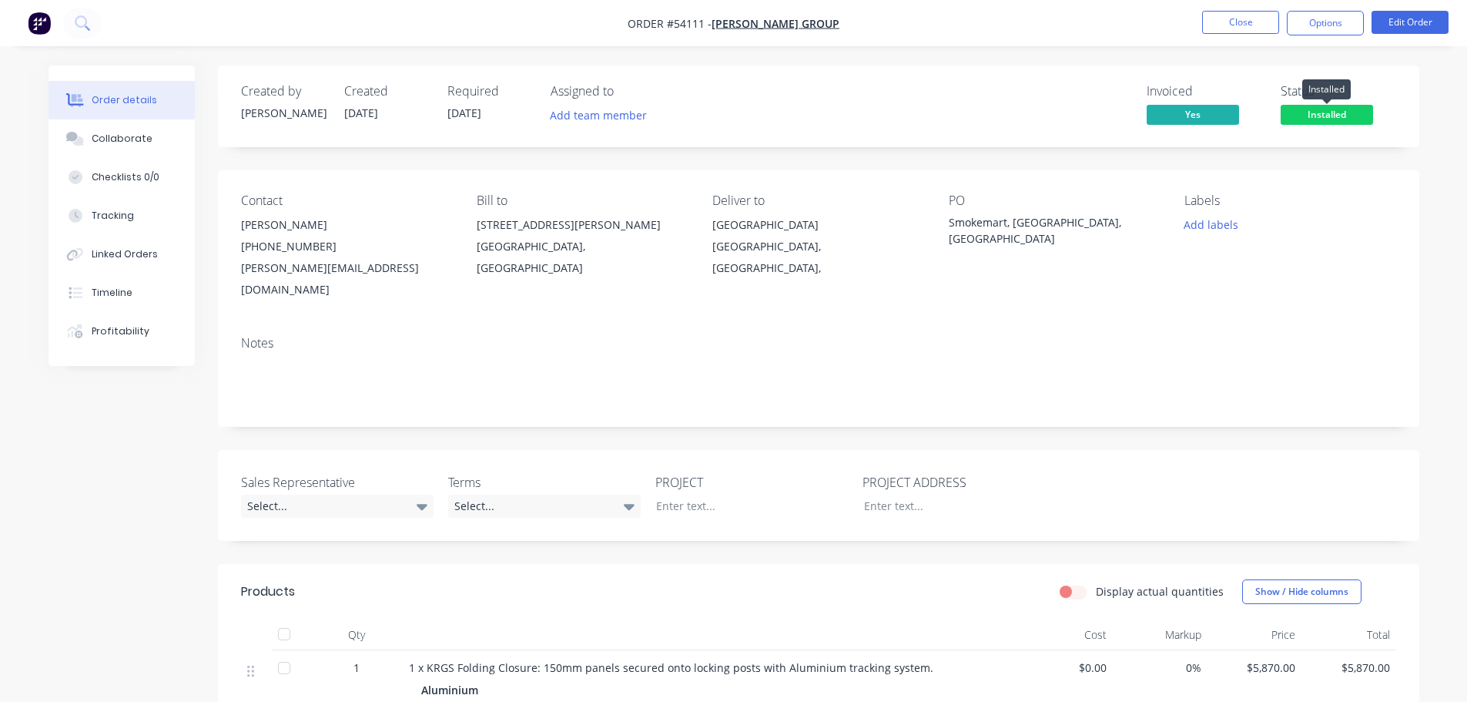
click at [1318, 112] on span "Installed" at bounding box center [1327, 114] width 92 height 19
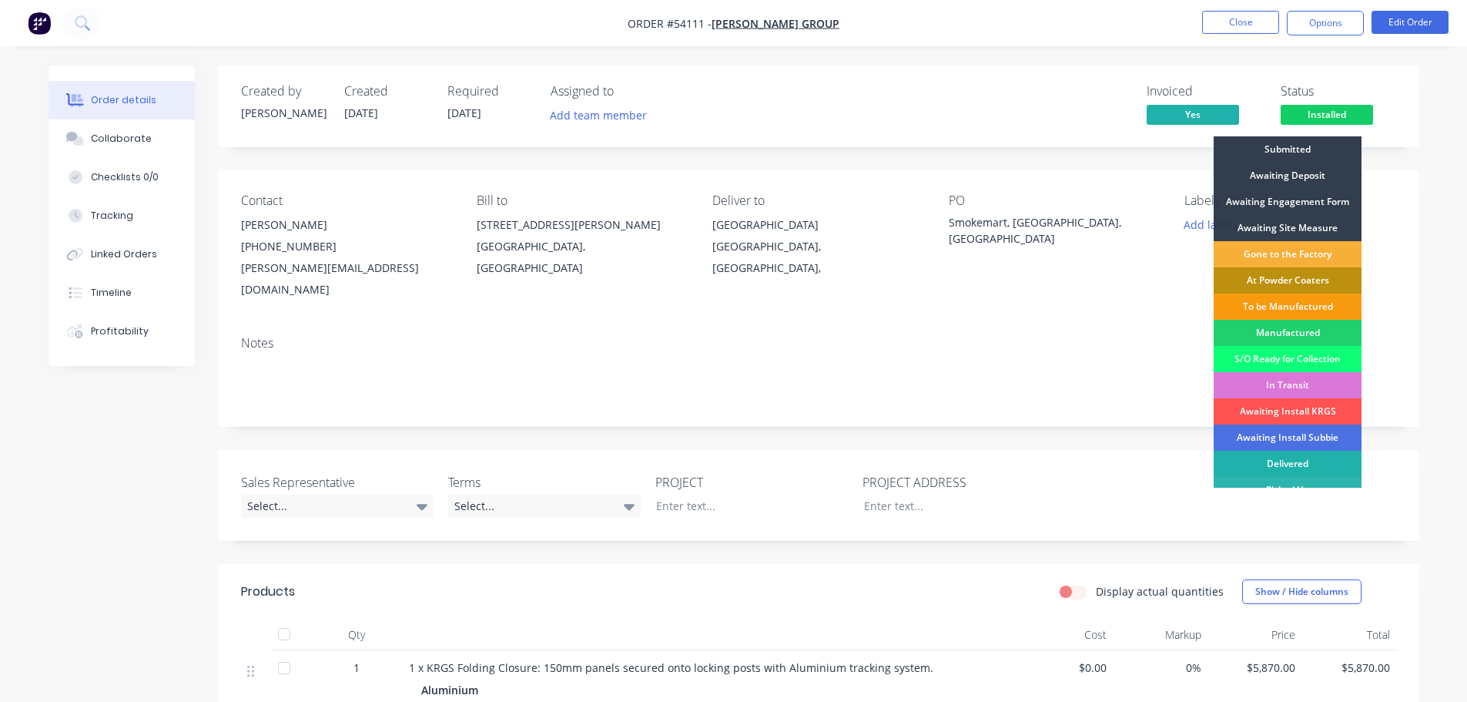
click at [1265, 463] on div "Delivered" at bounding box center [1288, 464] width 148 height 26
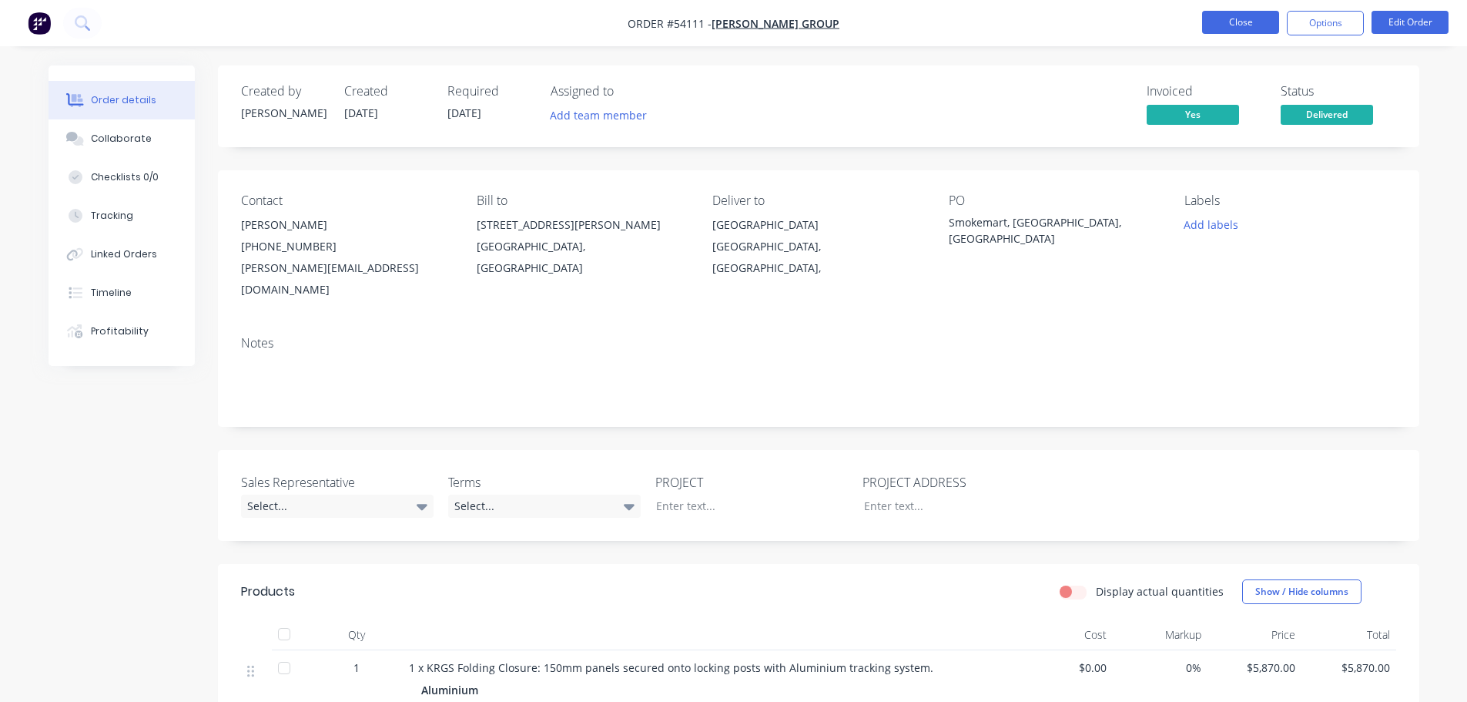
click at [1235, 25] on button "Close" at bounding box center [1240, 22] width 77 height 23
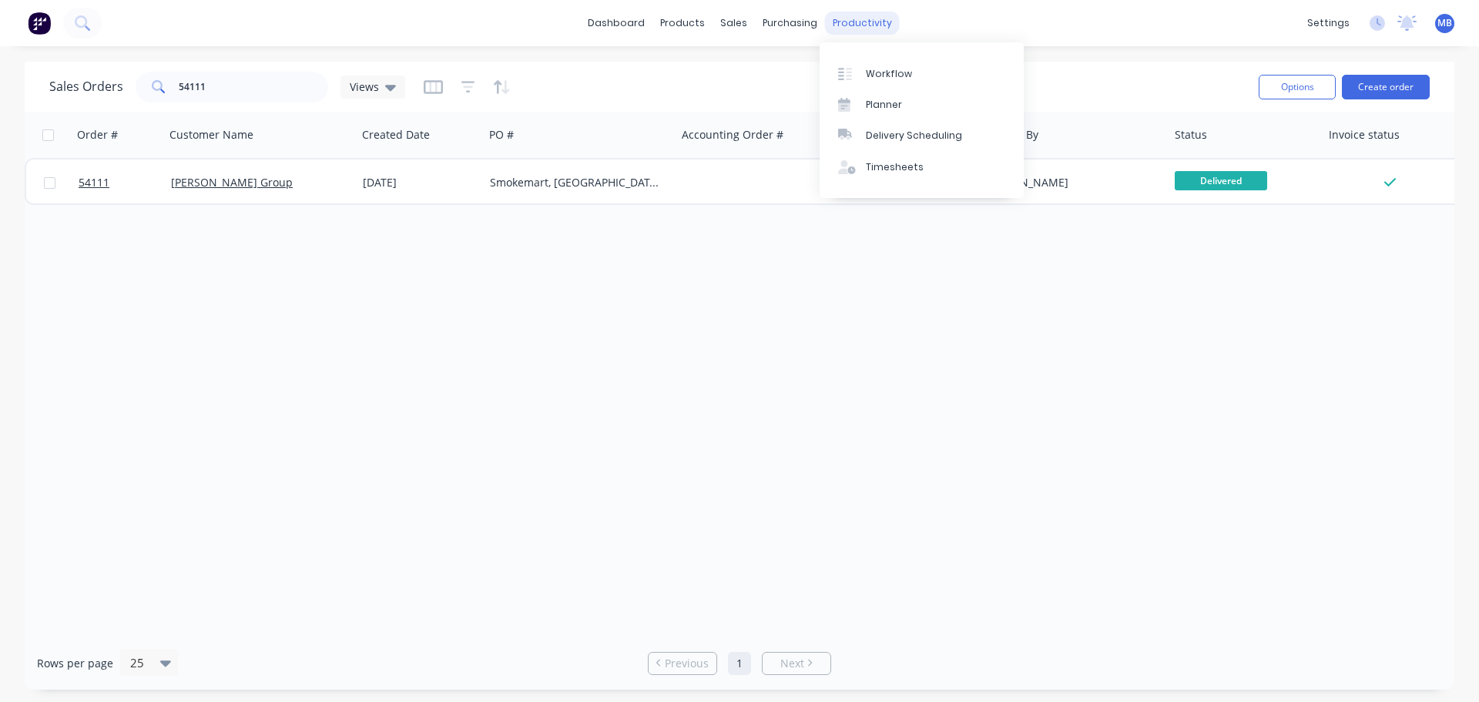
click at [869, 21] on div "productivity" at bounding box center [862, 23] width 75 height 23
click at [879, 75] on div "Workflow" at bounding box center [889, 74] width 46 height 14
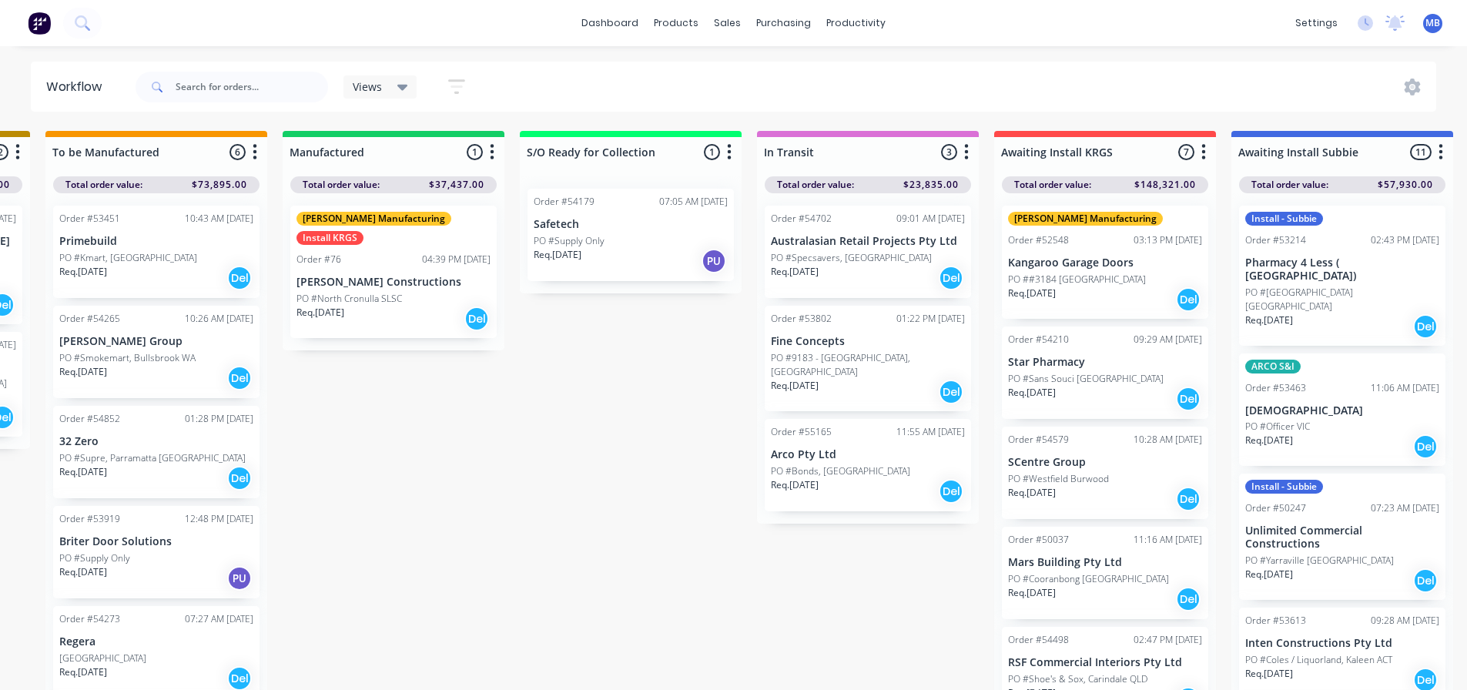
scroll to position [0, 1392]
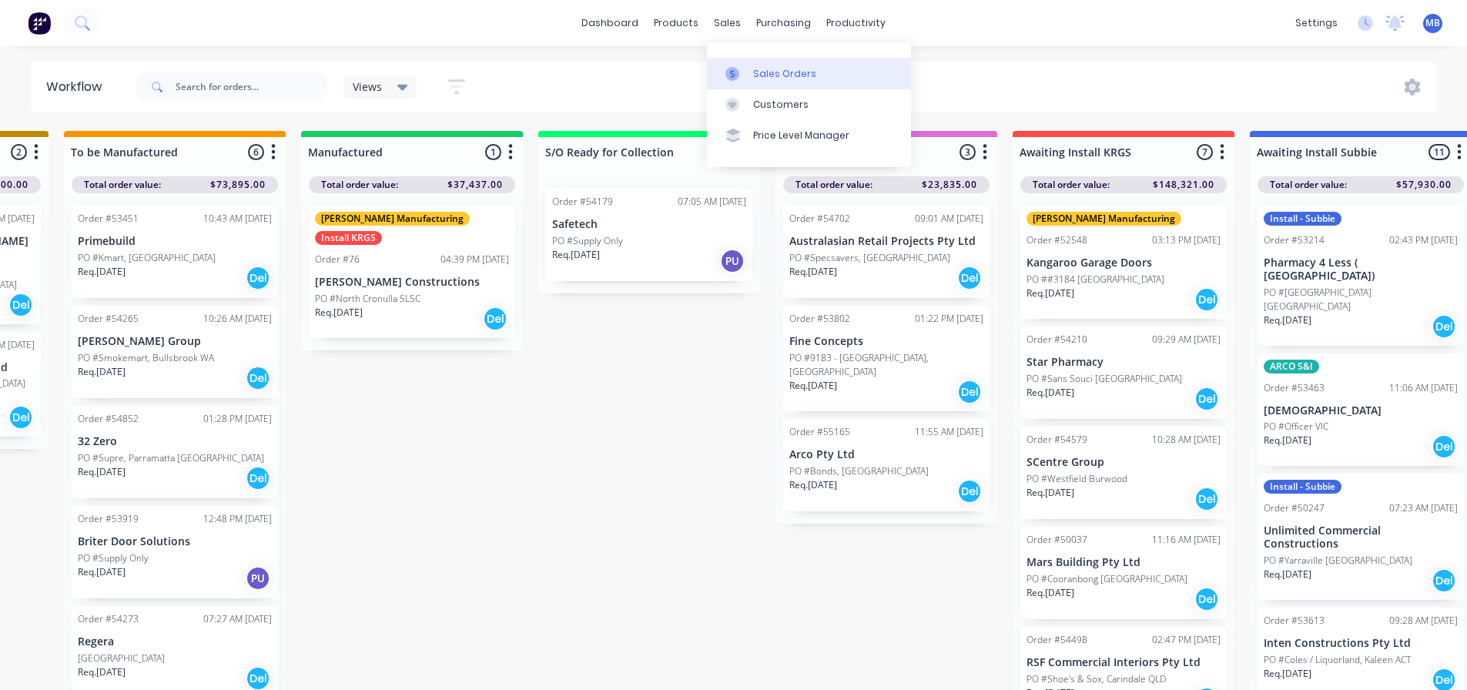
click at [766, 72] on div "Sales Orders" at bounding box center [784, 74] width 63 height 14
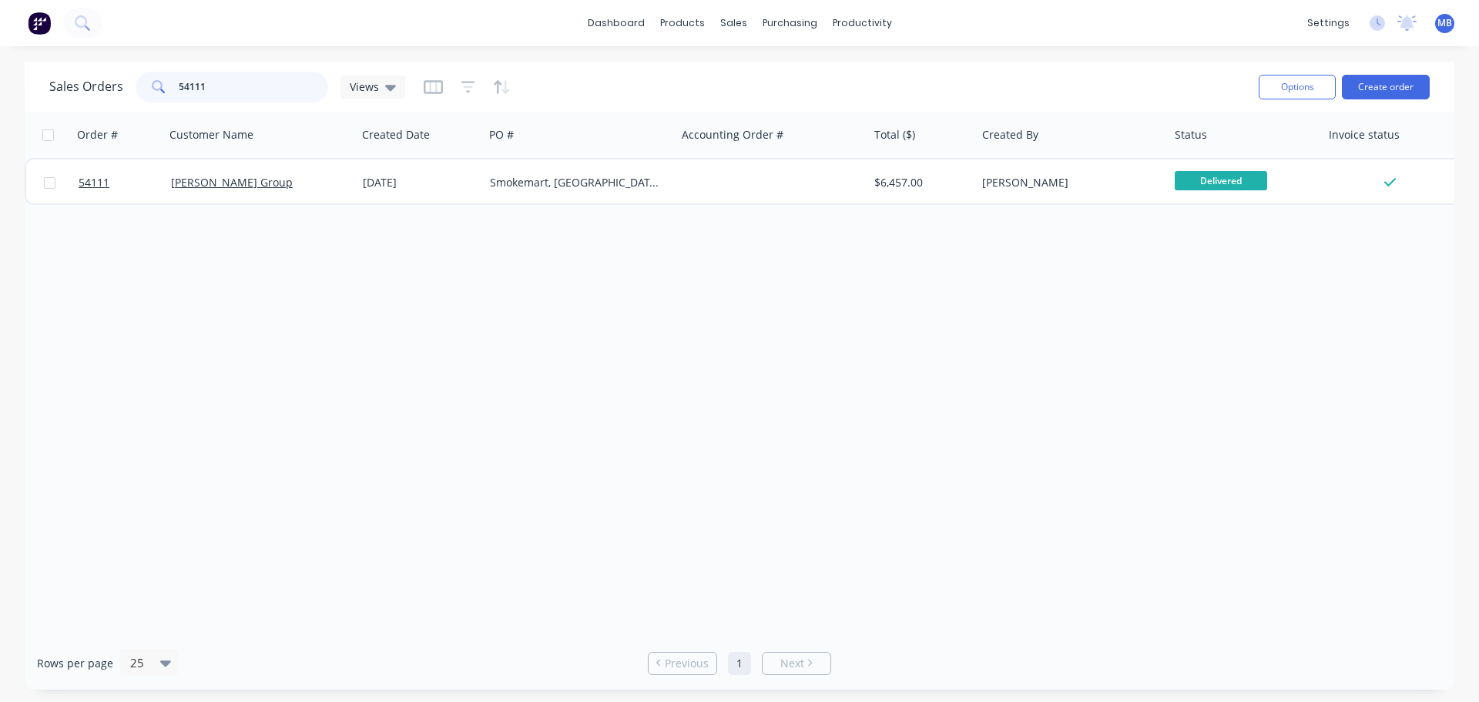
drag, startPoint x: 228, startPoint y: 92, endPoint x: 14, endPoint y: 62, distance: 216.2
click at [15, 62] on div "Sales Orders 54111 Views Options Create order Order # Customer Name Created Dat…" at bounding box center [739, 376] width 1479 height 628
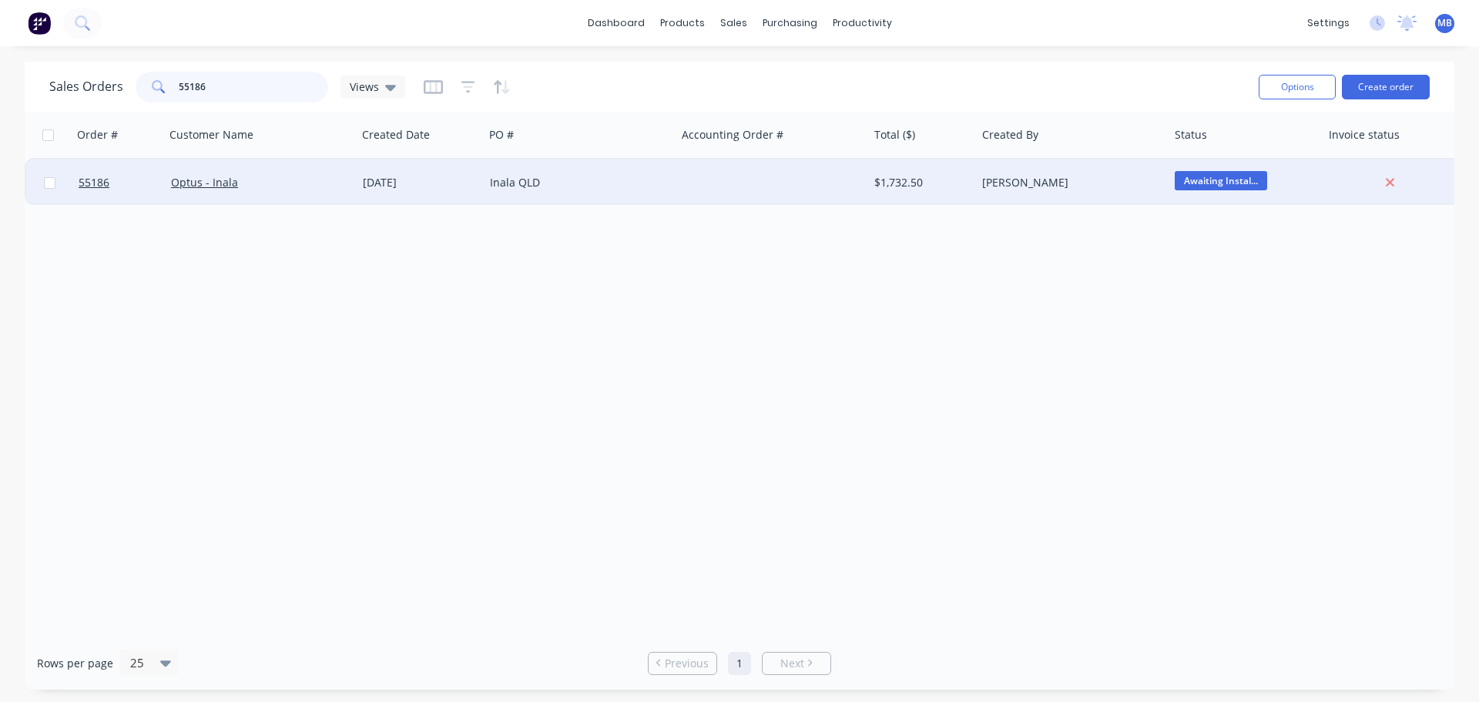
type input "55186"
click at [788, 183] on div at bounding box center [772, 182] width 193 height 46
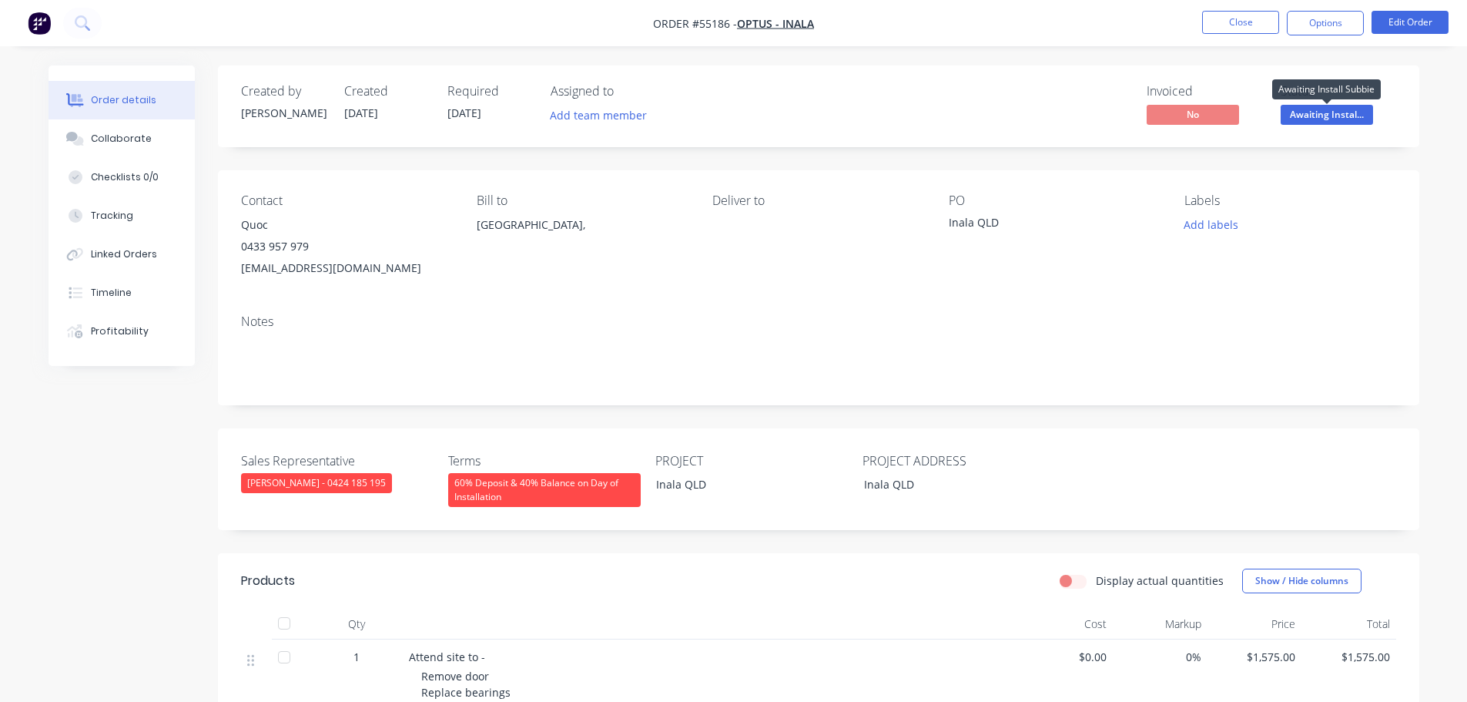
click at [1312, 114] on span "Awaiting Instal..." at bounding box center [1327, 114] width 92 height 19
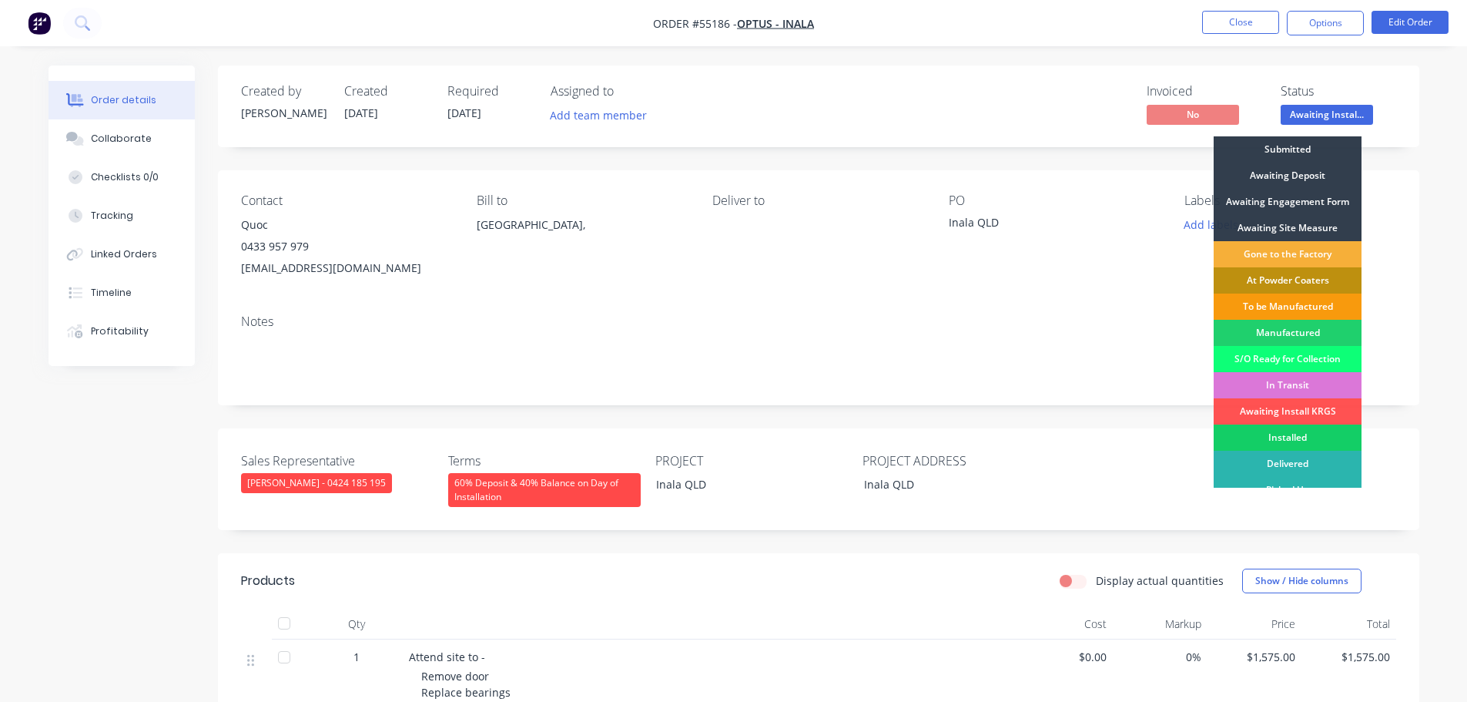
click at [1303, 434] on div "Installed" at bounding box center [1288, 437] width 148 height 26
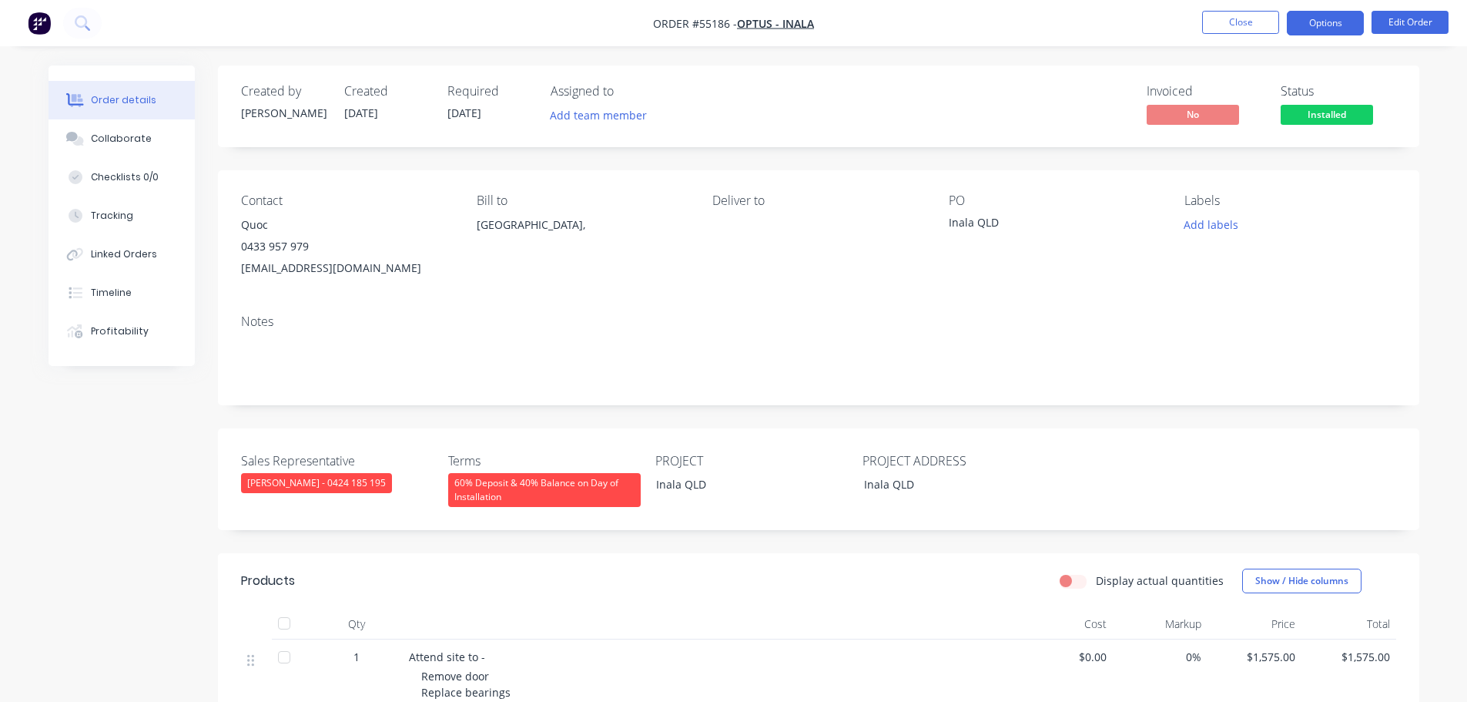
click at [1317, 22] on button "Options" at bounding box center [1325, 23] width 77 height 25
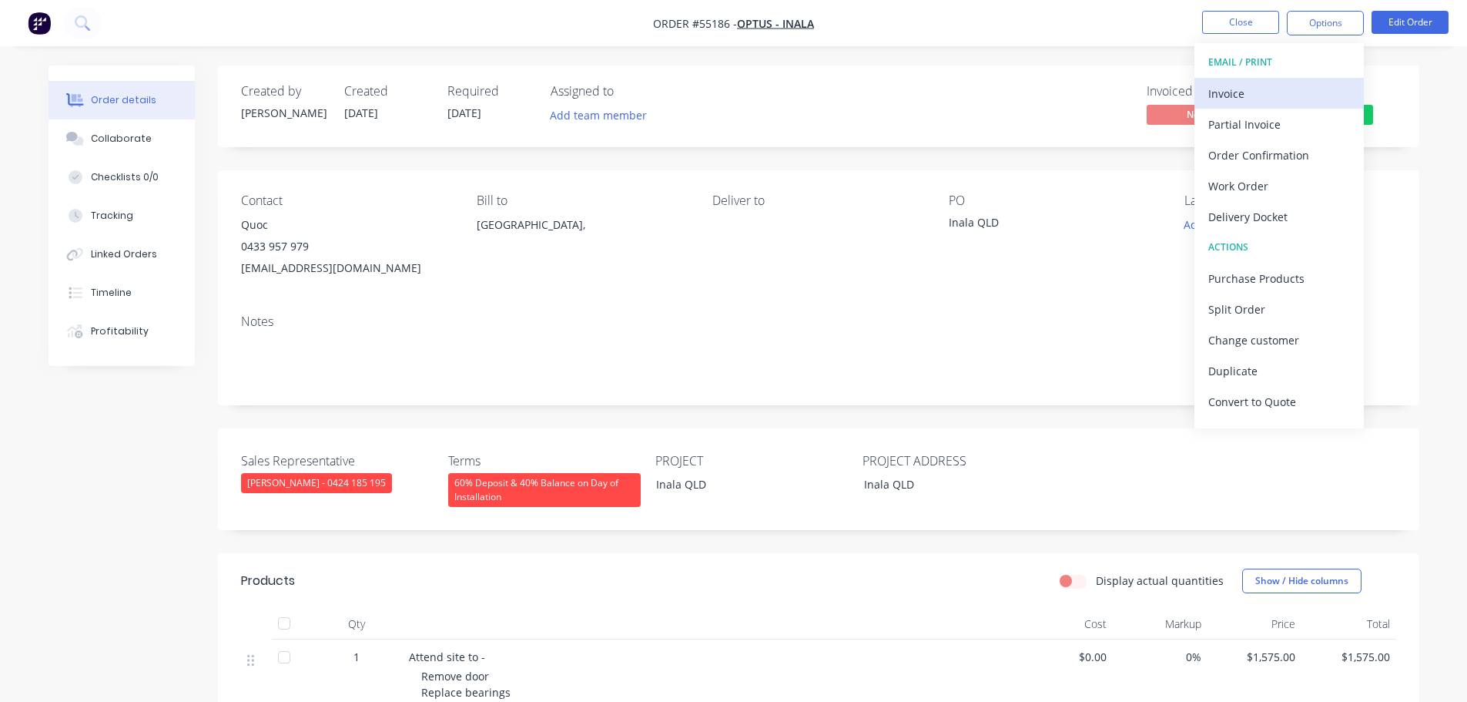
click at [1229, 90] on div "Invoice" at bounding box center [1279, 93] width 142 height 22
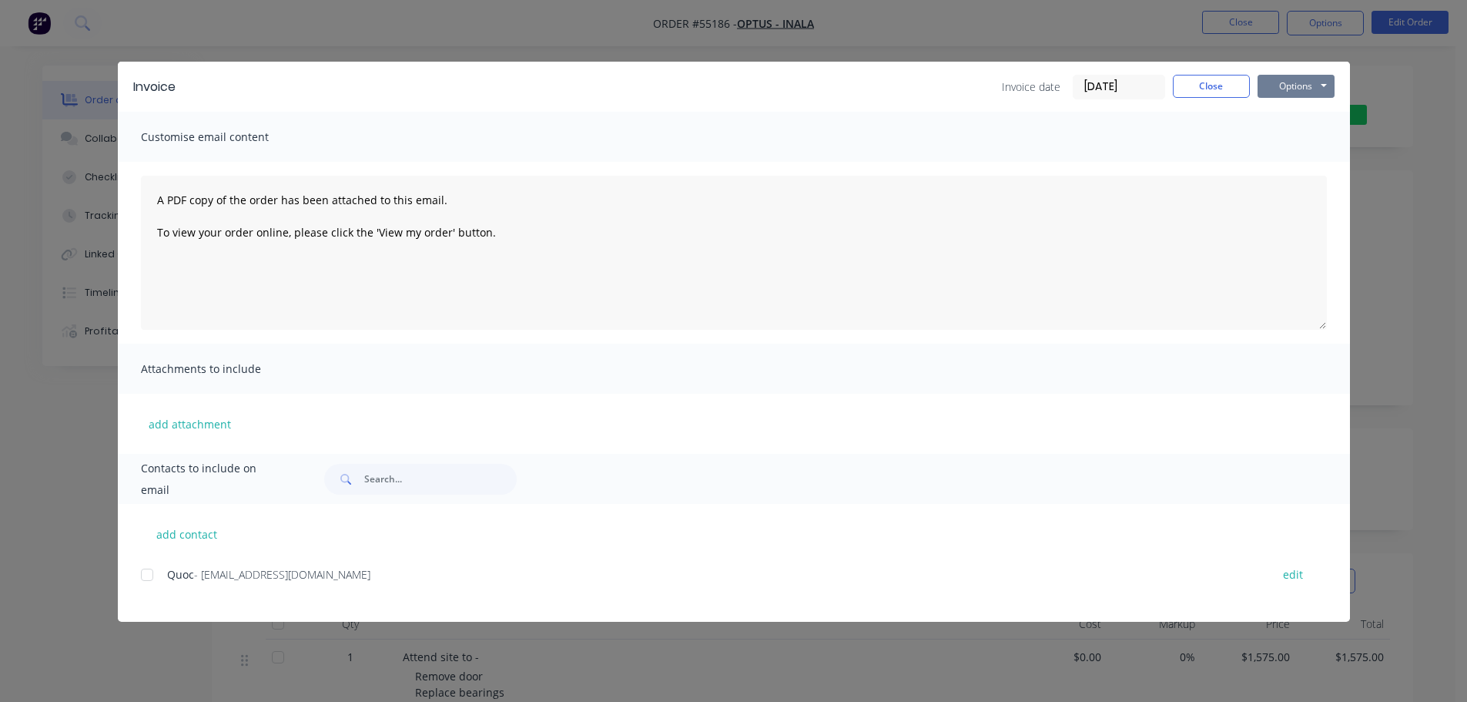
click at [1284, 82] on button "Options" at bounding box center [1296, 86] width 77 height 23
click at [1282, 135] on button "Print" at bounding box center [1307, 138] width 99 height 25
click at [1196, 85] on button "Close" at bounding box center [1211, 86] width 77 height 23
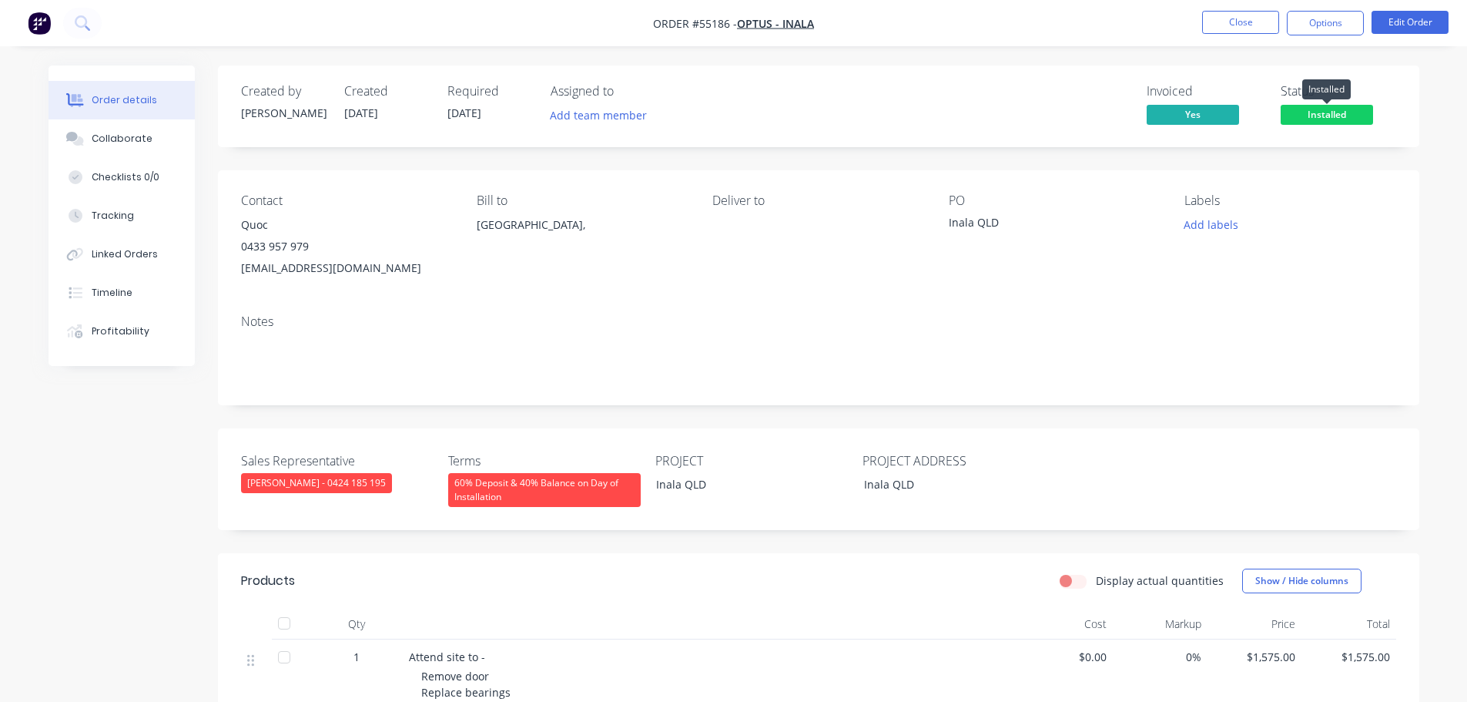
click at [1318, 112] on span "Installed" at bounding box center [1327, 114] width 92 height 19
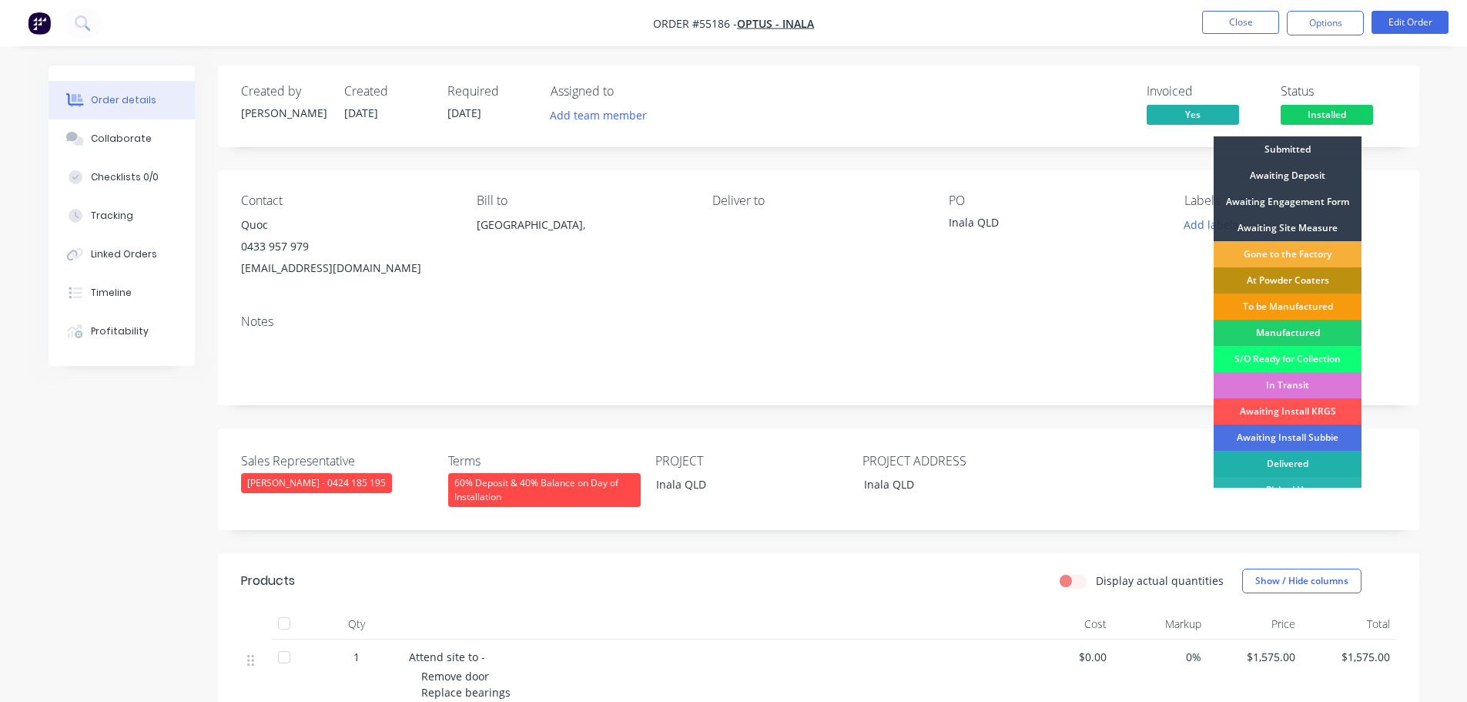
click at [1290, 461] on div "Delivered" at bounding box center [1288, 464] width 148 height 26
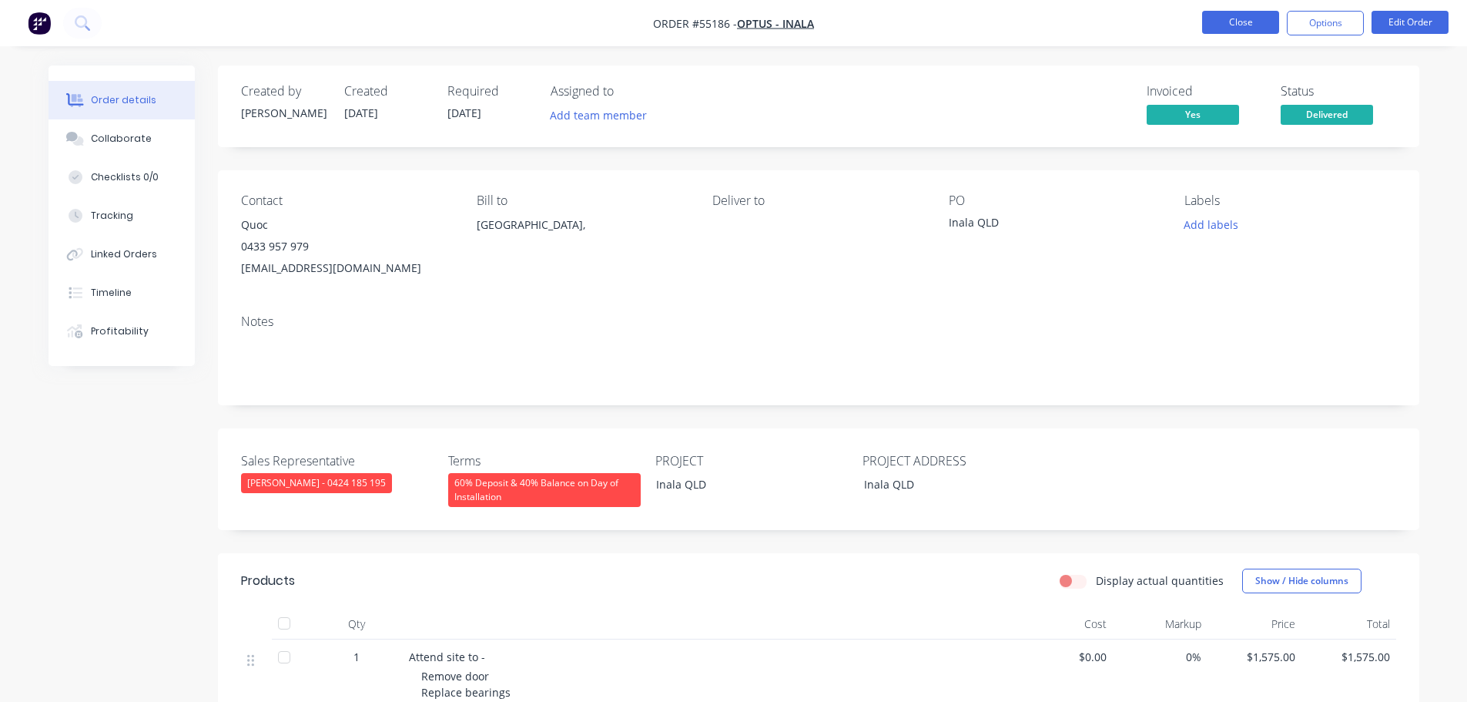
click at [1236, 17] on button "Close" at bounding box center [1240, 22] width 77 height 23
